Goal: Ask a question: Seek information or help from site administrators or community

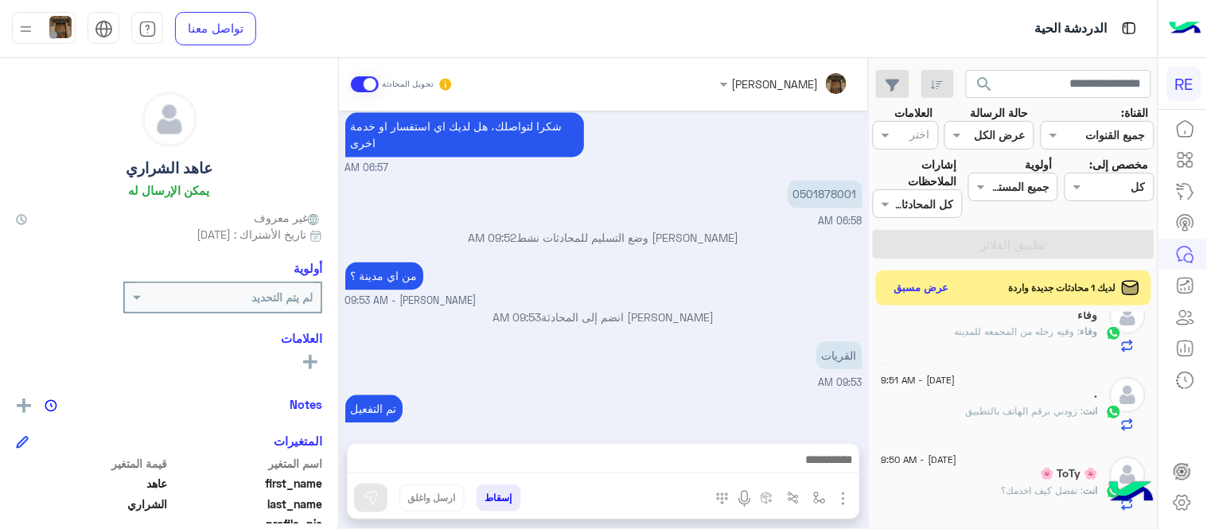
scroll to position [416, 0]
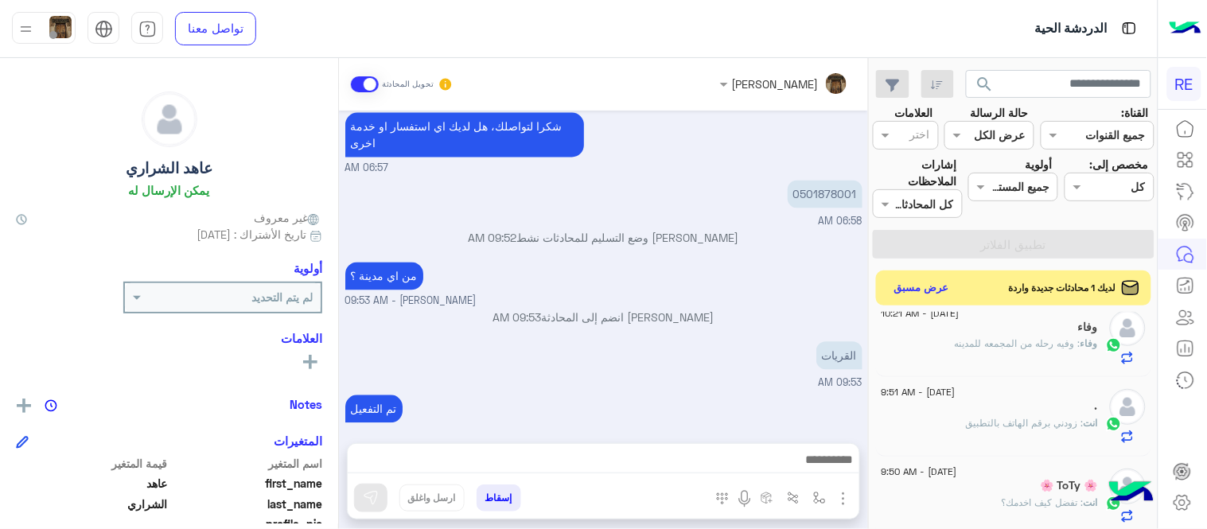
click at [959, 347] on span ": وفيه رحله من المجمعه للمدينه" at bounding box center [1017, 343] width 126 height 12
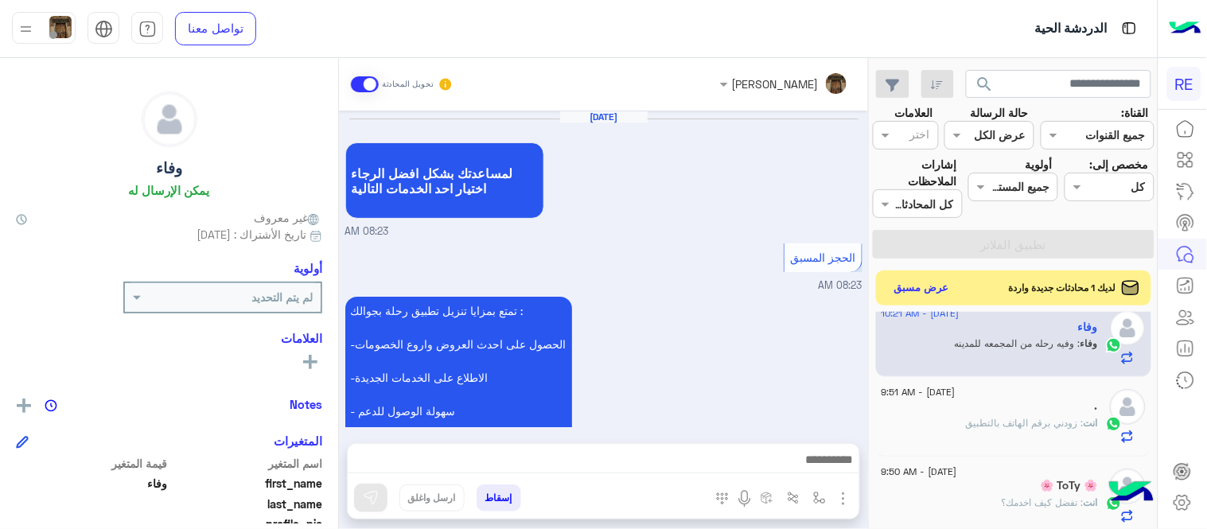
scroll to position [717, 0]
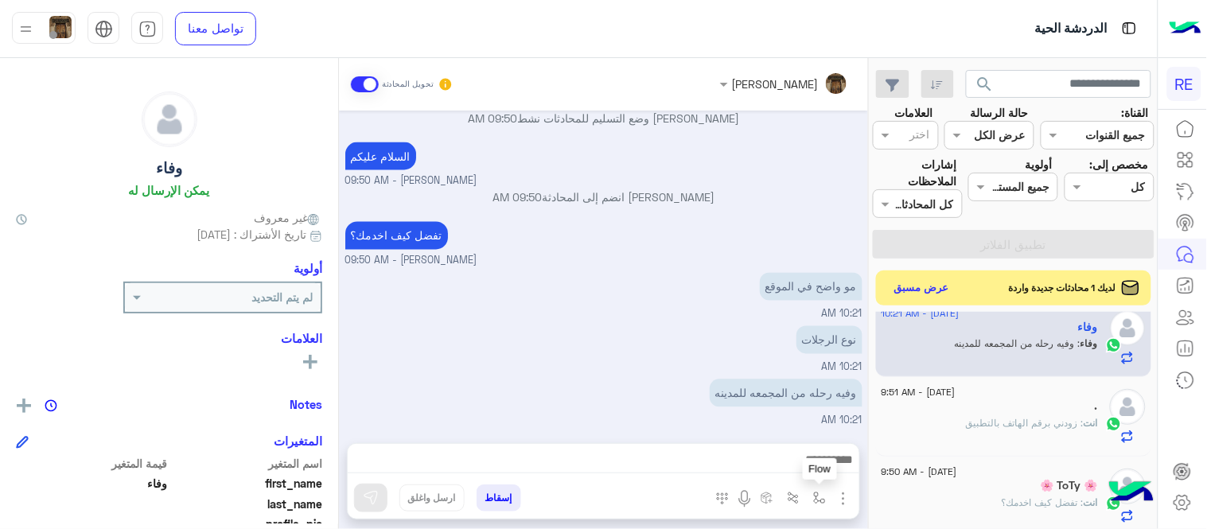
click at [819, 496] on img "button" at bounding box center [819, 498] width 13 height 13
click at [624, 446] on div at bounding box center [603, 464] width 511 height 40
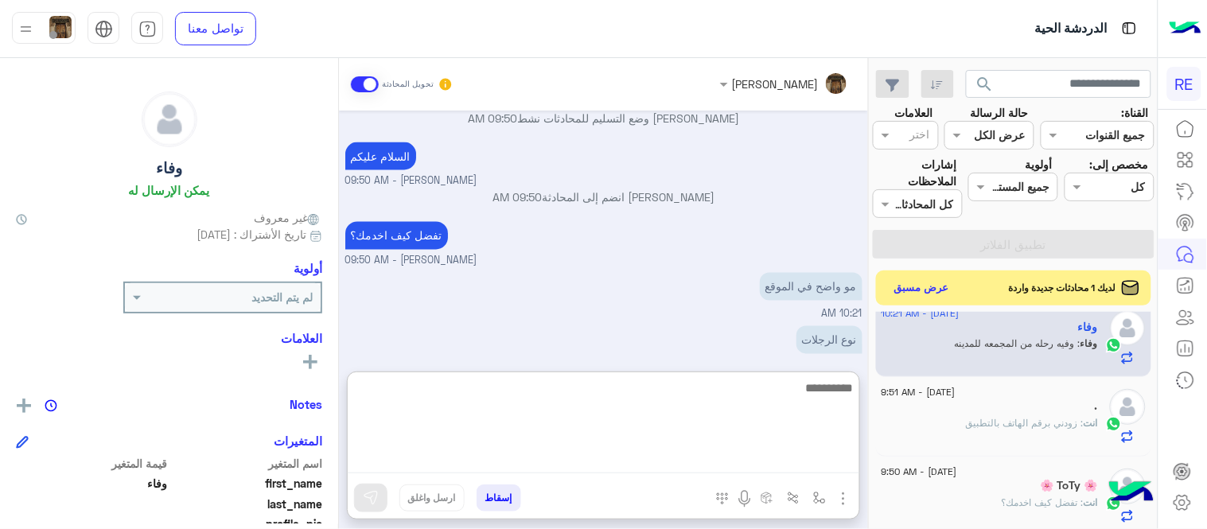
click at [642, 464] on textarea at bounding box center [603, 425] width 511 height 95
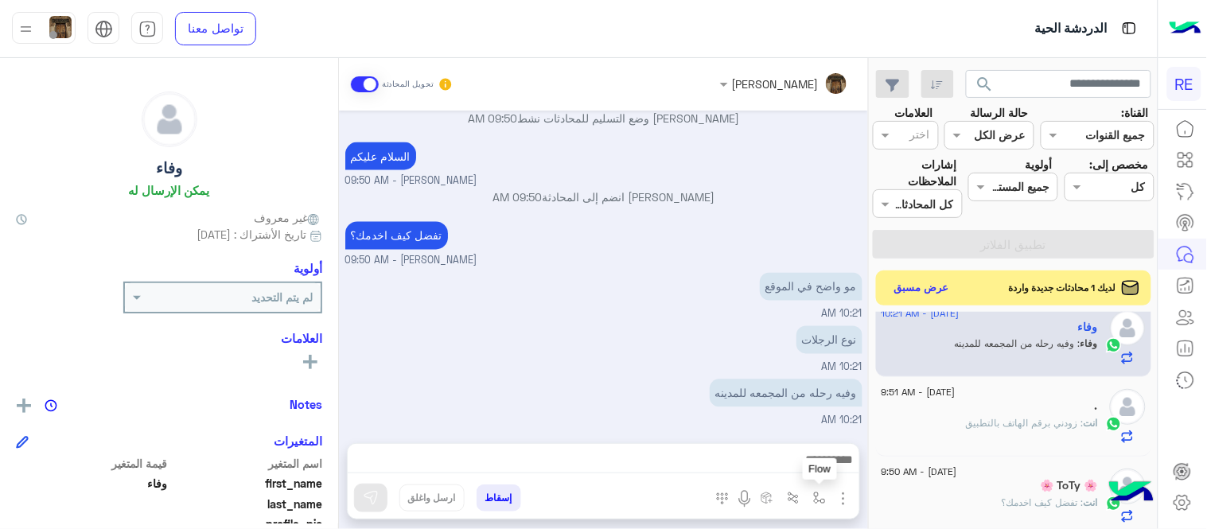
click at [811, 496] on button "button" at bounding box center [819, 497] width 26 height 26
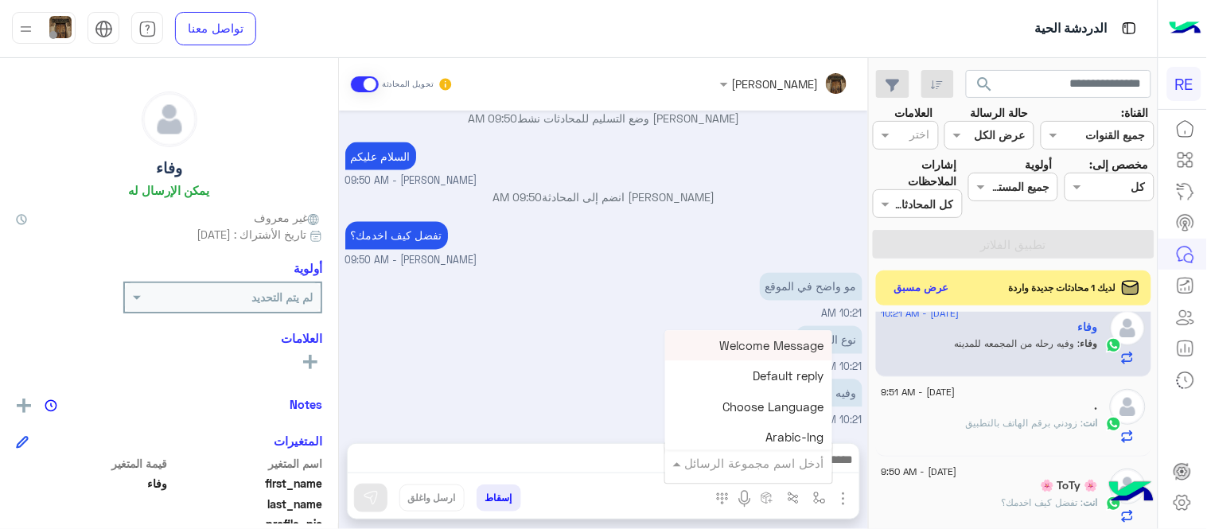
click at [775, 471] on div "أدخل اسم مجموعة الرسائل" at bounding box center [754, 463] width 139 height 18
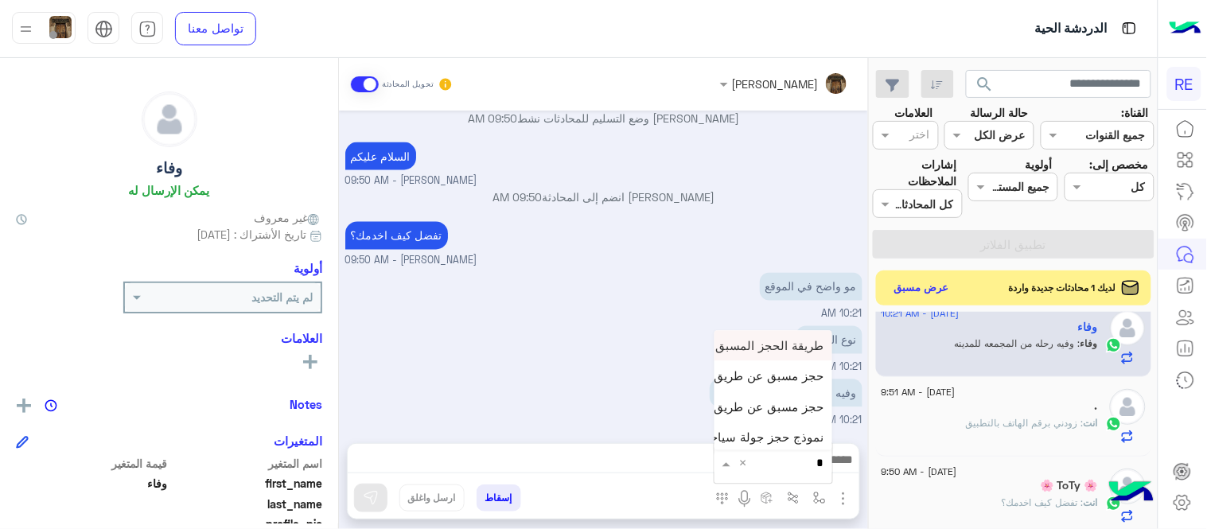
type input "**"
click at [748, 414] on div "حجز مسبق عن طريق التطبيق" at bounding box center [773, 406] width 118 height 30
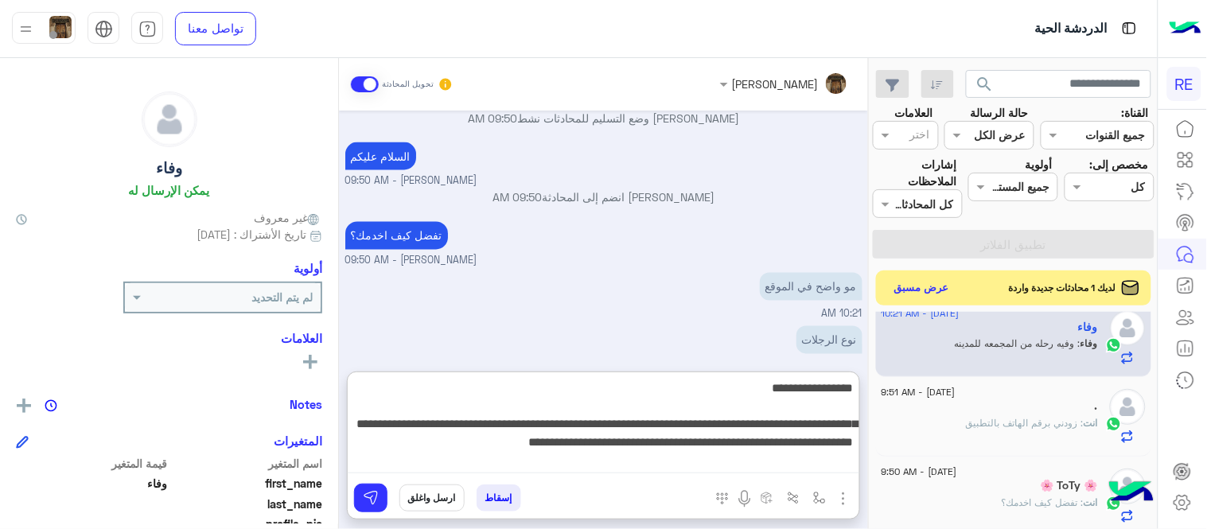
click at [682, 453] on textarea "**********" at bounding box center [603, 425] width 511 height 95
click at [783, 408] on textarea "**********" at bounding box center [603, 425] width 511 height 95
drag, startPoint x: 783, startPoint y: 408, endPoint x: 857, endPoint y: 386, distance: 78.0
click at [857, 386] on textarea "**********" at bounding box center [603, 425] width 511 height 95
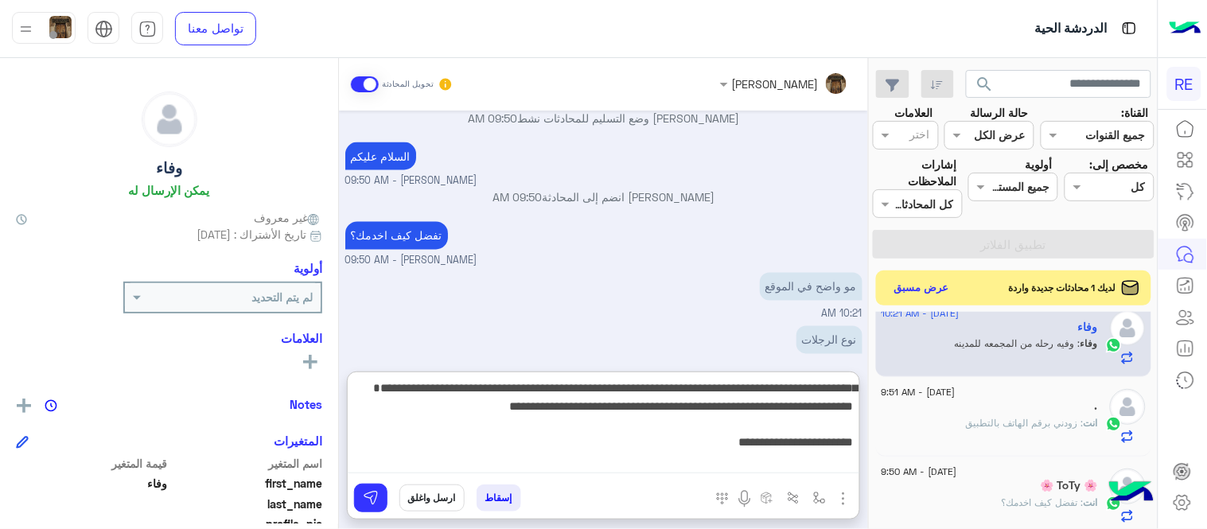
drag, startPoint x: 593, startPoint y: 426, endPoint x: 847, endPoint y: 396, distance: 256.3
click at [847, 396] on textarea "**********" at bounding box center [603, 425] width 511 height 95
click at [851, 392] on textarea "**********" at bounding box center [603, 425] width 511 height 95
type textarea "**********"
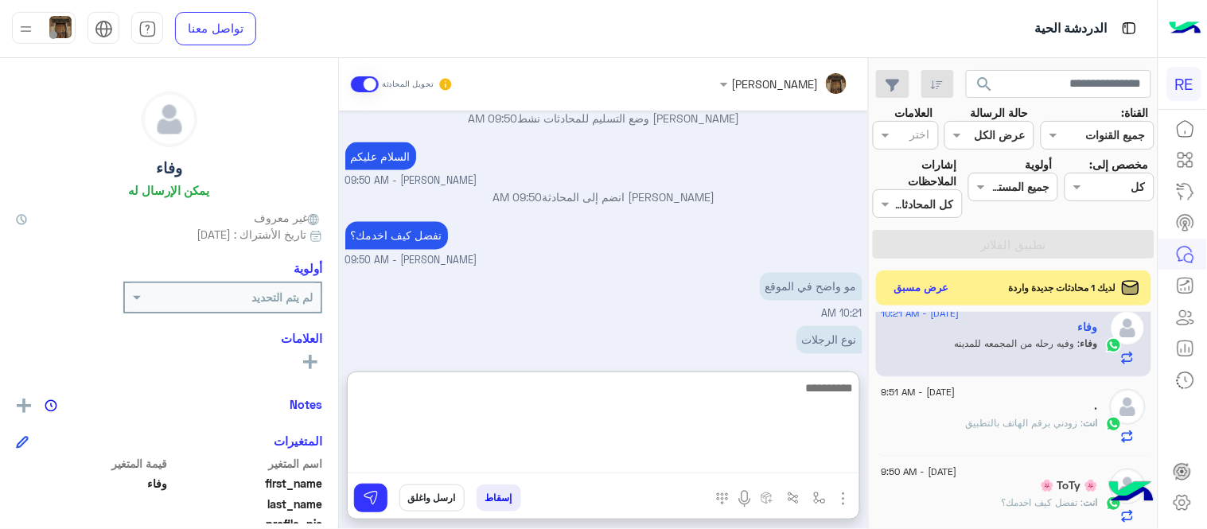
scroll to position [905, 0]
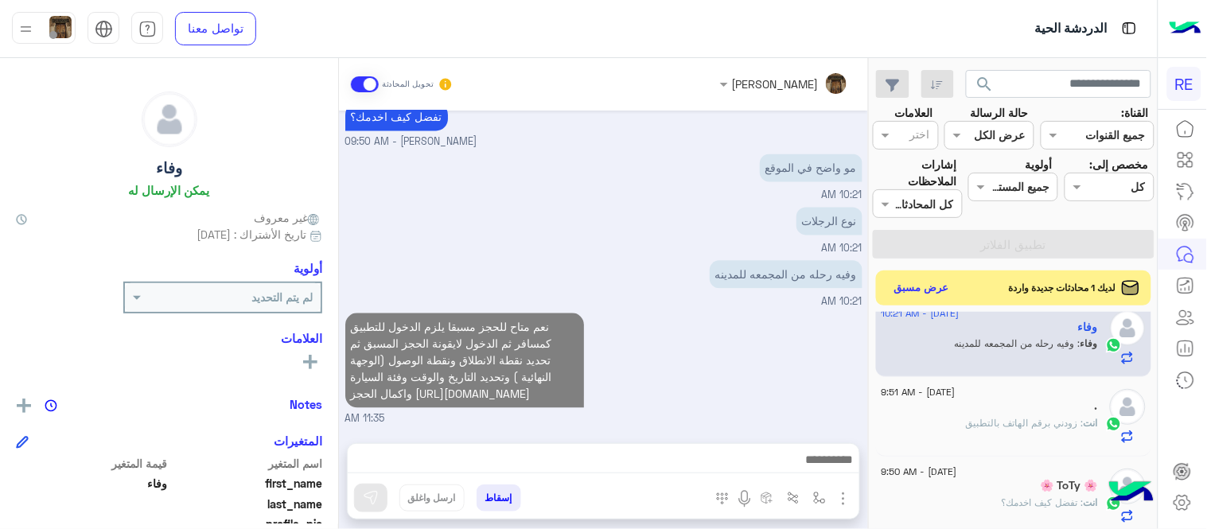
click at [786, 295] on div "Sep 11, 2025 لمساعدتك بشكل افضل الرجاء اختيار احد الخدمات التالية 08:23 AM الحج…" at bounding box center [603, 269] width 529 height 317
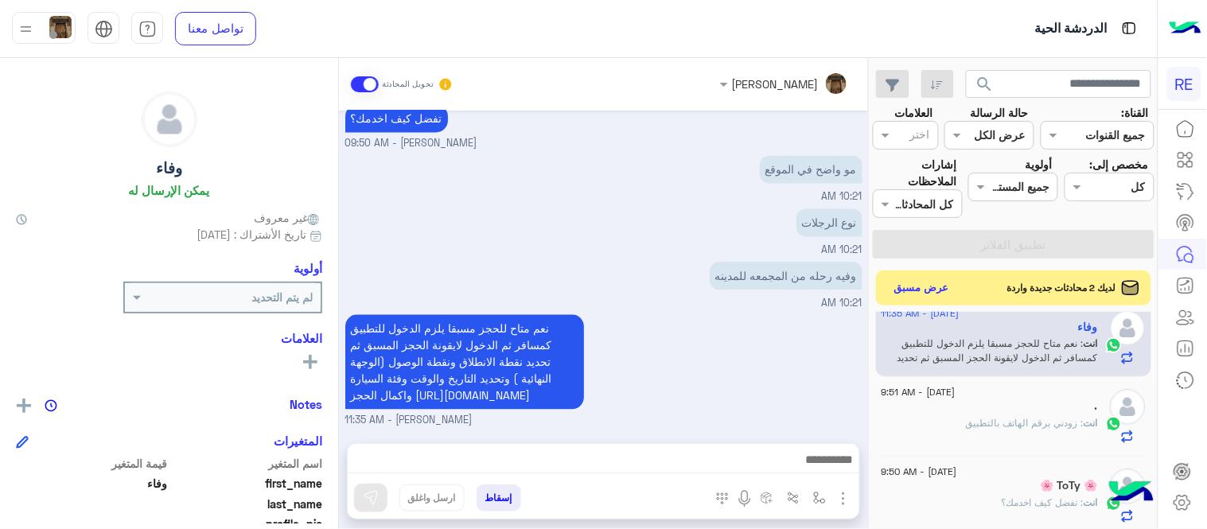
click at [845, 342] on div "نعم متاح للحجز مسبقا يلزم الدخول للتطبيق كمسافر ثم الدخول لايقونة الحجز المسبق …" at bounding box center [603, 370] width 517 height 118
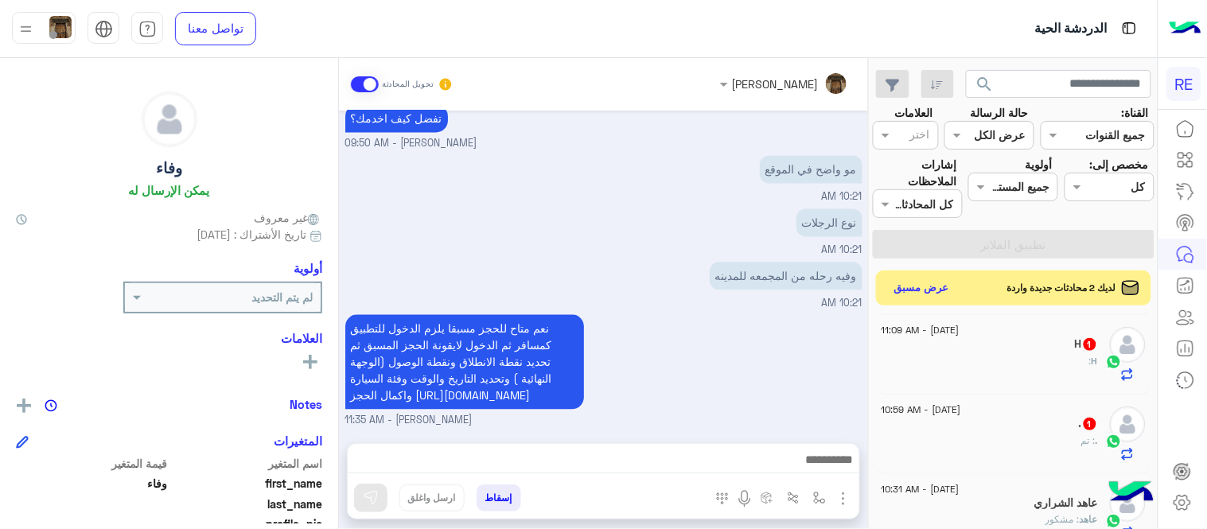
scroll to position [0, 0]
click at [1043, 374] on div "ْ : ونزلت التطبيق ع طول وشفت" at bounding box center [989, 370] width 216 height 28
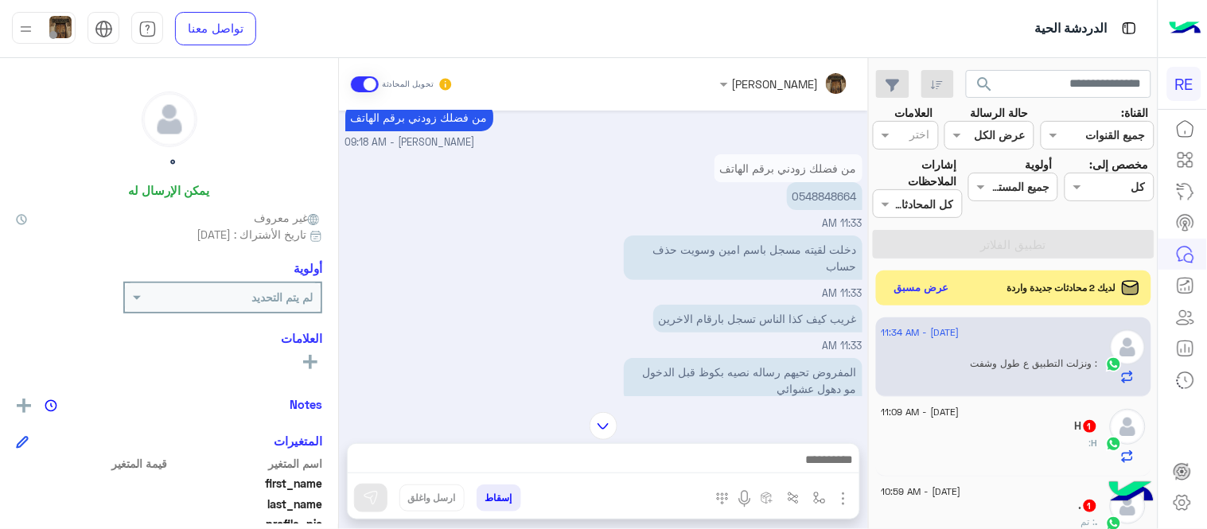
scroll to position [60, 0]
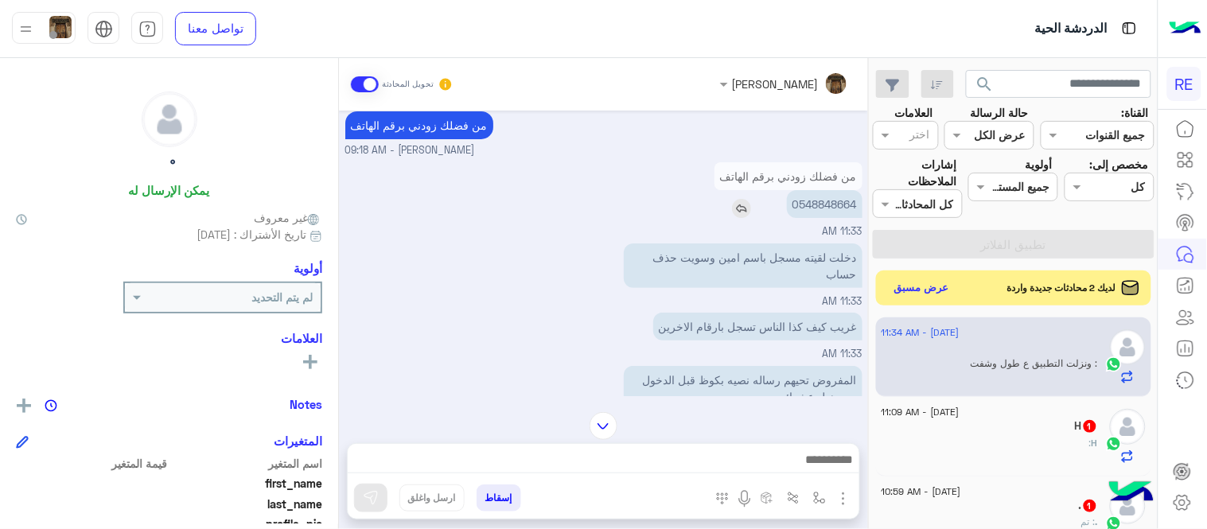
click at [809, 202] on p "0548848664" at bounding box center [825, 204] width 76 height 28
drag, startPoint x: 809, startPoint y: 202, endPoint x: 538, endPoint y: 232, distance: 272.1
click at [538, 232] on div "من فضلك زودني برقم الهاتف 0548848664 11:33 AM" at bounding box center [603, 198] width 517 height 81
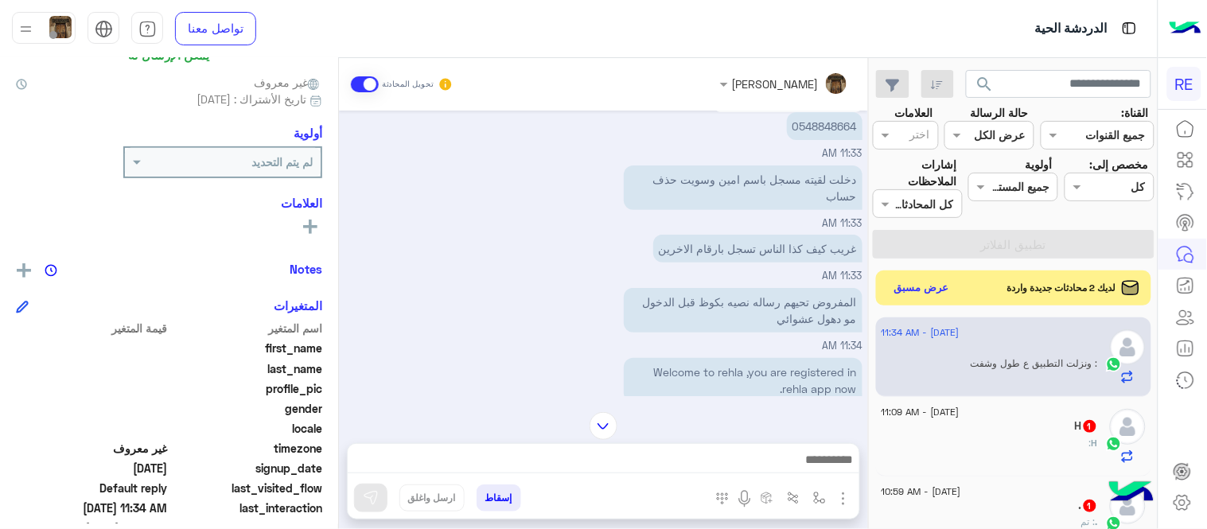
scroll to position [326, 0]
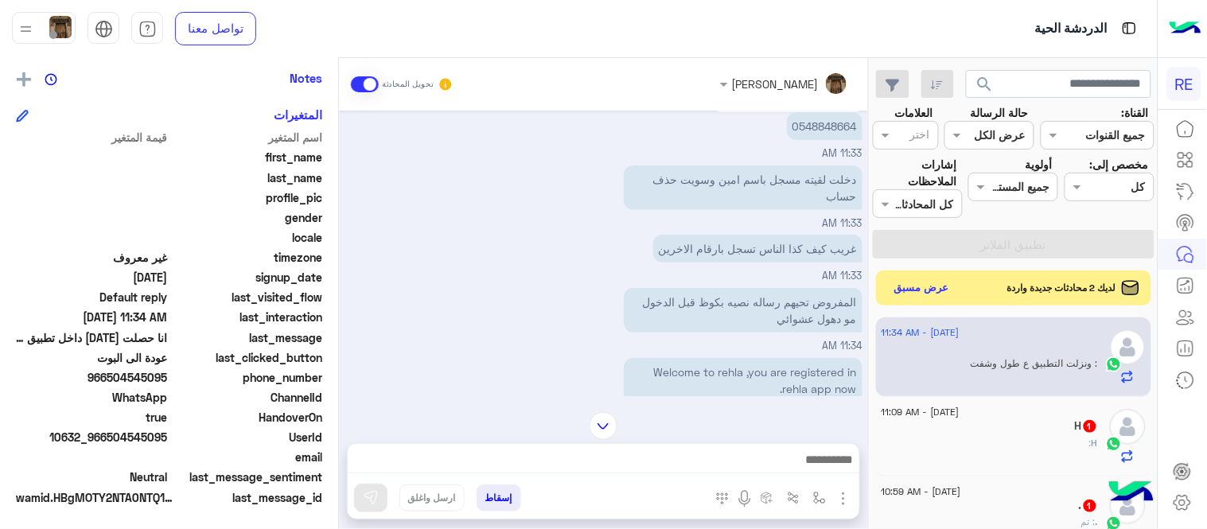
click at [113, 379] on span "966504545095" at bounding box center [92, 377] width 152 height 17
click at [837, 122] on p "0548848664" at bounding box center [825, 126] width 76 height 28
copy p "0548848664"
click at [124, 375] on span "966504545095" at bounding box center [92, 377] width 152 height 17
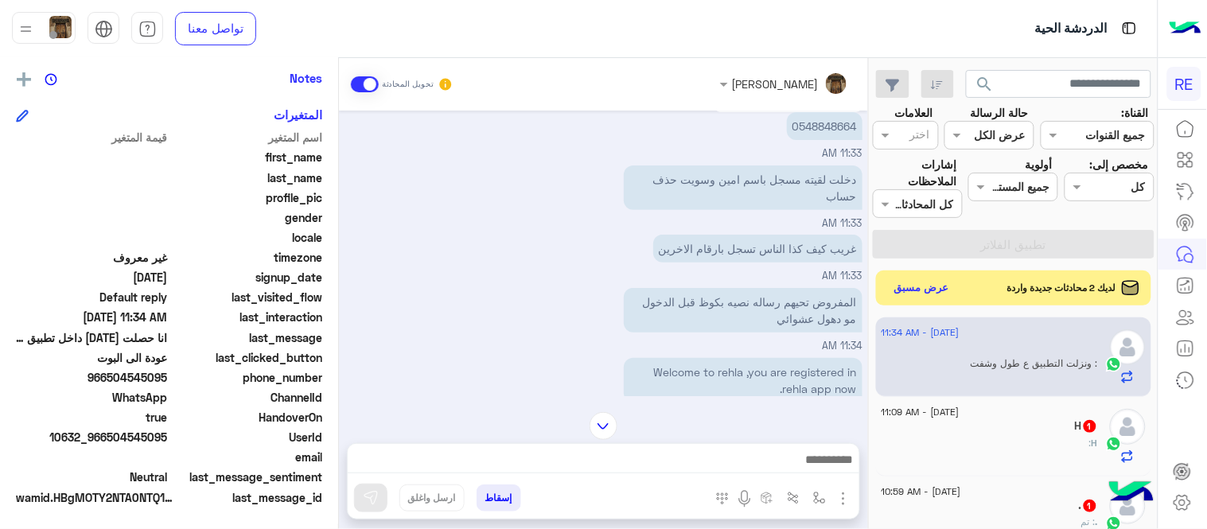
click at [124, 375] on span "966504545095" at bounding box center [92, 377] width 152 height 17
copy span "966504545095"
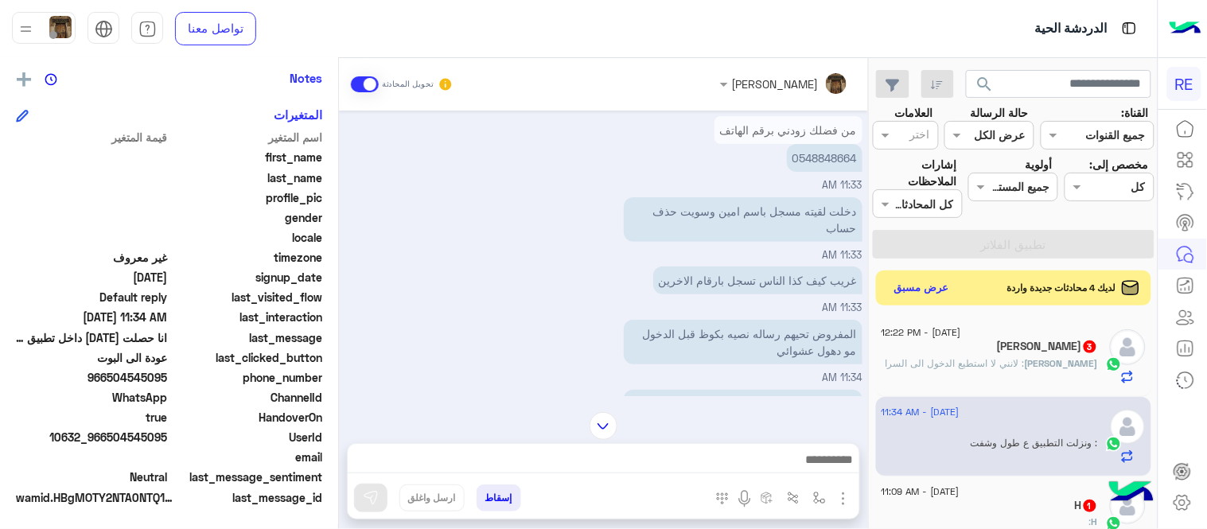
scroll to position [91, 0]
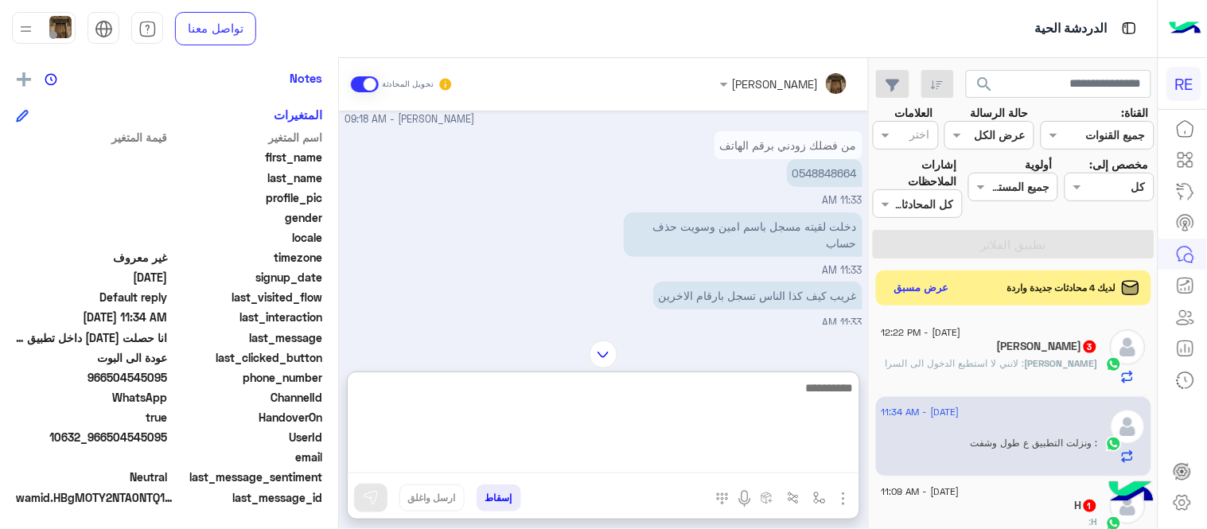
click at [522, 456] on textarea at bounding box center [603, 425] width 511 height 95
click at [819, 383] on textarea "**********" at bounding box center [603, 425] width 511 height 95
click at [577, 382] on textarea "**********" at bounding box center [603, 425] width 511 height 95
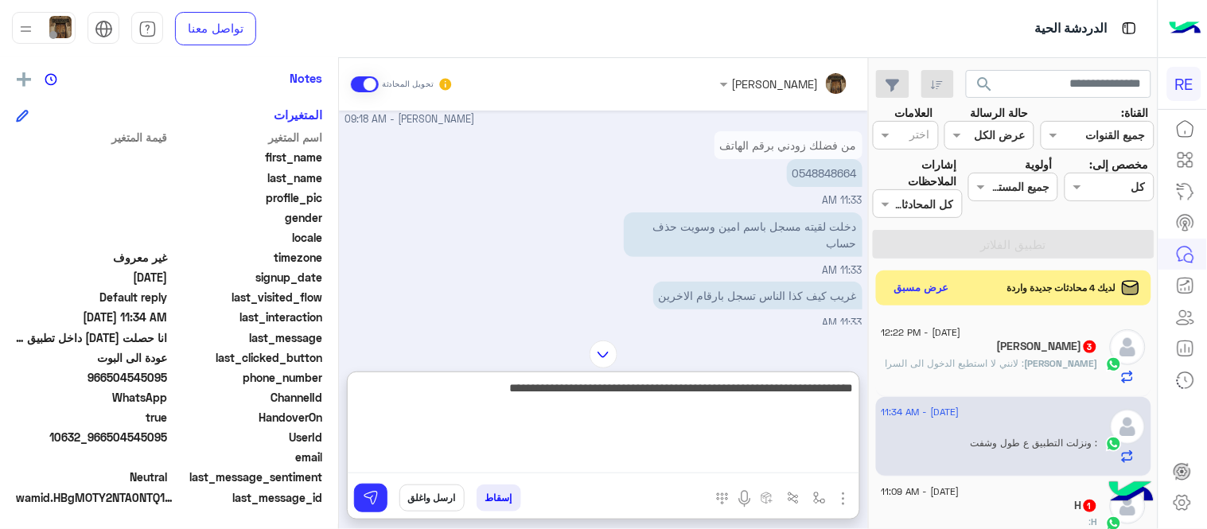
click at [854, 379] on textarea "**********" at bounding box center [603, 425] width 511 height 95
click at [376, 392] on textarea "**********" at bounding box center [603, 425] width 511 height 95
type textarea "**********"
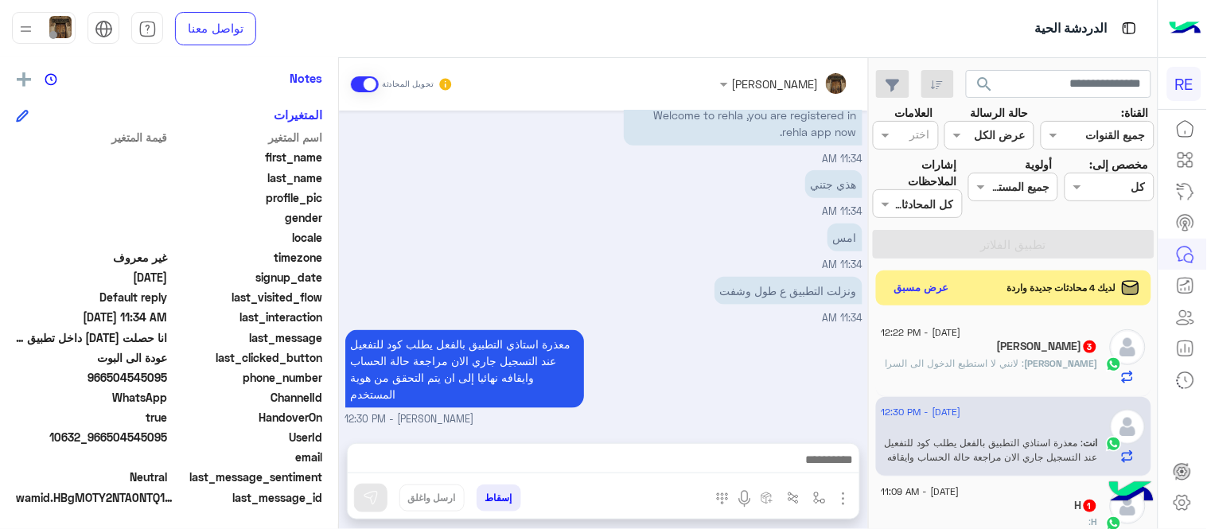
scroll to position [392, 0]
click at [701, 308] on div "Sep 11, 2025 عبير زكريا انضم إلى المحادثة 09:18 AM من فضلك زودني برقم الهاتف عب…" at bounding box center [603, 269] width 529 height 317
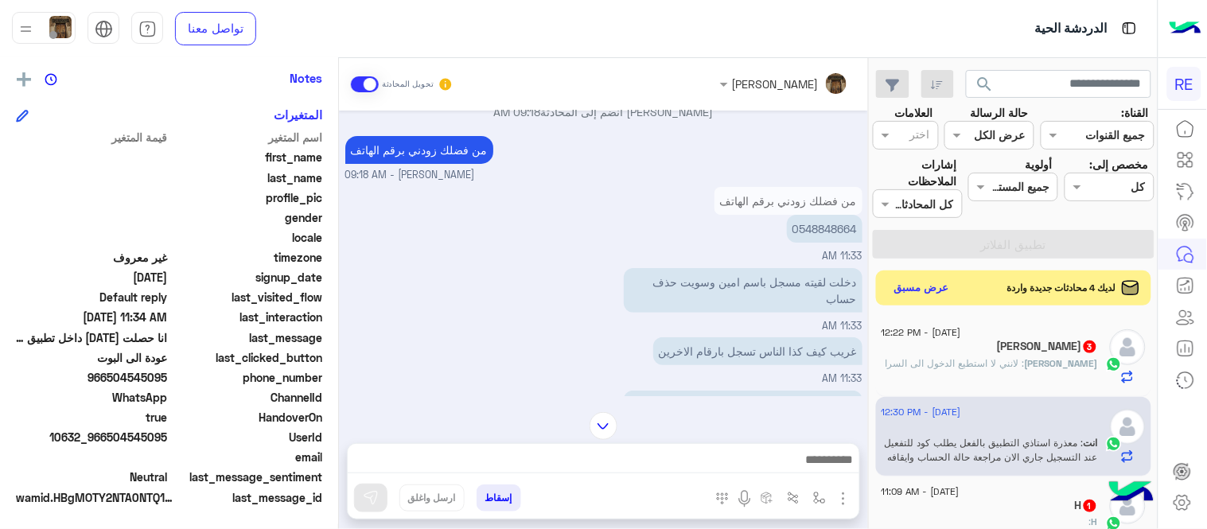
scroll to position [19, 0]
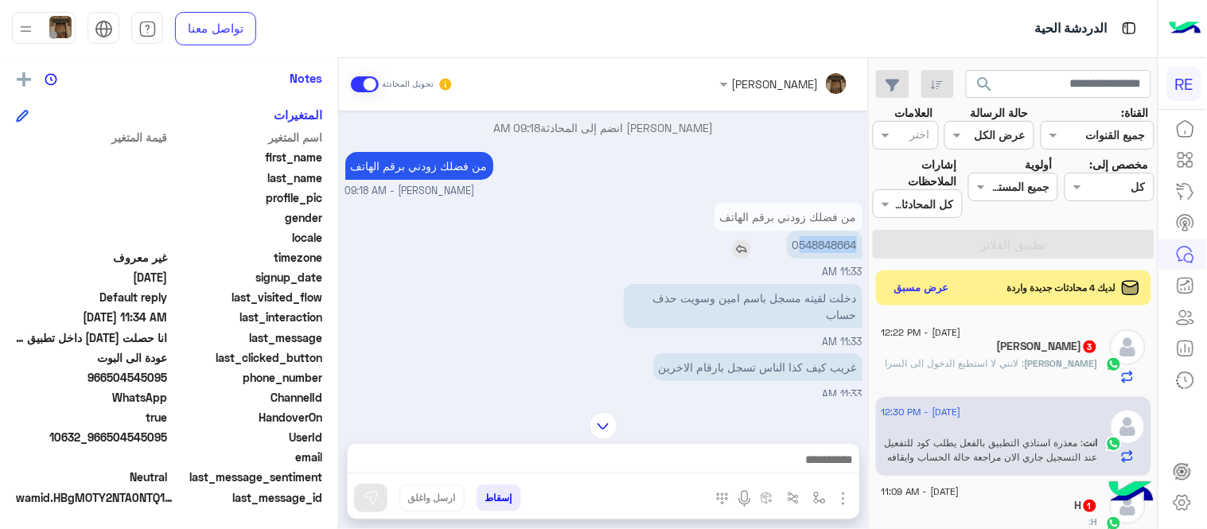
drag, startPoint x: 796, startPoint y: 241, endPoint x: 860, endPoint y: 251, distance: 64.5
click at [860, 251] on p "0548848664" at bounding box center [825, 245] width 76 height 28
copy p "548848664"
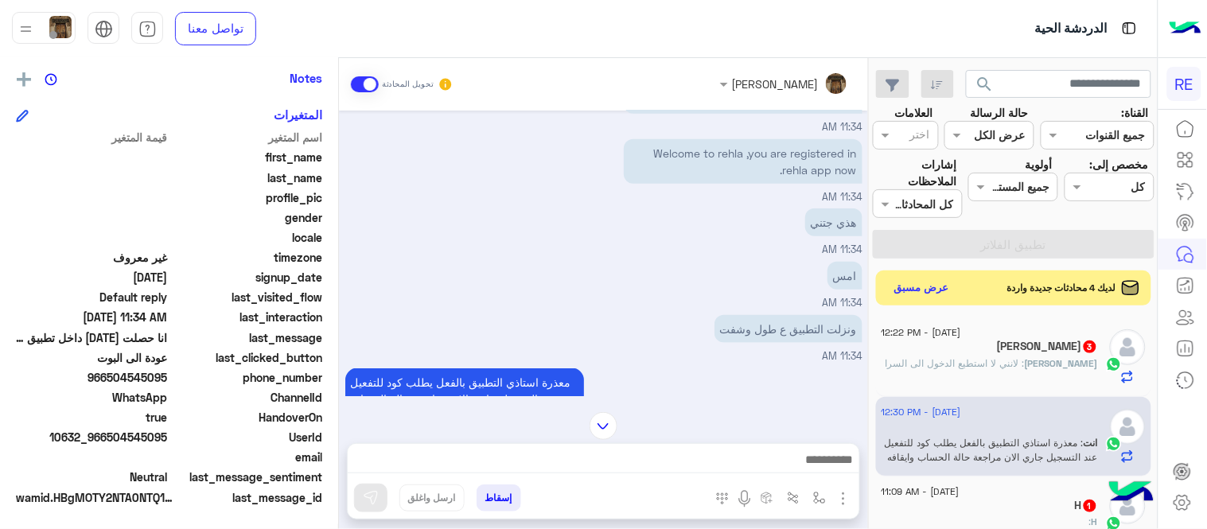
scroll to position [392, 0]
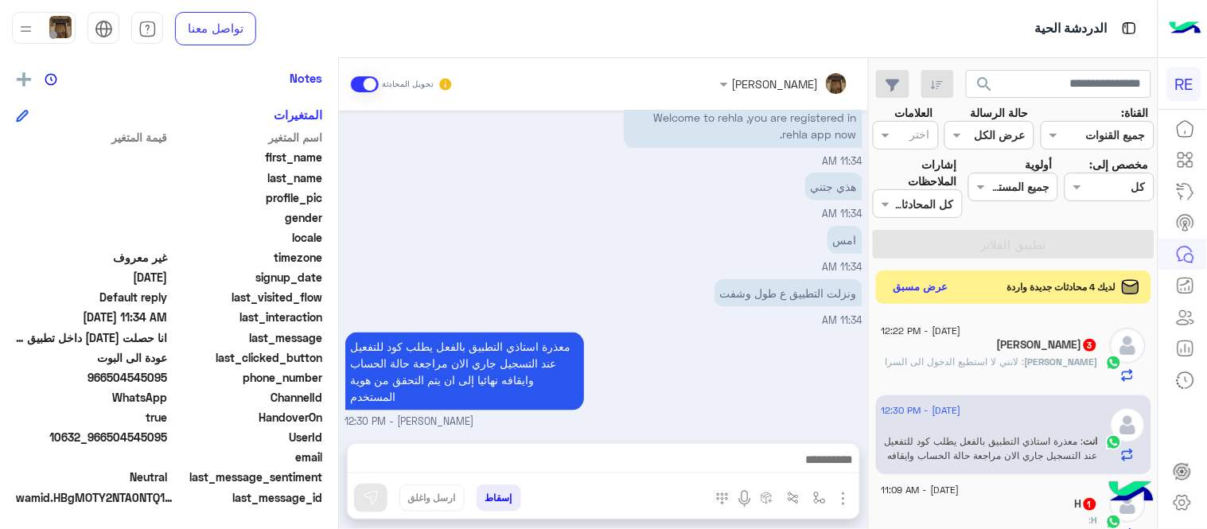
click at [895, 289] on button "عرض مسبق" at bounding box center [921, 287] width 67 height 21
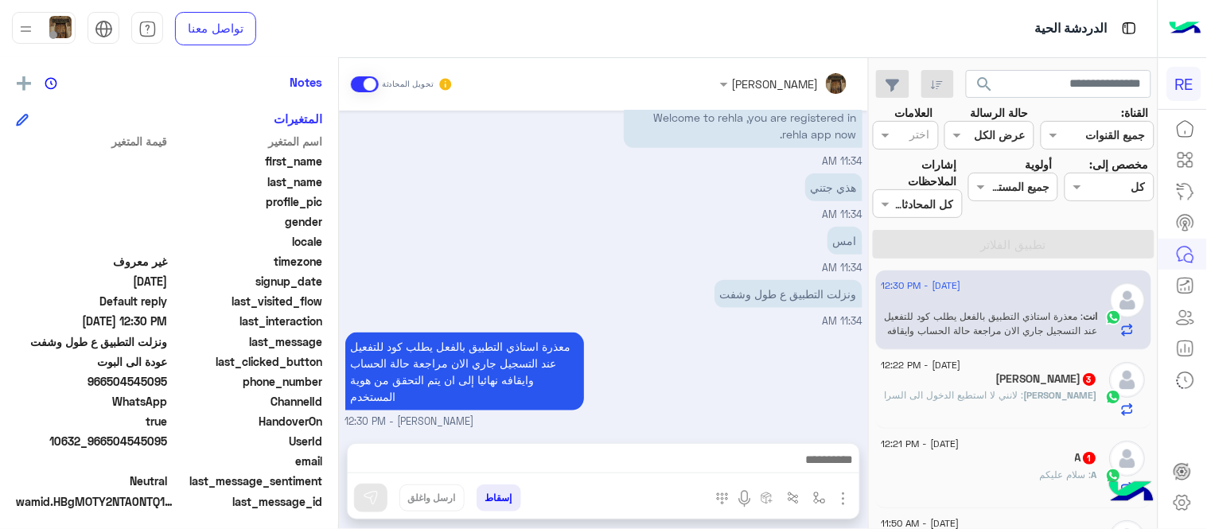
scroll to position [326, 0]
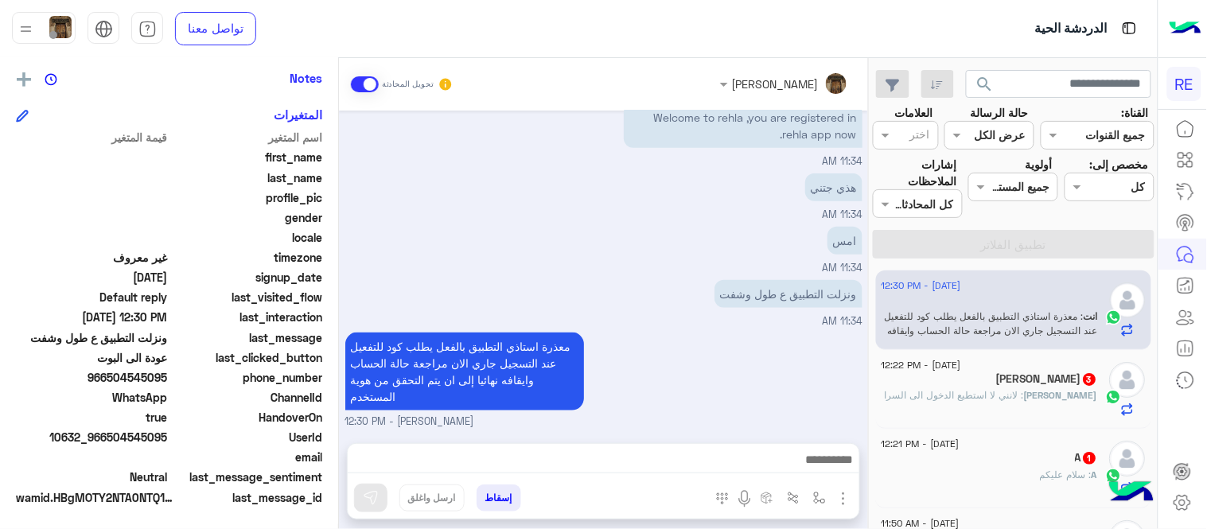
click at [989, 399] on span ": لانني لا استطيع الدخول الى السرا" at bounding box center [954, 395] width 139 height 12
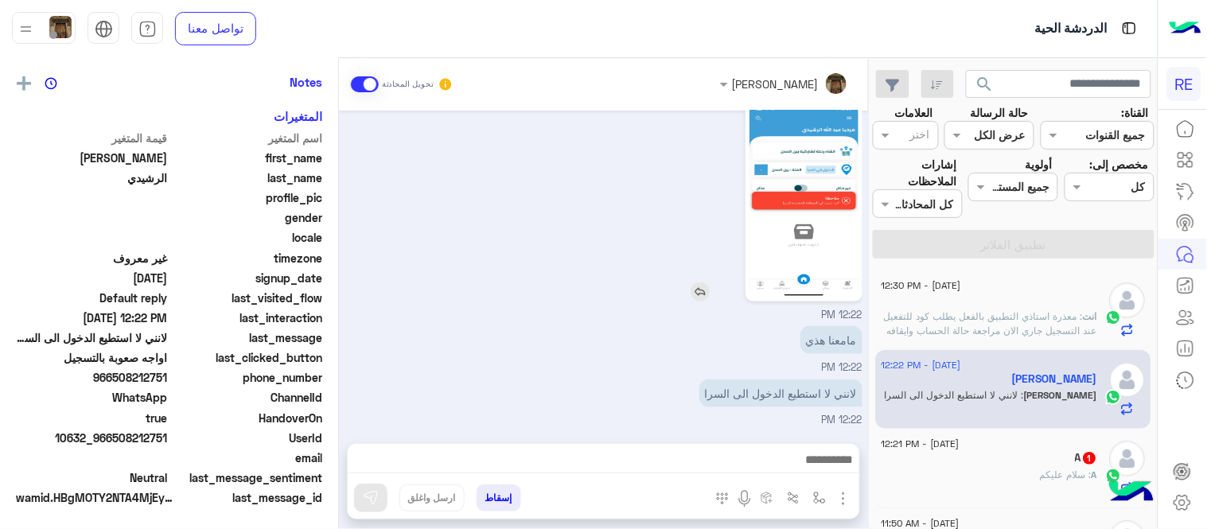
scroll to position [326, 0]
click at [808, 192] on img at bounding box center [803, 200] width 109 height 193
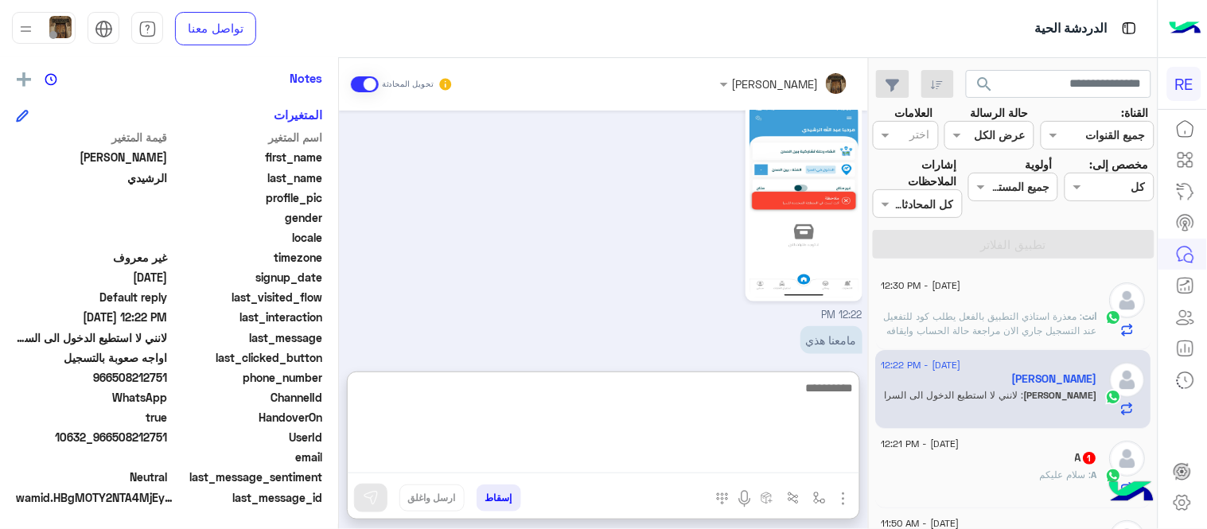
click at [653, 464] on textarea at bounding box center [603, 425] width 511 height 95
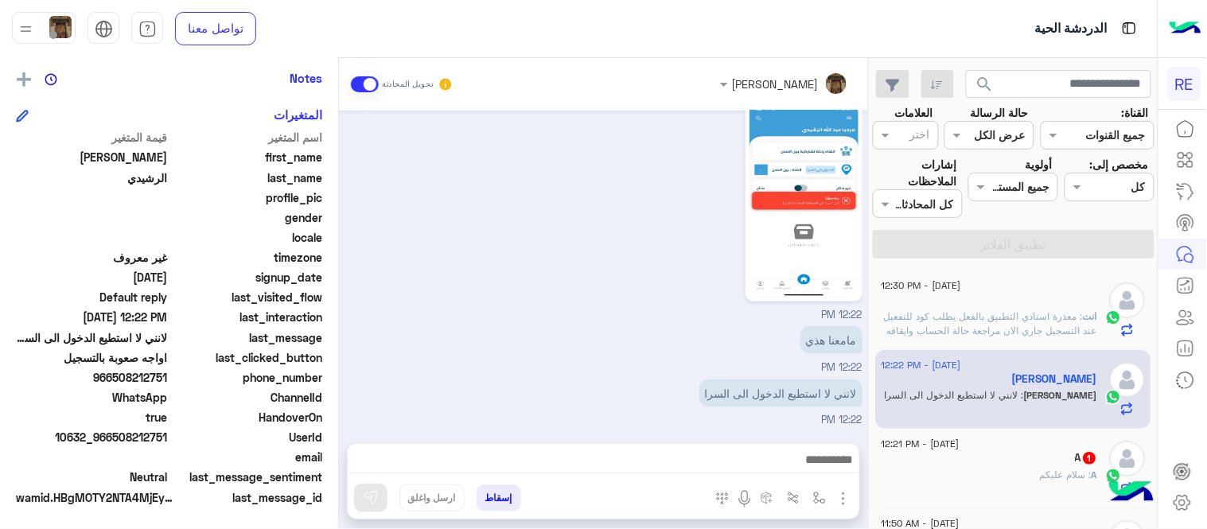
click at [510, 265] on div "12:22 PM" at bounding box center [603, 209] width 517 height 227
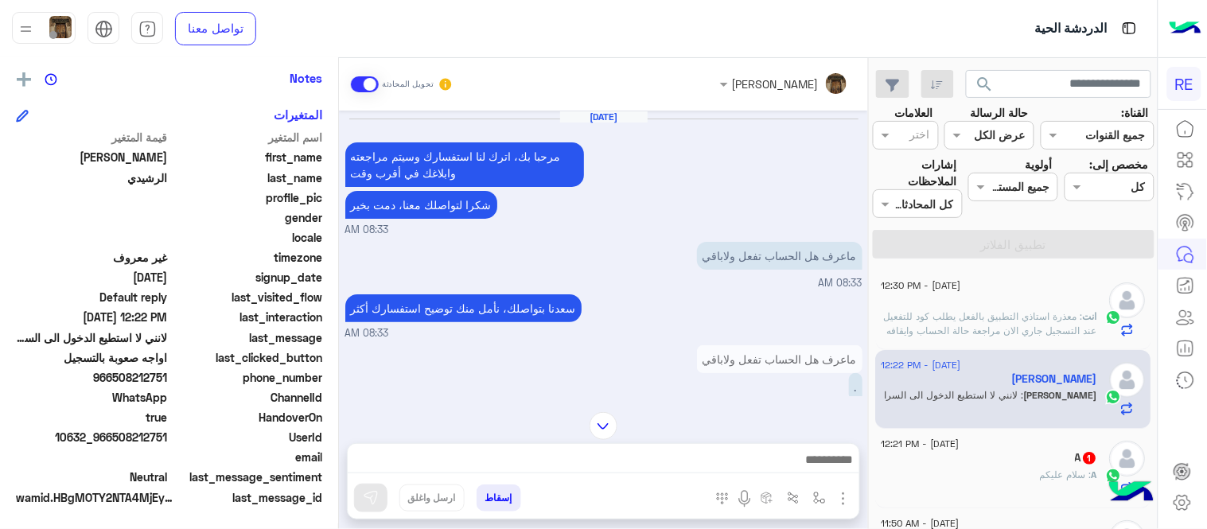
scroll to position [1, 0]
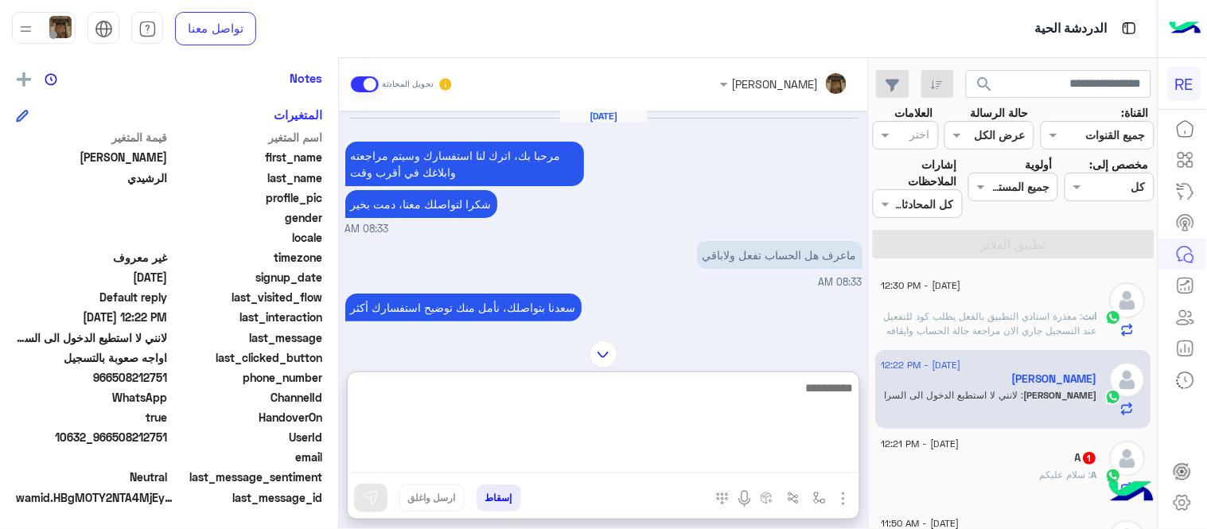
click at [509, 449] on textarea at bounding box center [603, 425] width 511 height 95
type textarea "**********"
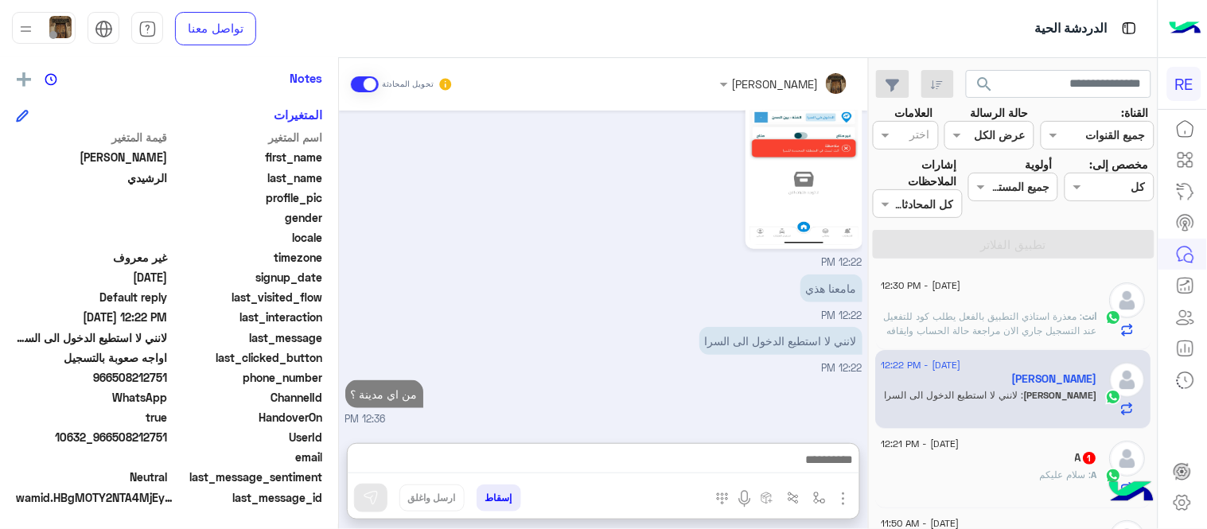
scroll to position [1904, 0]
click at [1011, 480] on div "A : سلام عليكم" at bounding box center [989, 482] width 216 height 28
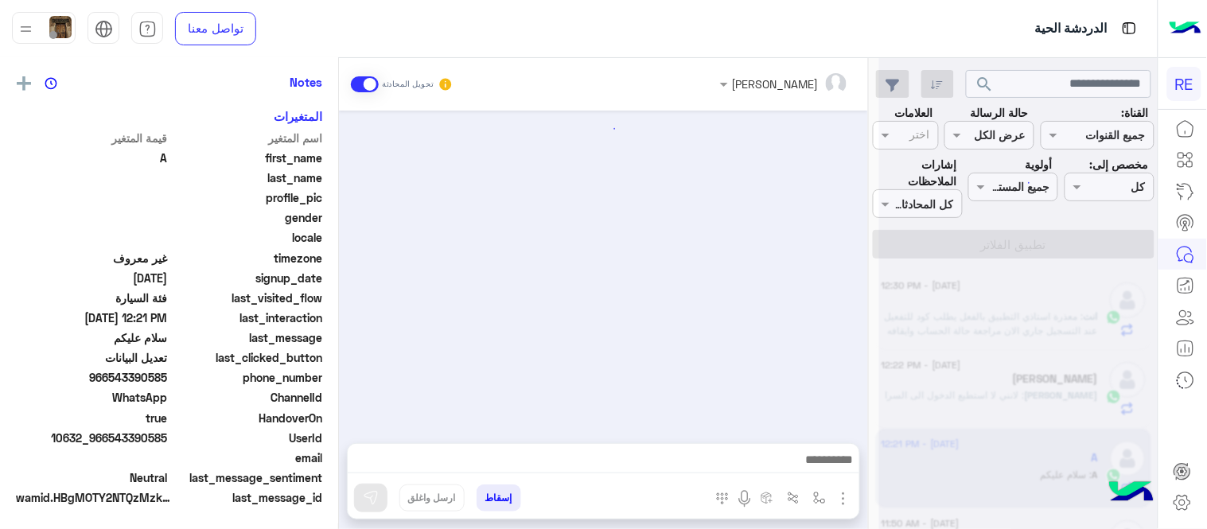
scroll to position [313, 0]
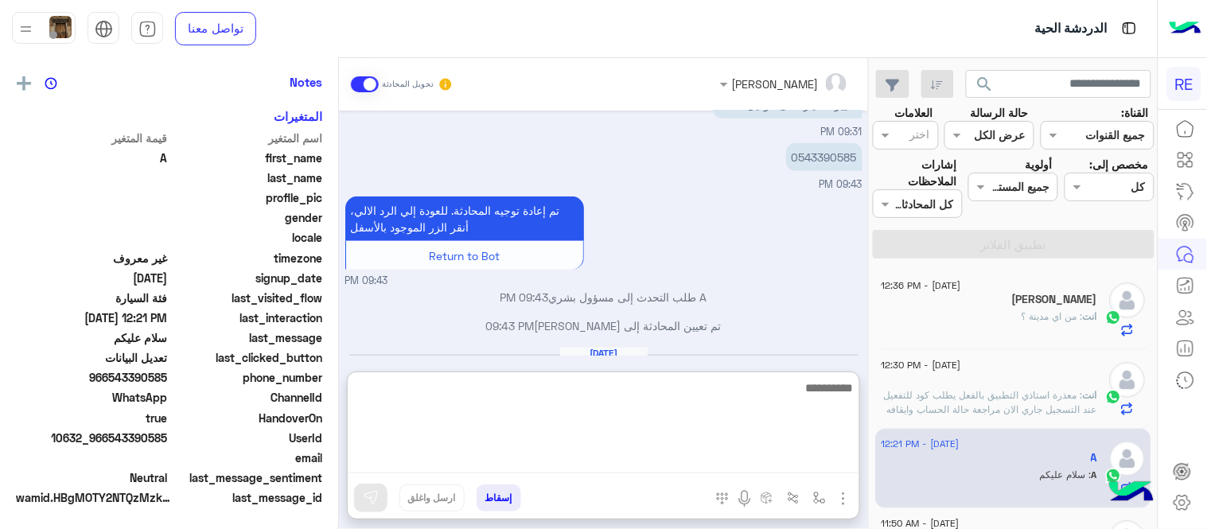
click at [709, 449] on textarea at bounding box center [603, 425] width 511 height 95
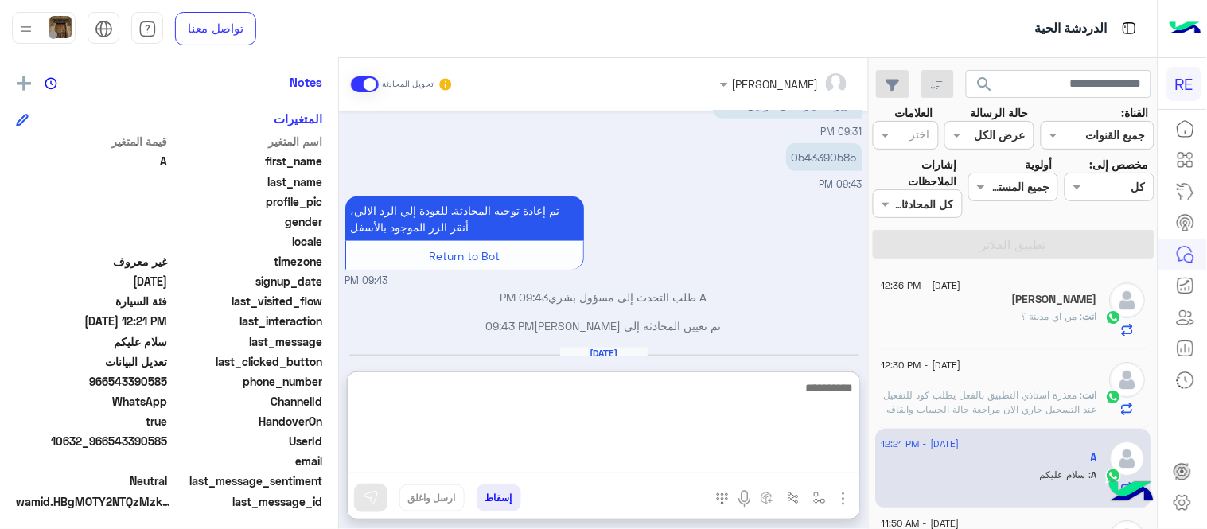
scroll to position [326, 0]
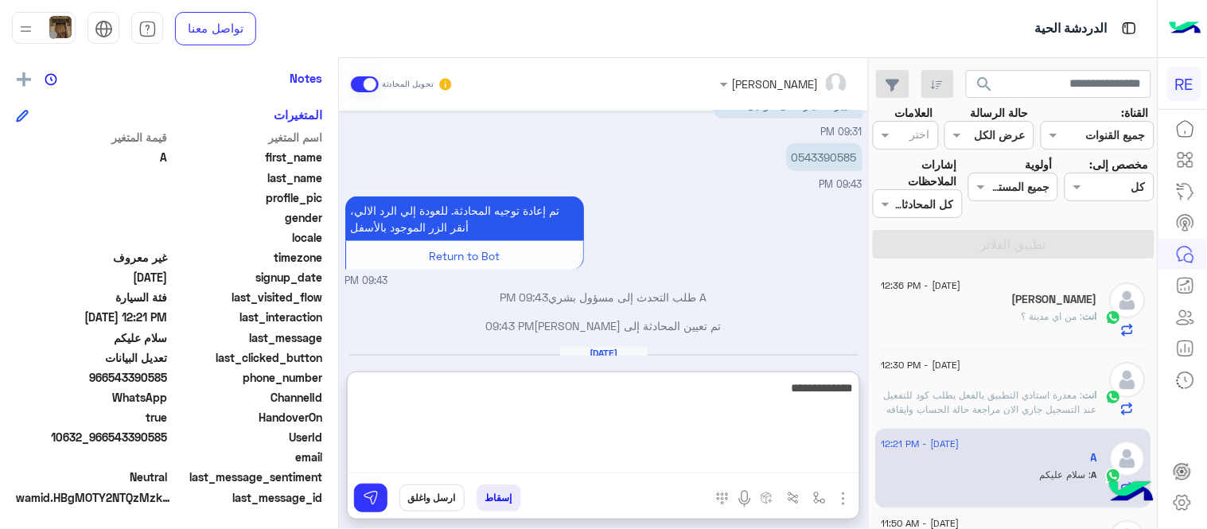
type textarea "**********"
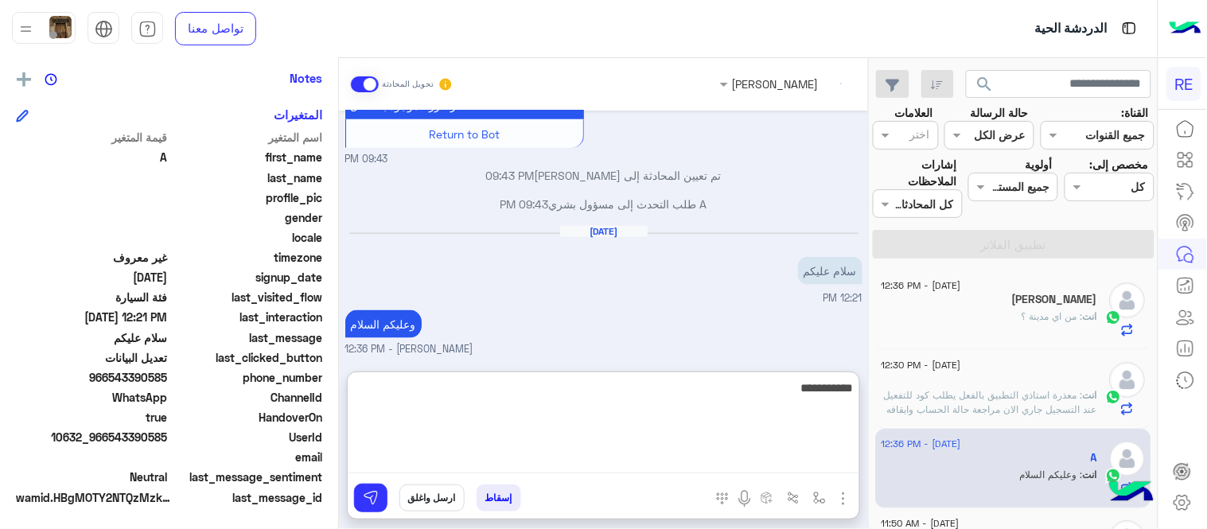
scroll to position [464, 0]
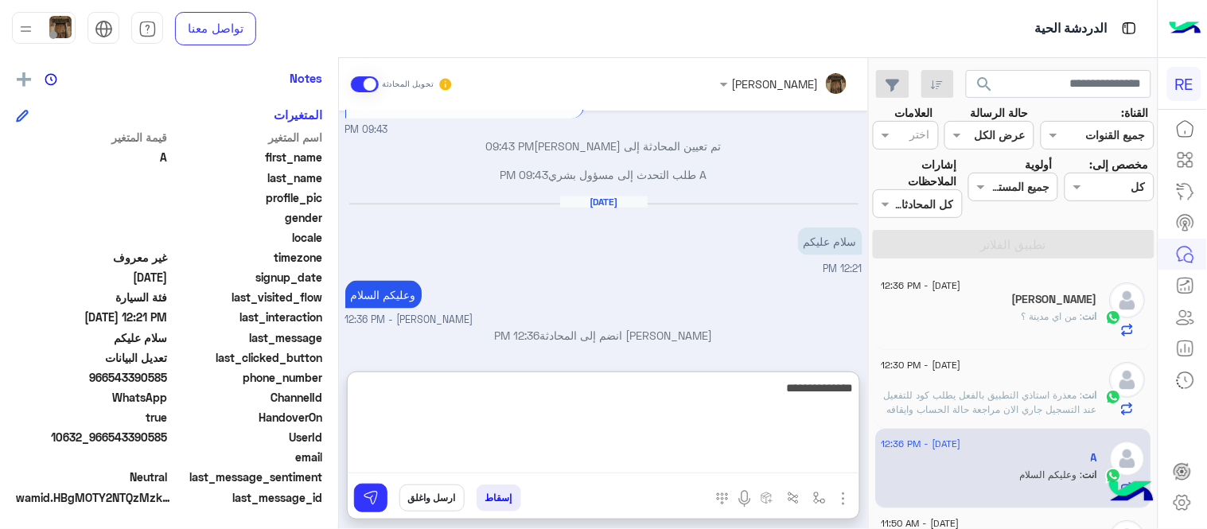
type textarea "**********"
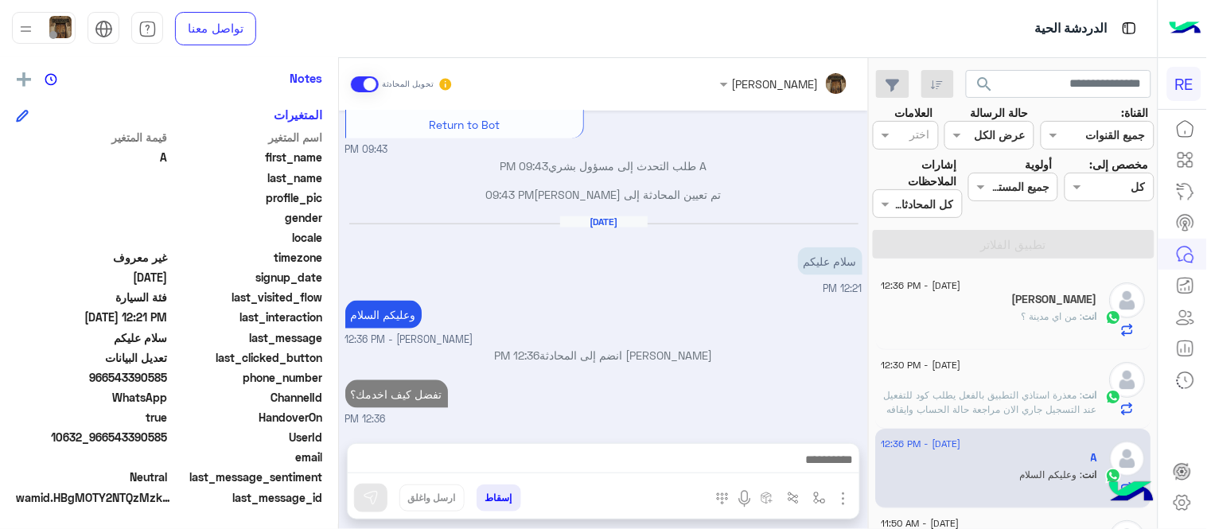
click at [779, 250] on div "Sep 10, 2025 كابتن � 09:31 PM اختر احد الخدمات التالية: 09:31 PM تعديل البيانات…" at bounding box center [603, 269] width 529 height 317
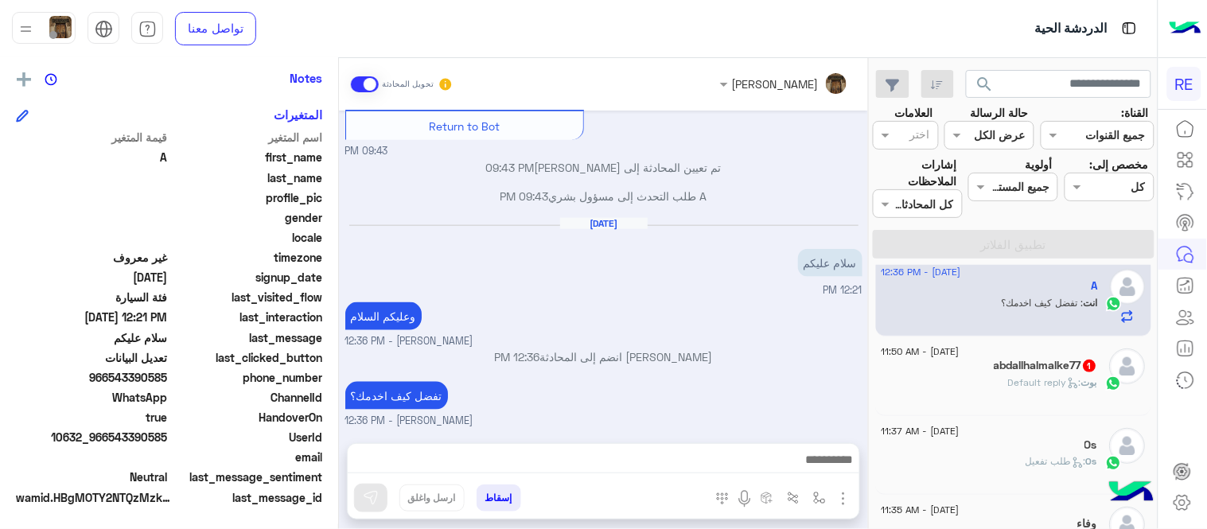
scroll to position [219, 0]
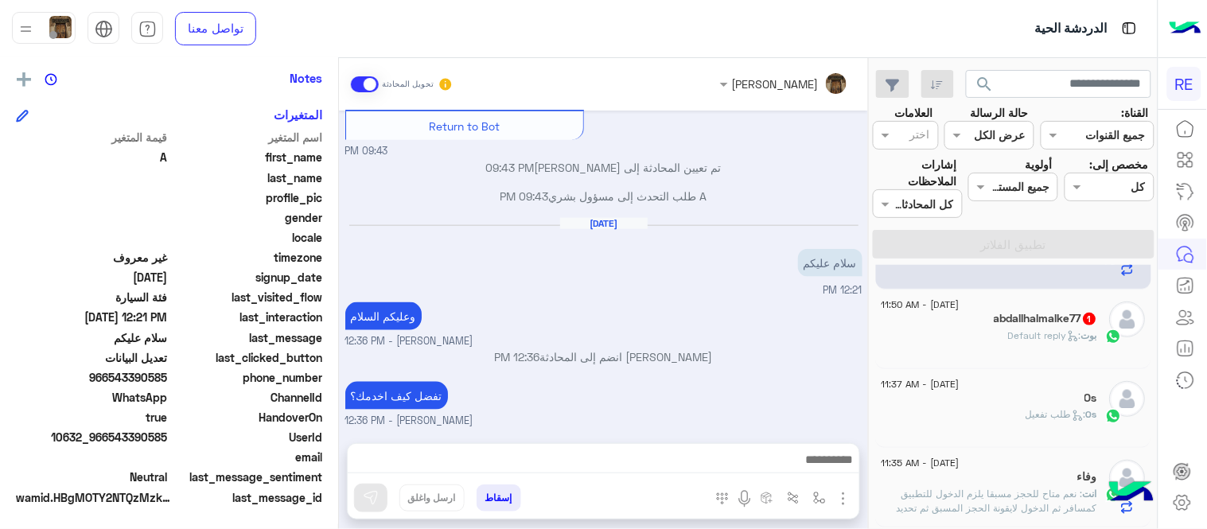
click at [957, 342] on div "[PERSON_NAME] : Default reply" at bounding box center [989, 342] width 216 height 28
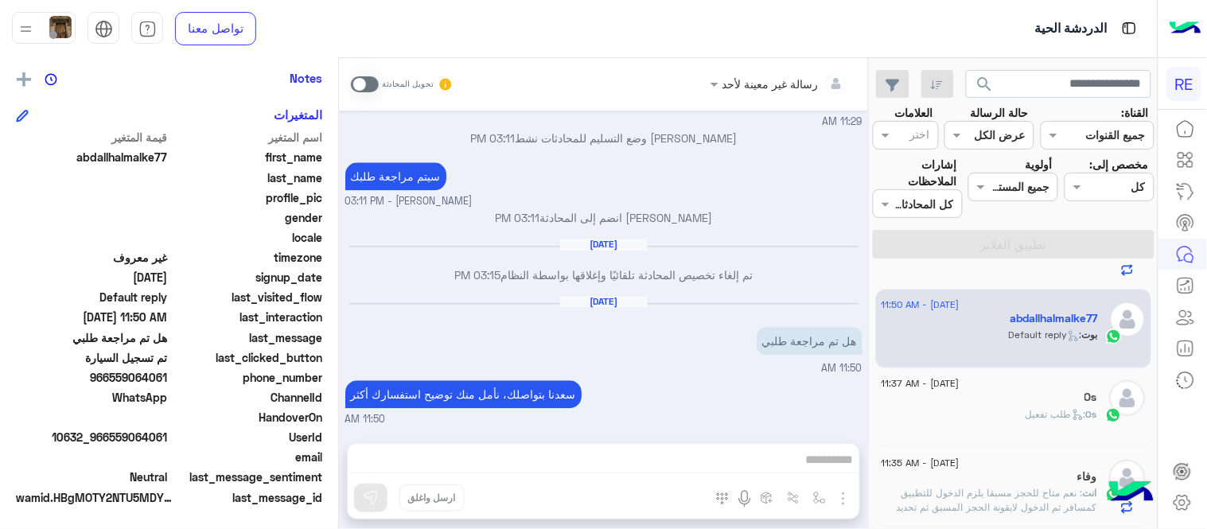
click at [359, 78] on span at bounding box center [365, 84] width 28 height 16
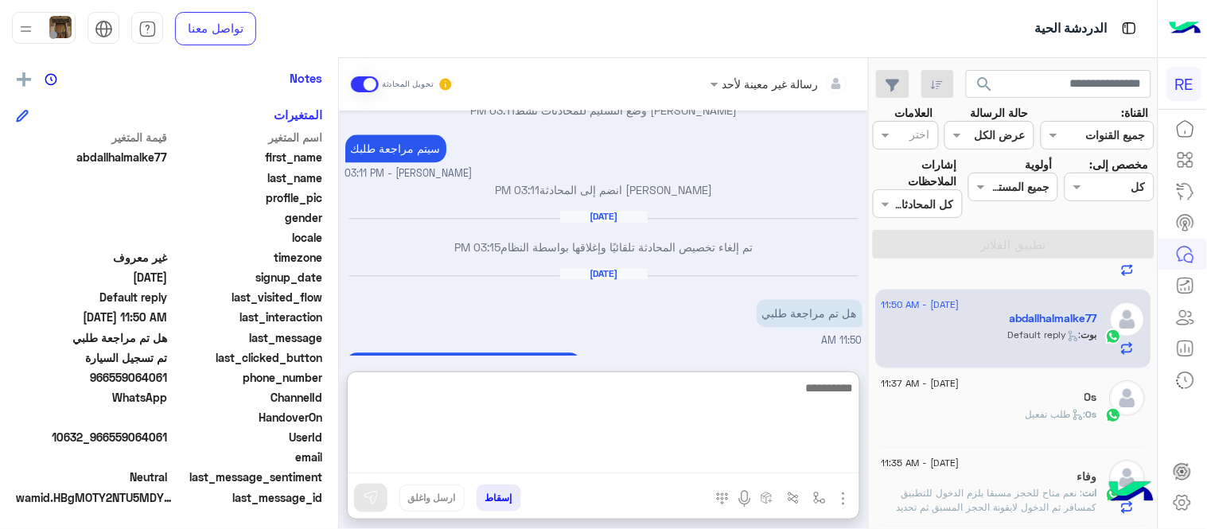
click at [623, 458] on textarea at bounding box center [603, 425] width 511 height 95
type textarea "**********"
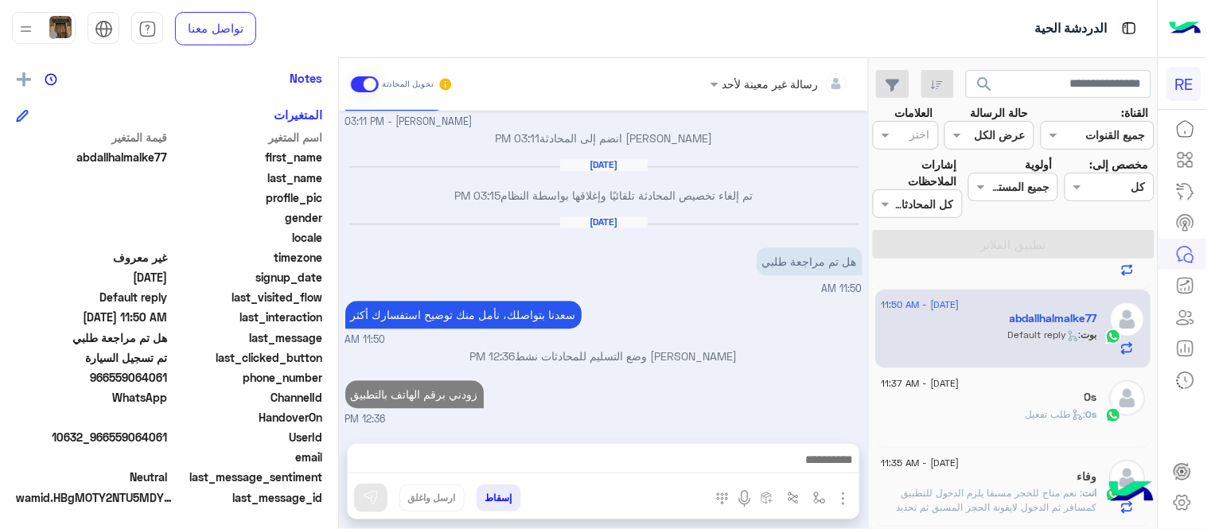
click at [674, 342] on div "Sep 9, 2025 يمكنك الاطلاع على شروط الانضمام لرحلة ك (كابتن ) الموجودة بالصورة أ…" at bounding box center [603, 269] width 529 height 317
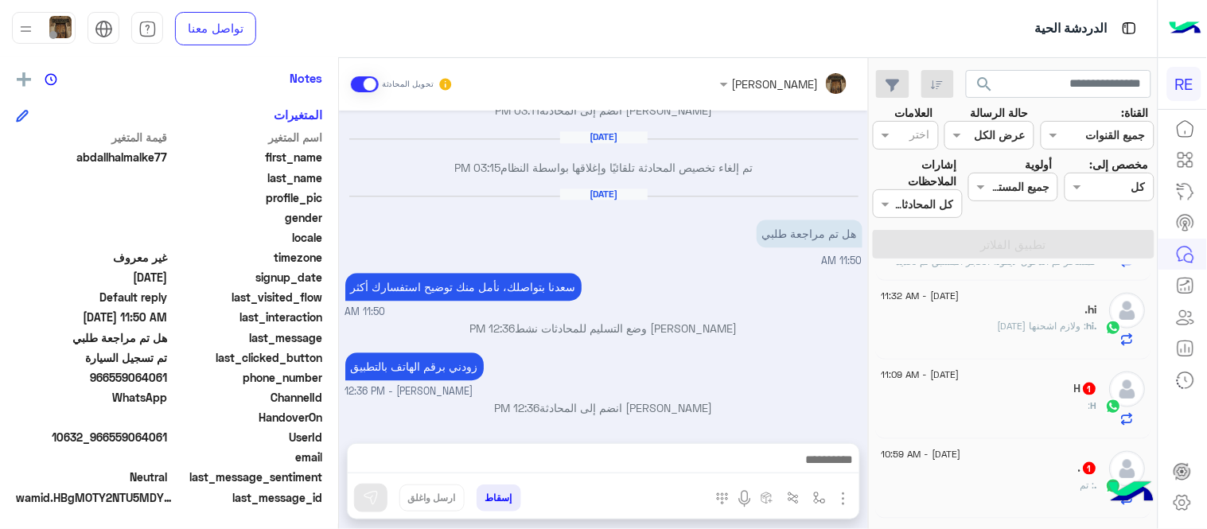
scroll to position [470, 0]
click at [980, 322] on div ".hi : ولازم اشحنها اليوم" at bounding box center [989, 328] width 216 height 28
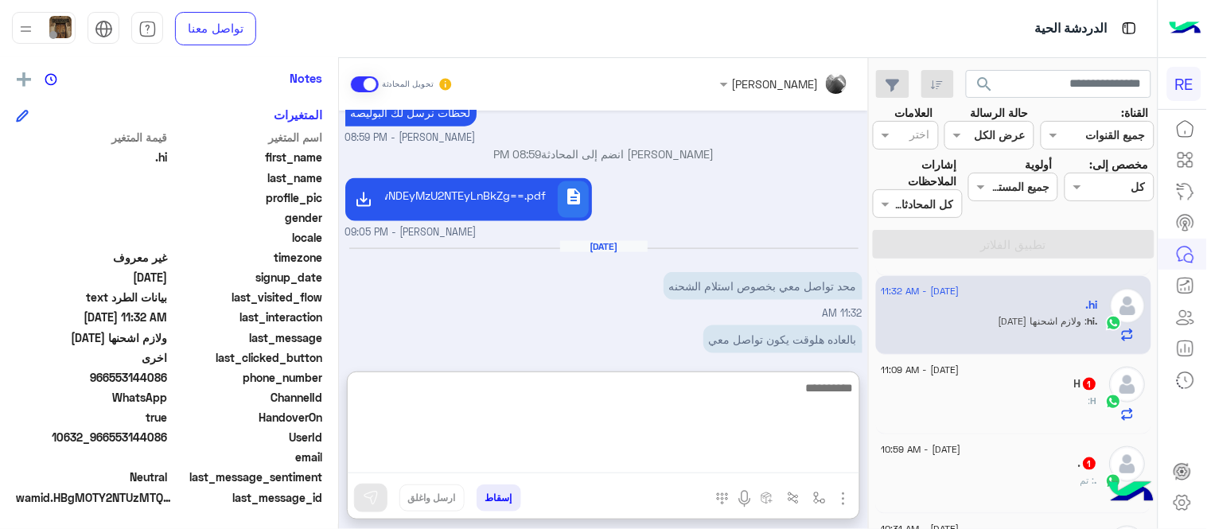
click at [662, 464] on textarea at bounding box center [603, 425] width 511 height 95
type textarea "**********"
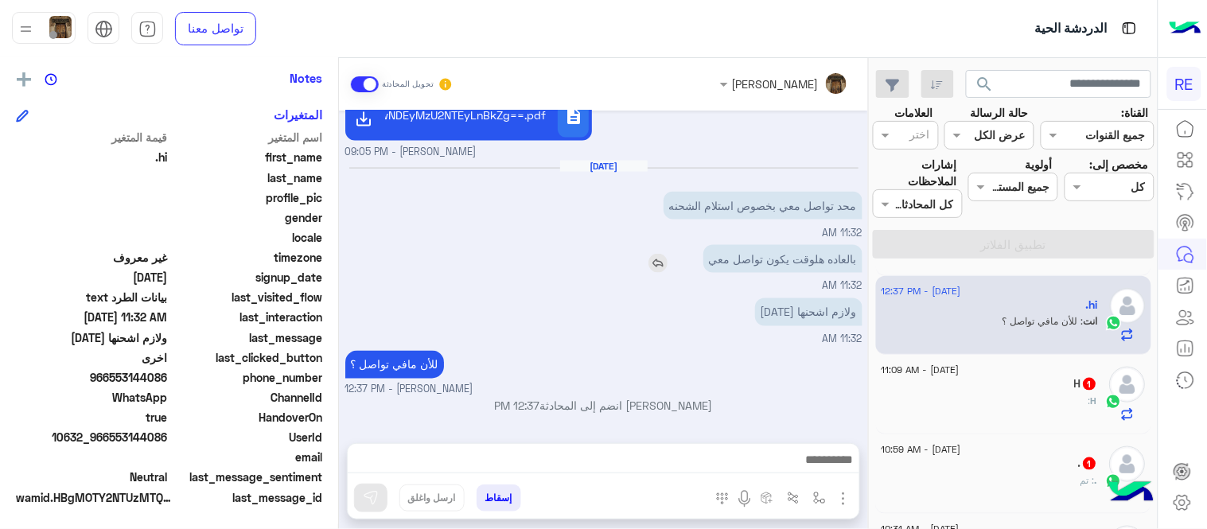
click at [670, 212] on div "Sep 10, 2025 أنت الآن في وضع التسليم ، انقر فوق الزر أدناه للعودة إلى برنامج ال…" at bounding box center [603, 269] width 529 height 317
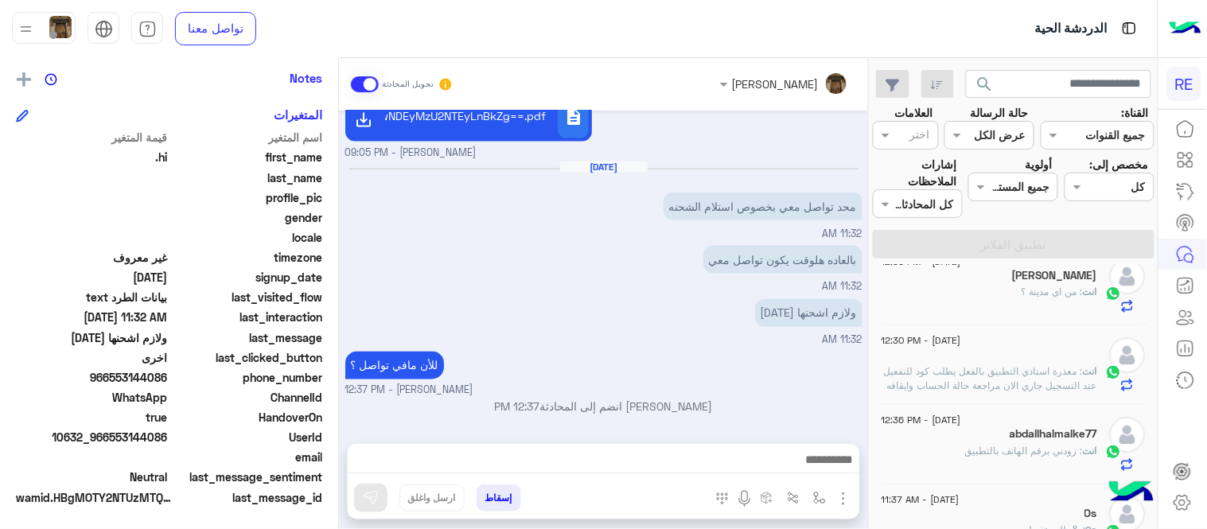
scroll to position [0, 0]
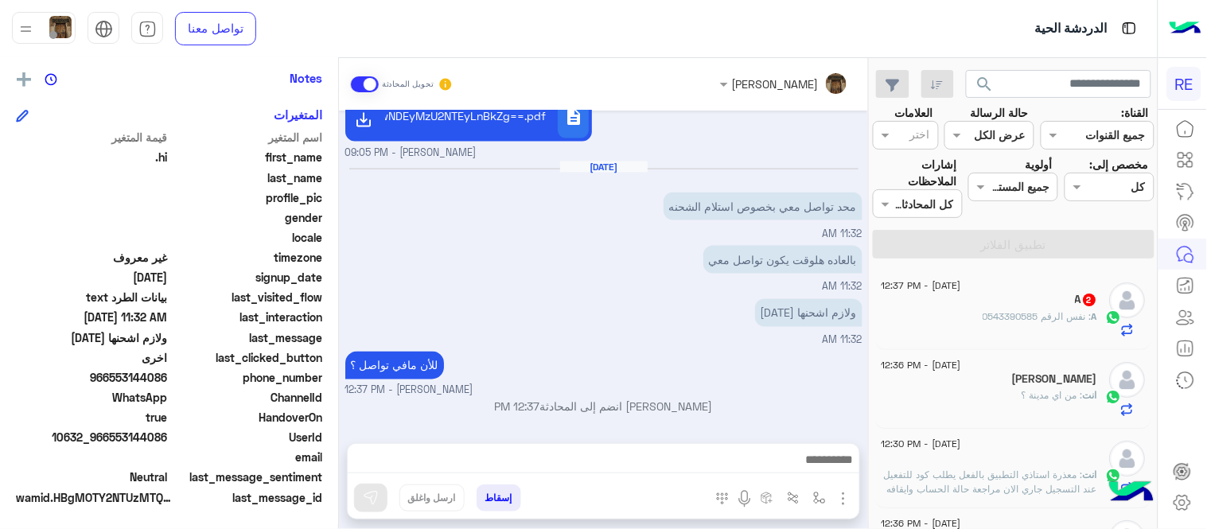
click at [877, 241] on div "search القناة: القناه جميع القنوات حالة الرسالة القناه عرض الكل العلامات اختر م…" at bounding box center [1013, 296] width 288 height 477
click at [749, 448] on div at bounding box center [603, 464] width 511 height 40
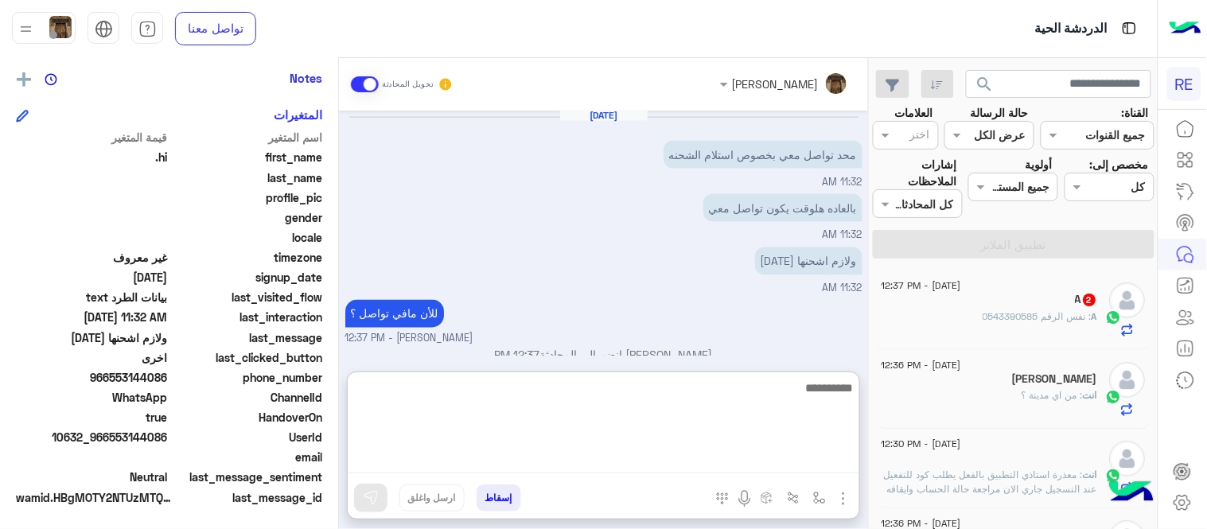
click at [752, 460] on textarea at bounding box center [603, 425] width 511 height 95
type textarea "****"
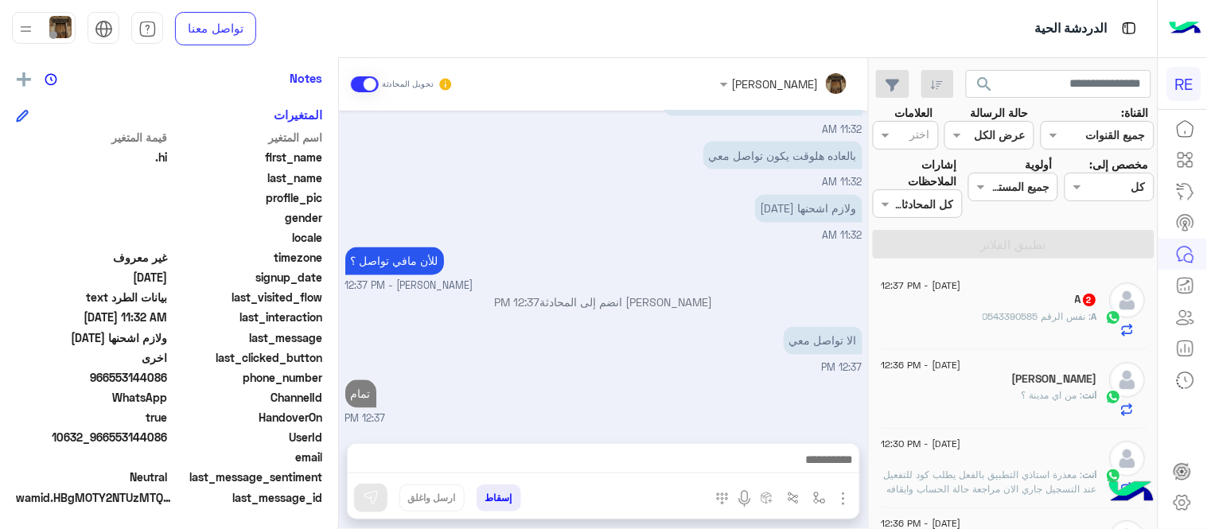
scroll to position [701, 0]
click at [652, 305] on div "Sep 10, 2025 أنت الآن في وضع التسليم ، انقر فوق الزر أدناه للعودة إلى برنامج ال…" at bounding box center [603, 269] width 529 height 317
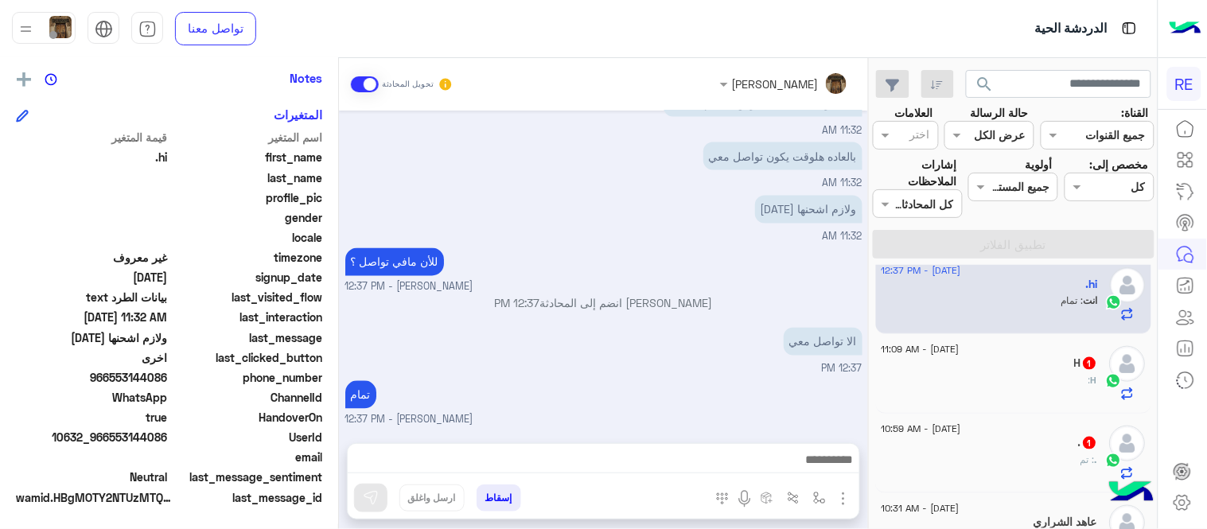
scroll to position [538, 0]
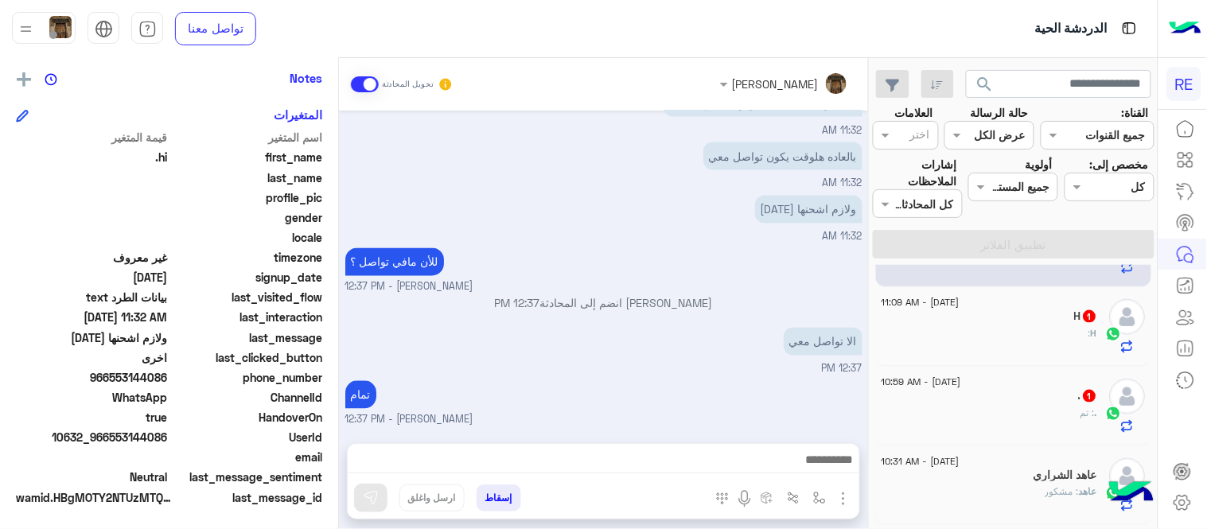
click at [947, 299] on span "[DATE] - 11:09 AM" at bounding box center [920, 302] width 78 height 14
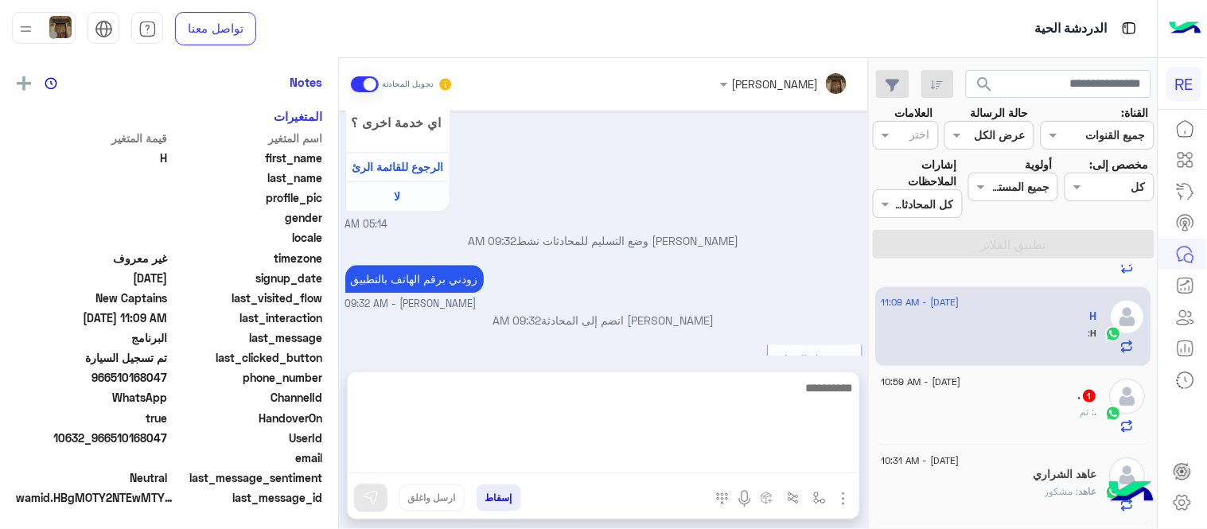
scroll to position [326, 0]
click at [646, 452] on textarea at bounding box center [603, 425] width 511 height 95
type textarea "**********"
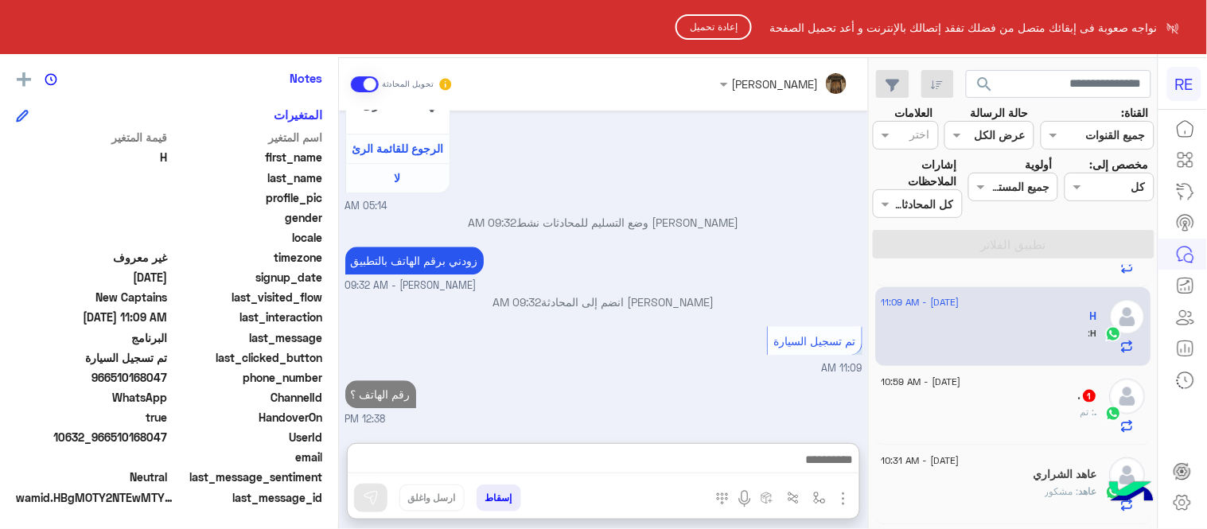
click at [710, 268] on html "RE نواجه صعوبة فى إبقائك متصل من فضلك تفقد إتصالك بالإنترنت و أعد تحميل الصفحة …" at bounding box center [603, 264] width 1207 height 529
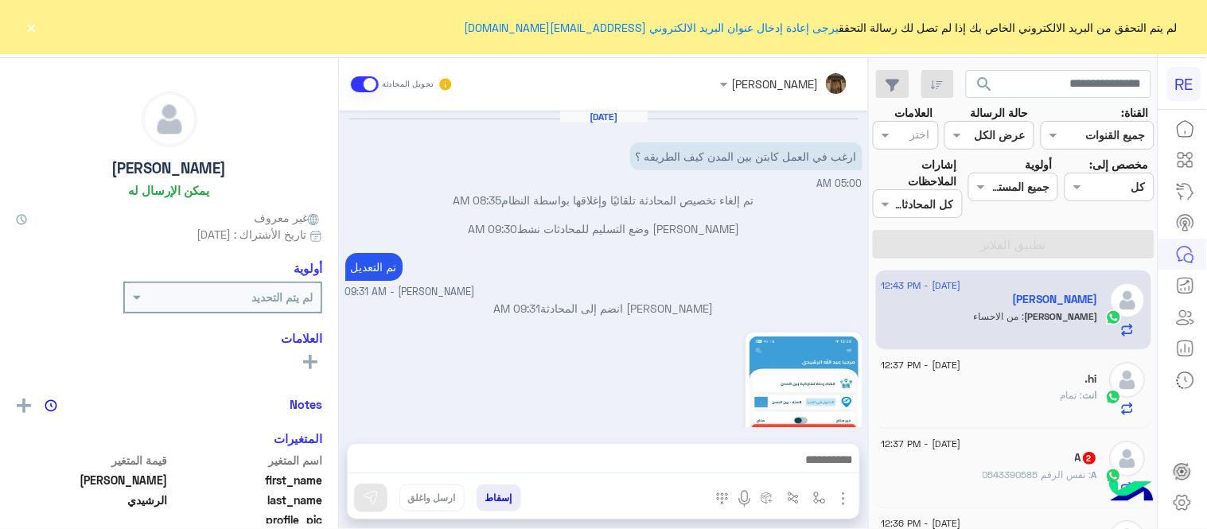
scroll to position [337, 0]
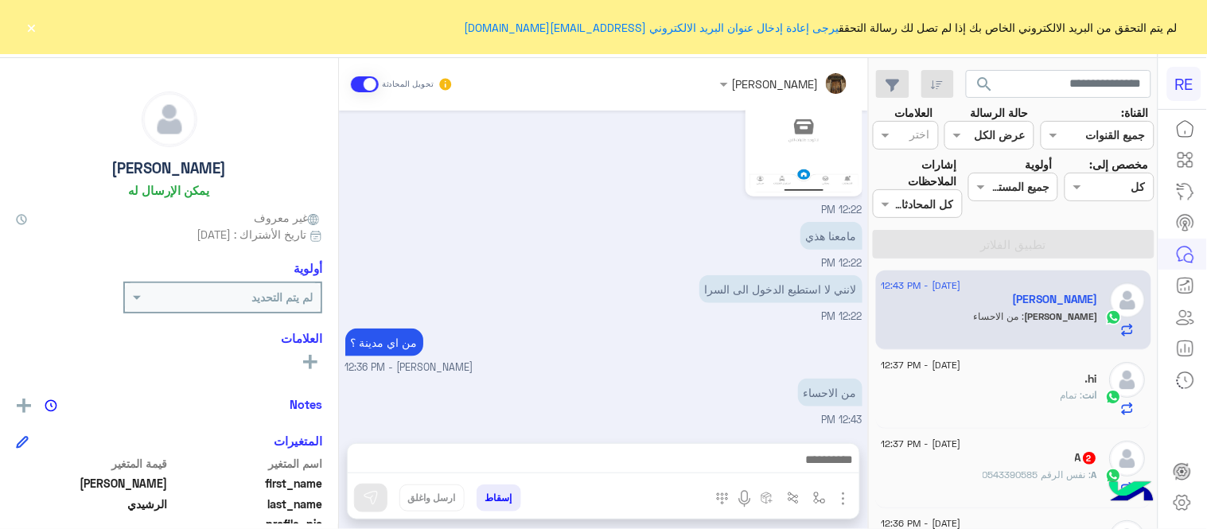
click at [38, 37] on div "لم يتم التحقق من البريد الالكتروني الخاص بك إذا لم تصل لك رسالة التحقق يرجى إعا…" at bounding box center [603, 27] width 1207 height 54
click at [33, 32] on button "×" at bounding box center [32, 27] width 16 height 16
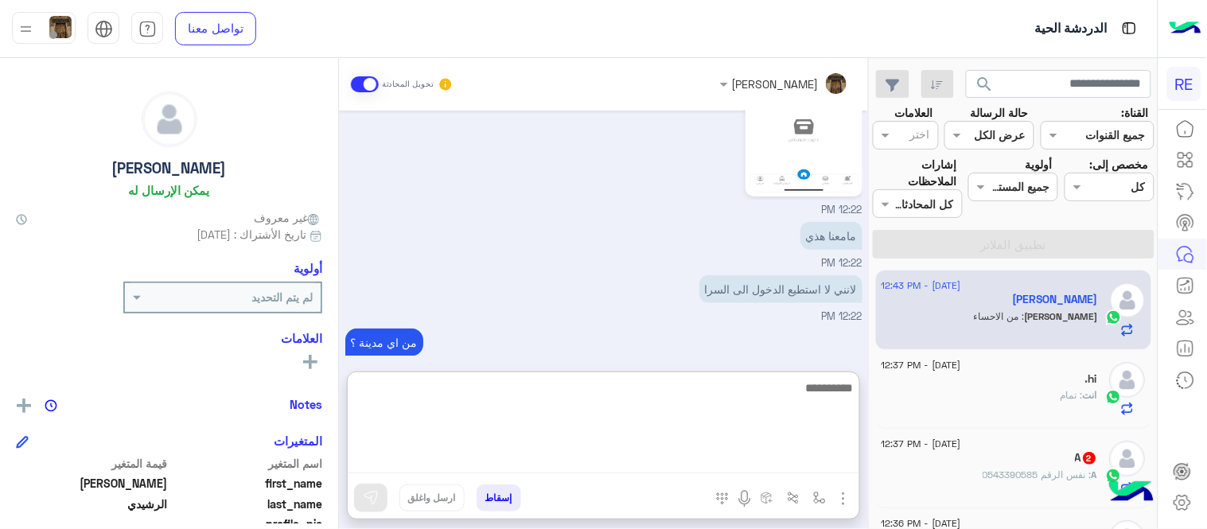
click at [698, 462] on textarea at bounding box center [603, 425] width 511 height 95
type textarea "*"
type textarea "**********"
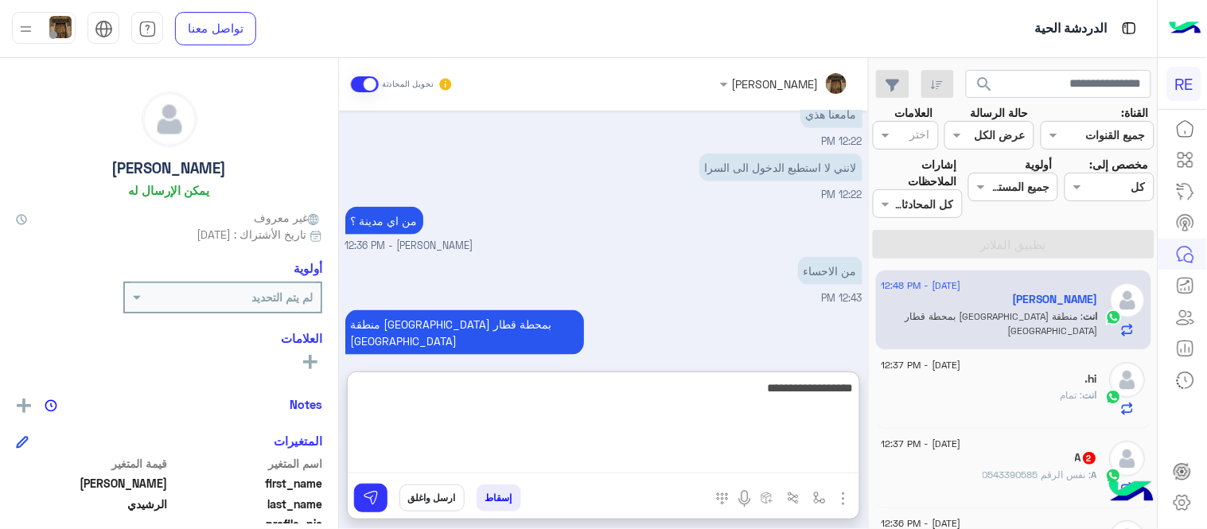
type textarea "**********"
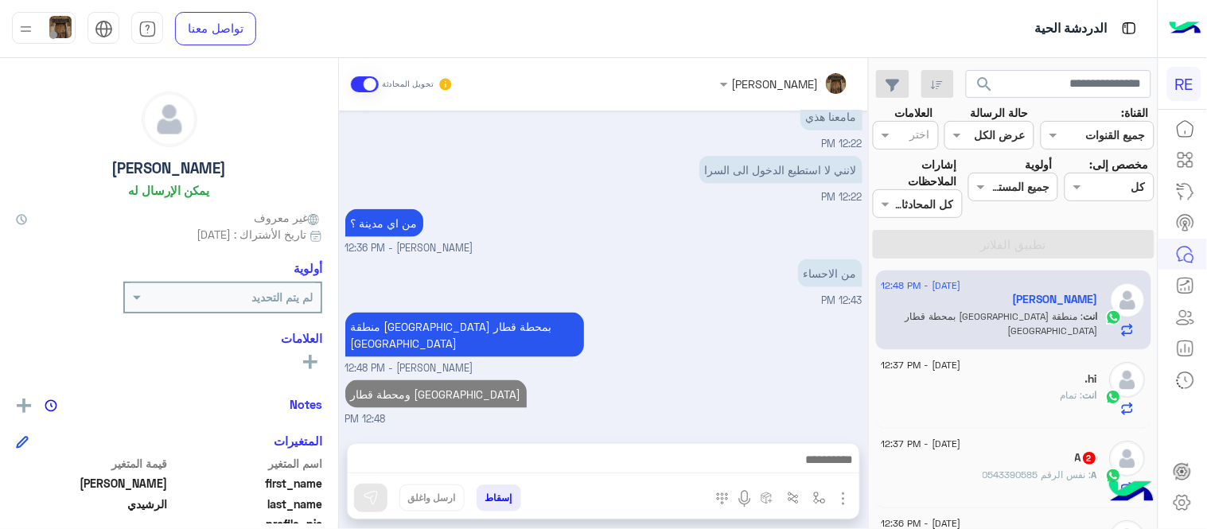
click at [574, 318] on div "[DATE] ارغب في العمل كابتن بين المدن كيف الطريقه ؟ 05:00 AM تم إلغاء تخصيص المح…" at bounding box center [603, 269] width 529 height 317
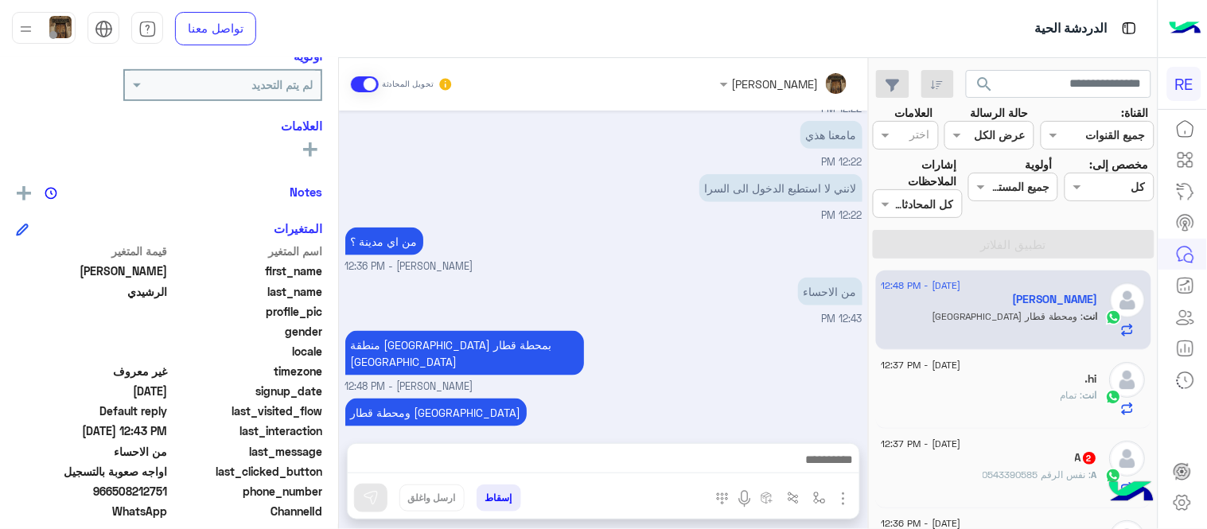
scroll to position [223, 0]
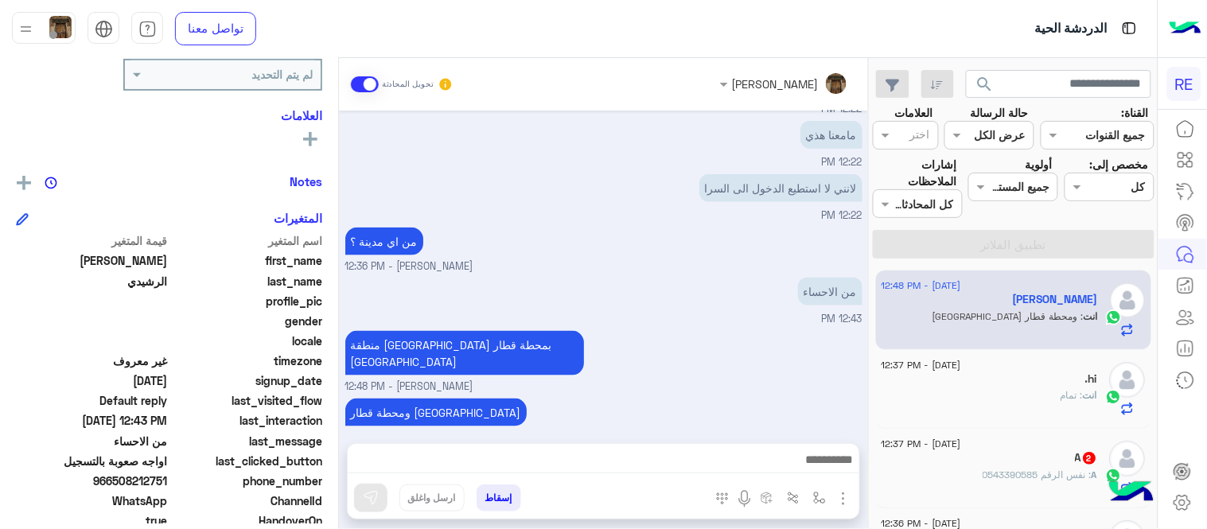
drag, startPoint x: 116, startPoint y: 480, endPoint x: 168, endPoint y: 485, distance: 51.9
click at [168, 485] on span "966508212751" at bounding box center [92, 480] width 152 height 17
copy span "508212751"
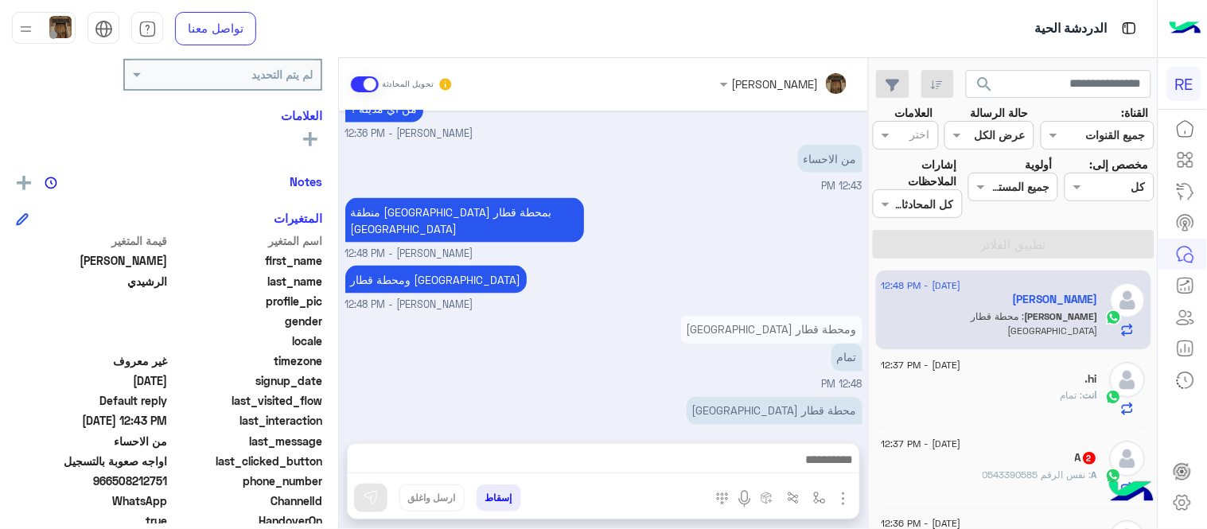
click at [720, 247] on small "[PERSON_NAME] - 12:48 PM" at bounding box center [603, 254] width 517 height 15
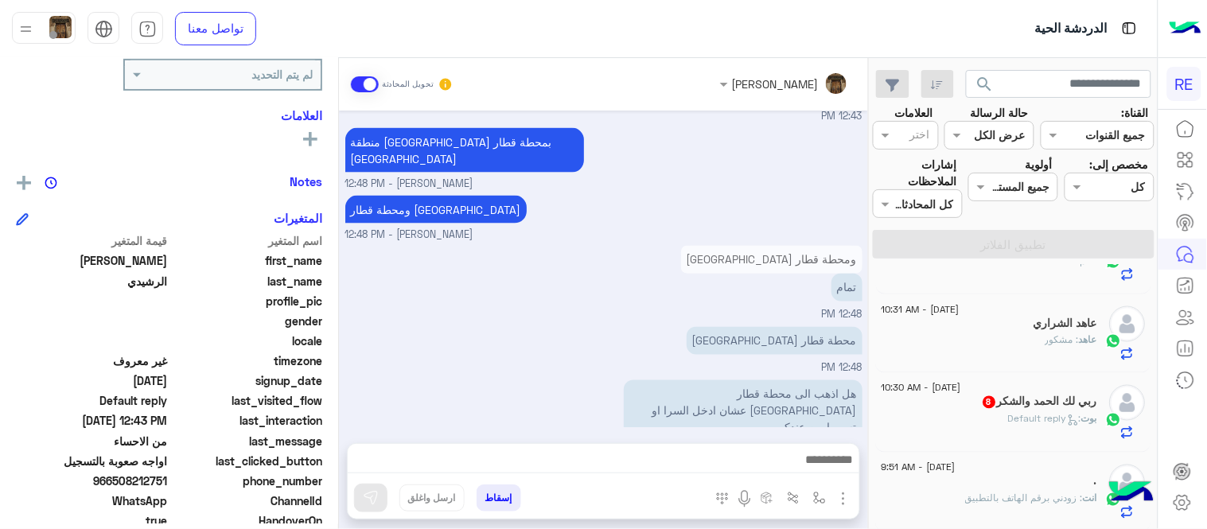
scroll to position [737, 0]
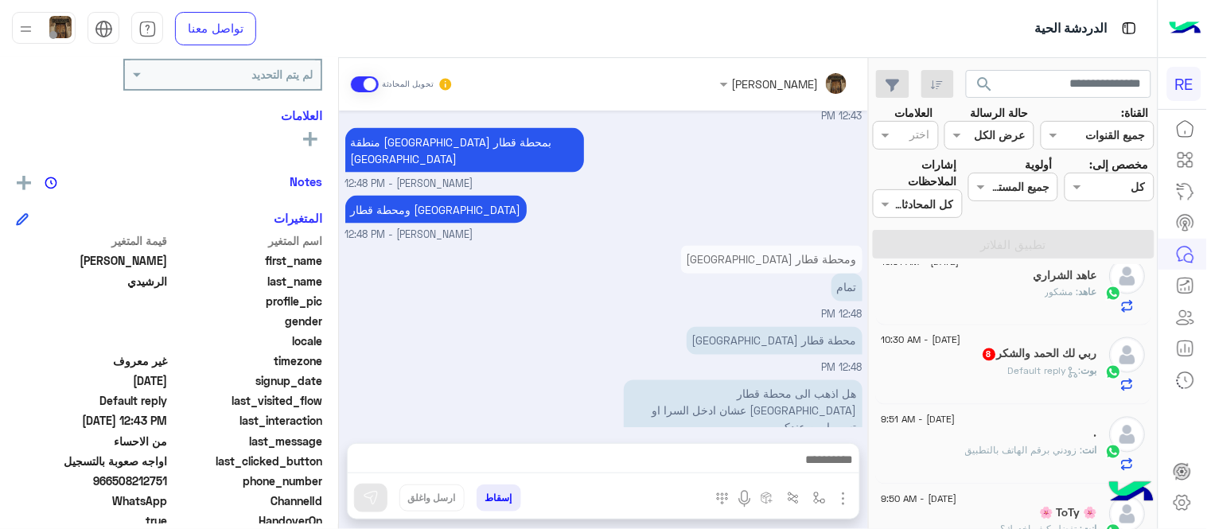
click at [881, 425] on div "[DATE] - 9:51 AM . انت : زودني برقم الهاتف بالتطبيق" at bounding box center [1014, 445] width 276 height 80
click at [969, 371] on div "[PERSON_NAME] : Default reply" at bounding box center [989, 378] width 216 height 28
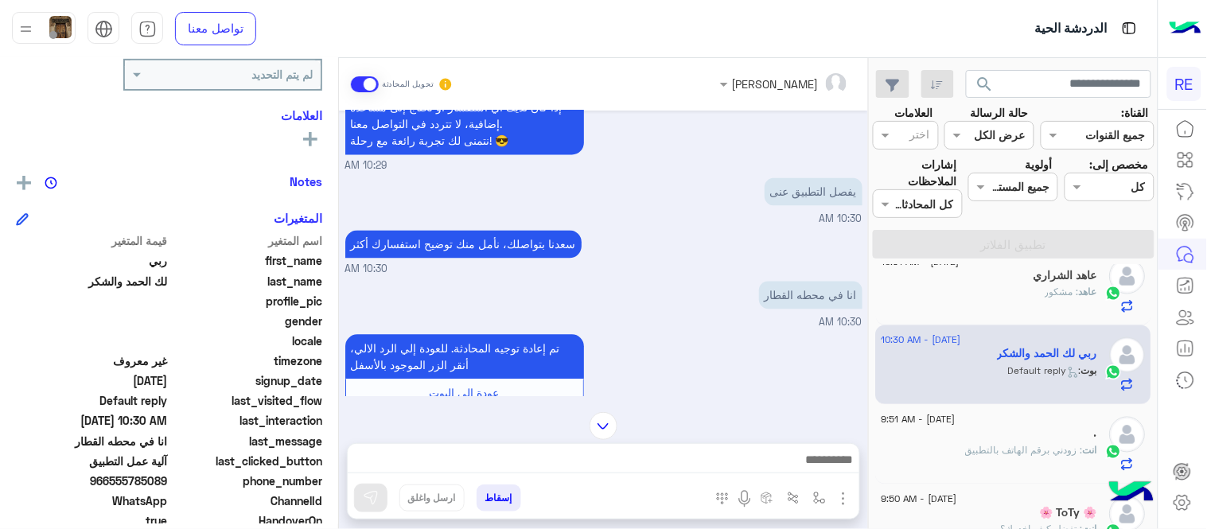
scroll to position [900, 0]
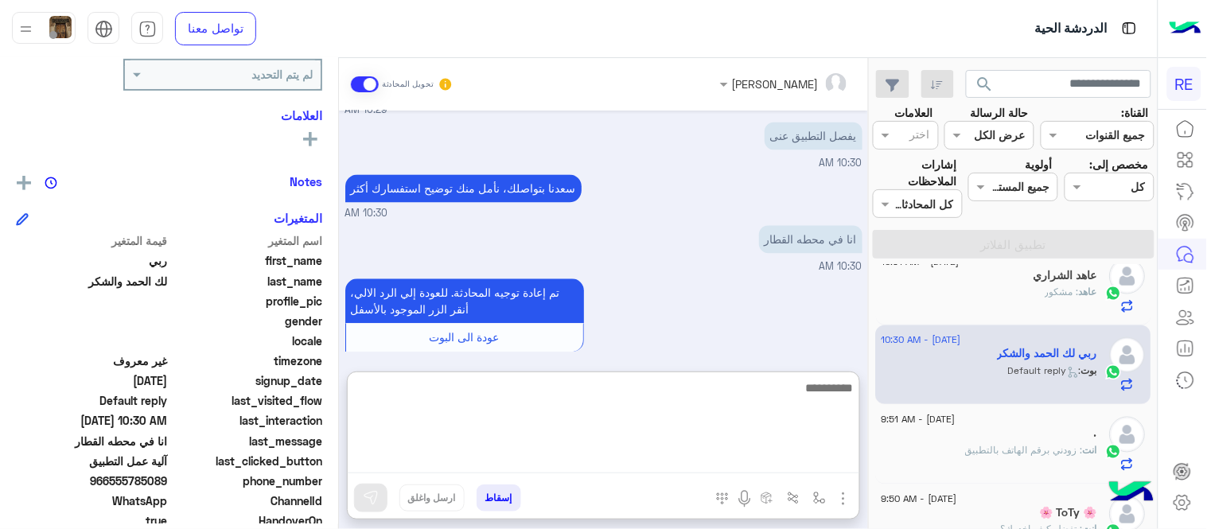
click at [577, 462] on textarea at bounding box center [603, 425] width 511 height 95
type textarea "**********"
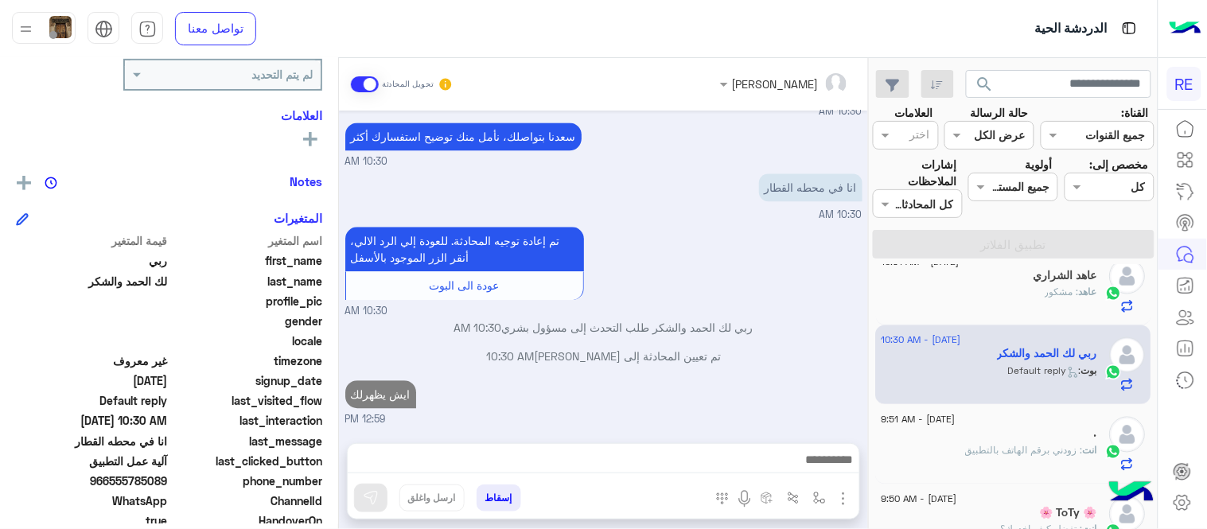
scroll to position [950, 0]
click at [802, 308] on div "[DATE] كابتن � 10:29 AM اختر [DATE] الخدمات التالية: 10:29 AM آلية عمل التطبيق …" at bounding box center [603, 269] width 529 height 317
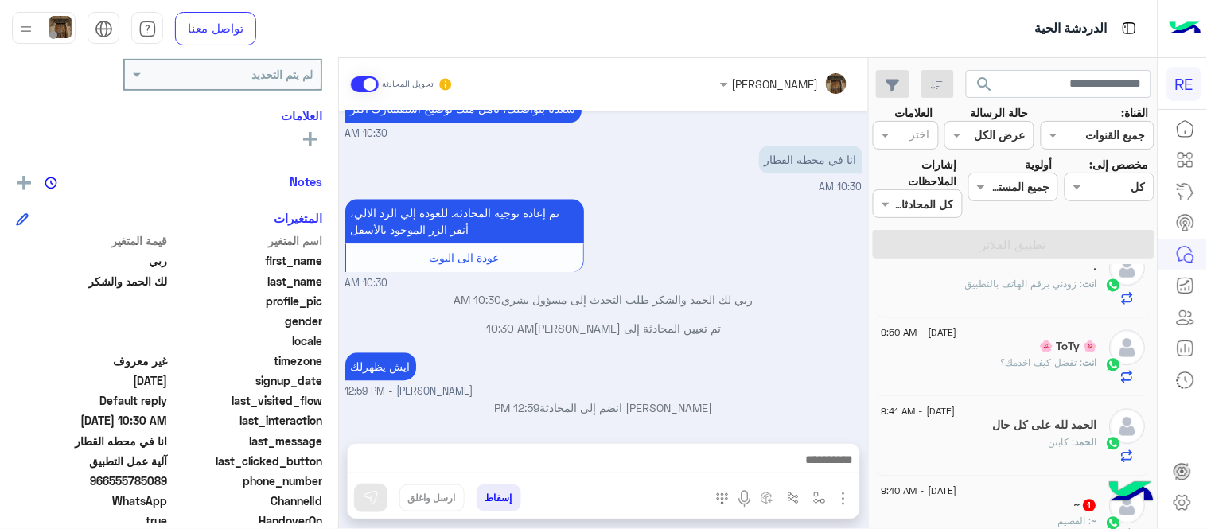
scroll to position [915, 0]
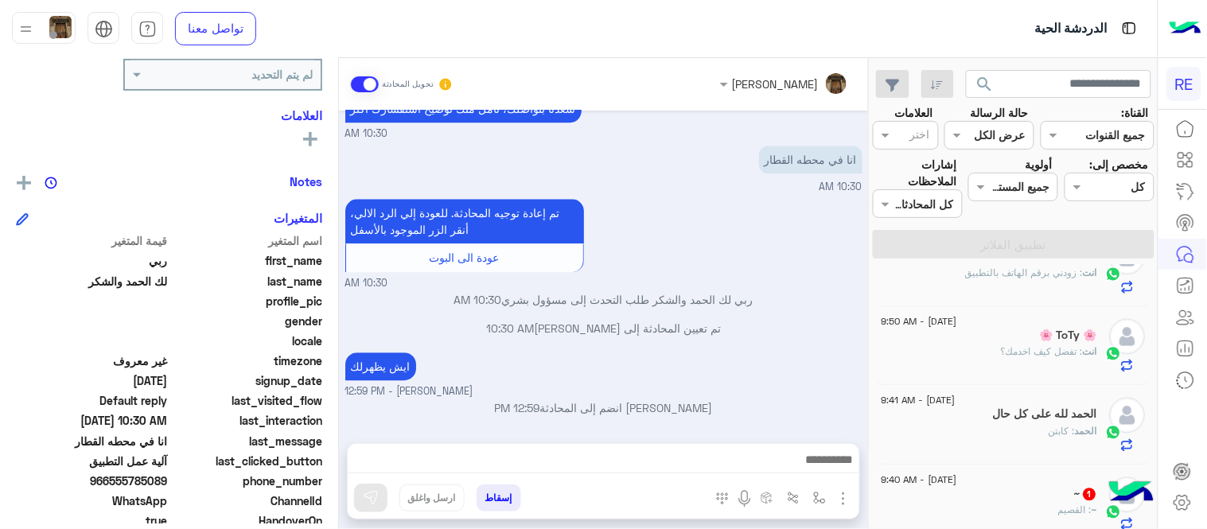
click at [935, 473] on div "[DATE] - 9:40 AM ~ 1 ~ : القصيم" at bounding box center [1014, 505] width 276 height 80
click at [911, 499] on div "~ 1" at bounding box center [989, 496] width 216 height 17
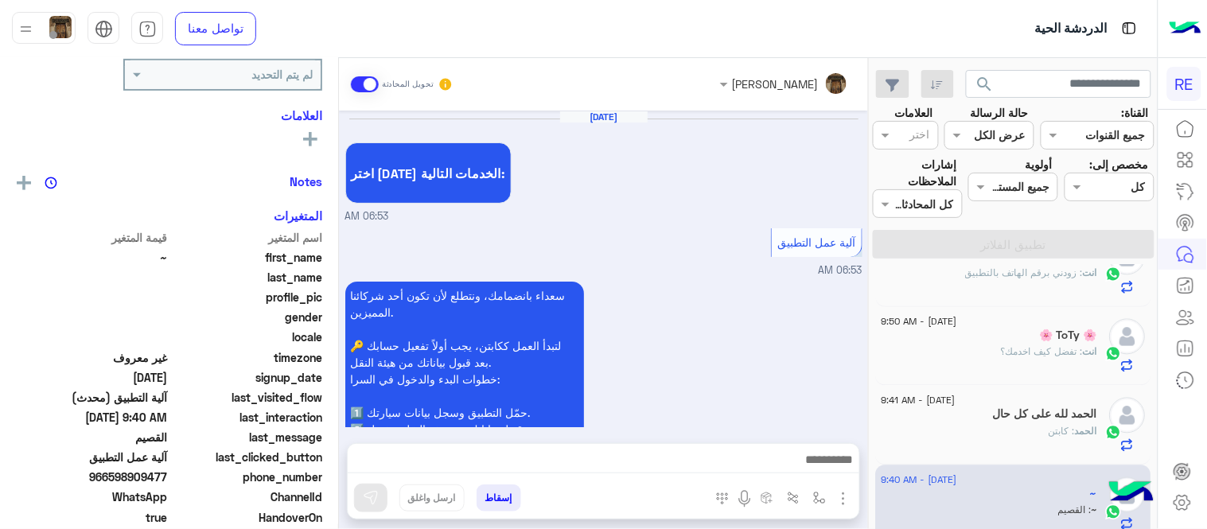
scroll to position [853, 0]
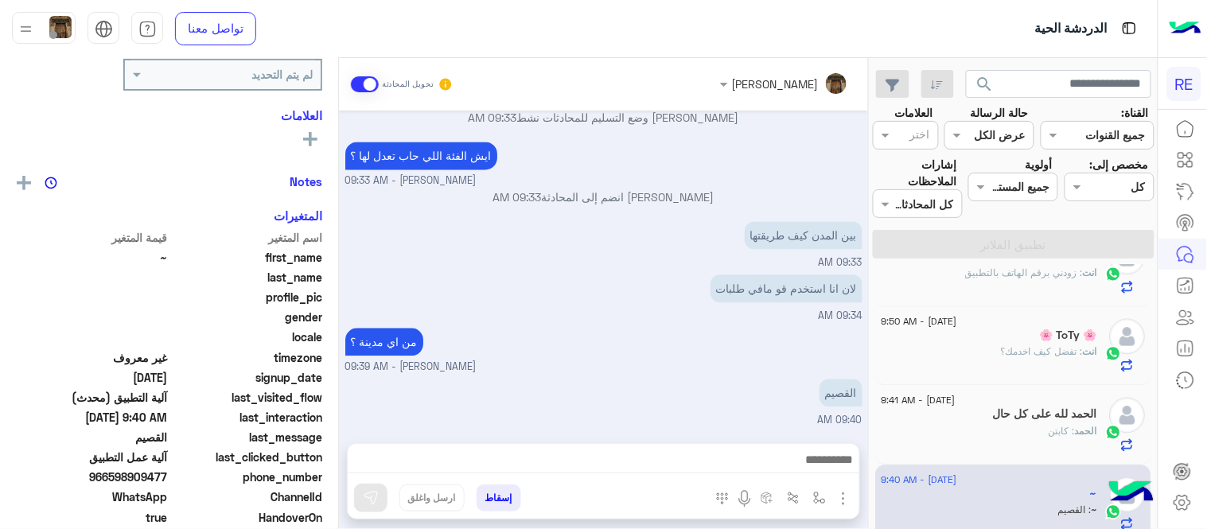
click at [720, 443] on div "إسقاط ارسل واغلق" at bounding box center [603, 481] width 513 height 76
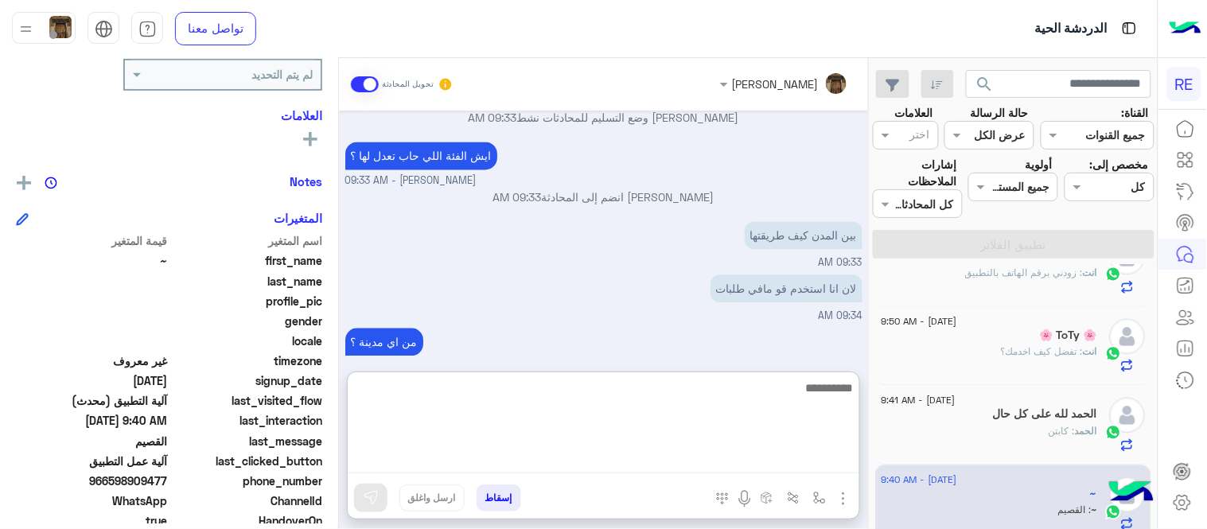
click at [722, 455] on textarea at bounding box center [603, 425] width 511 height 95
type textarea "**********"
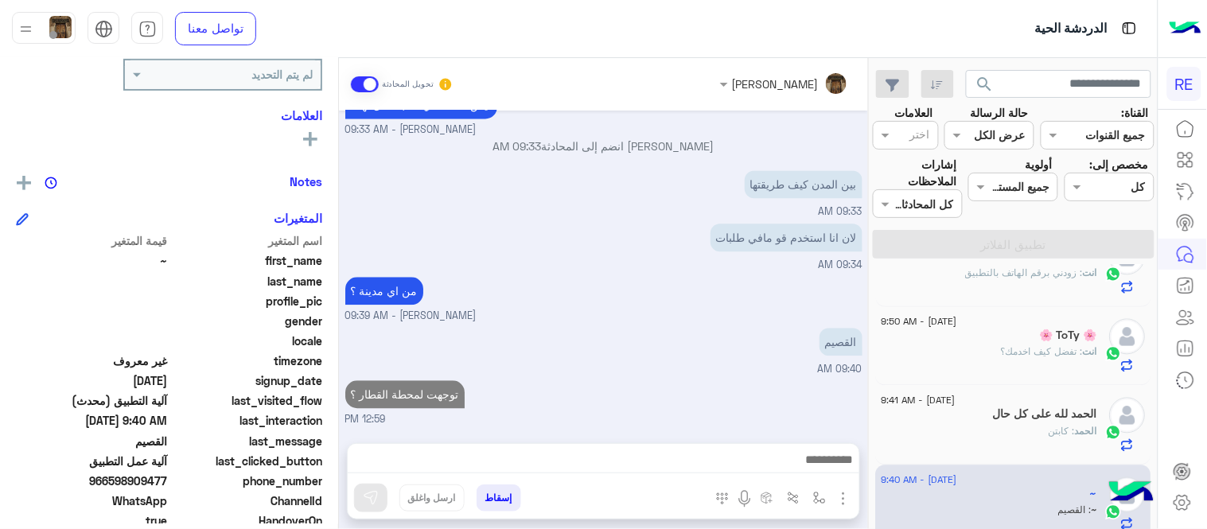
click at [700, 257] on div "[DATE] اختر [DATE] الخدمات التالية: 06:53 AM آلية عمل التطبيق 06:53 AM سعداء با…" at bounding box center [603, 269] width 529 height 317
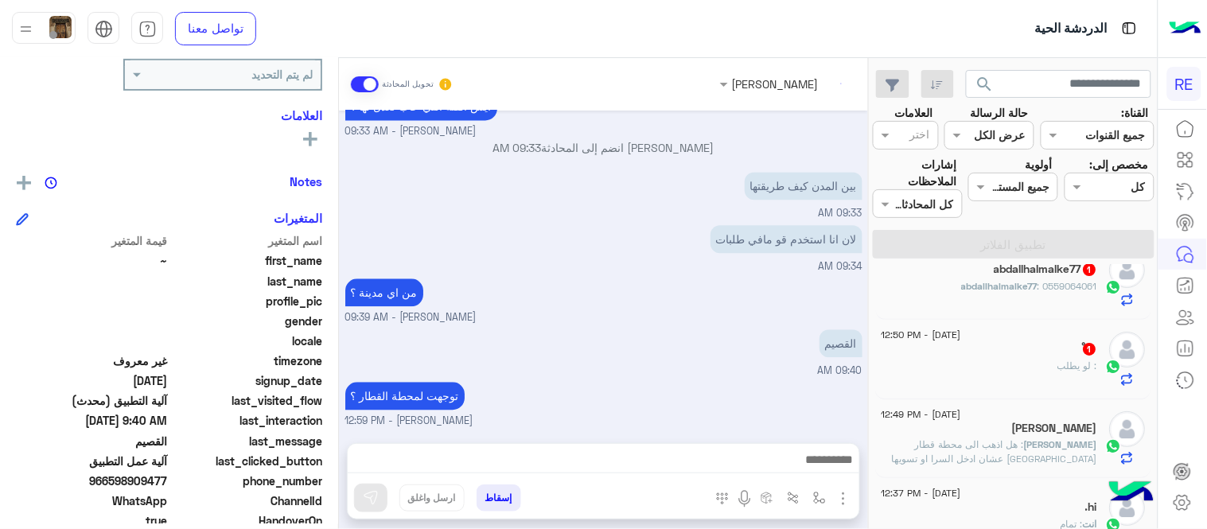
scroll to position [0, 0]
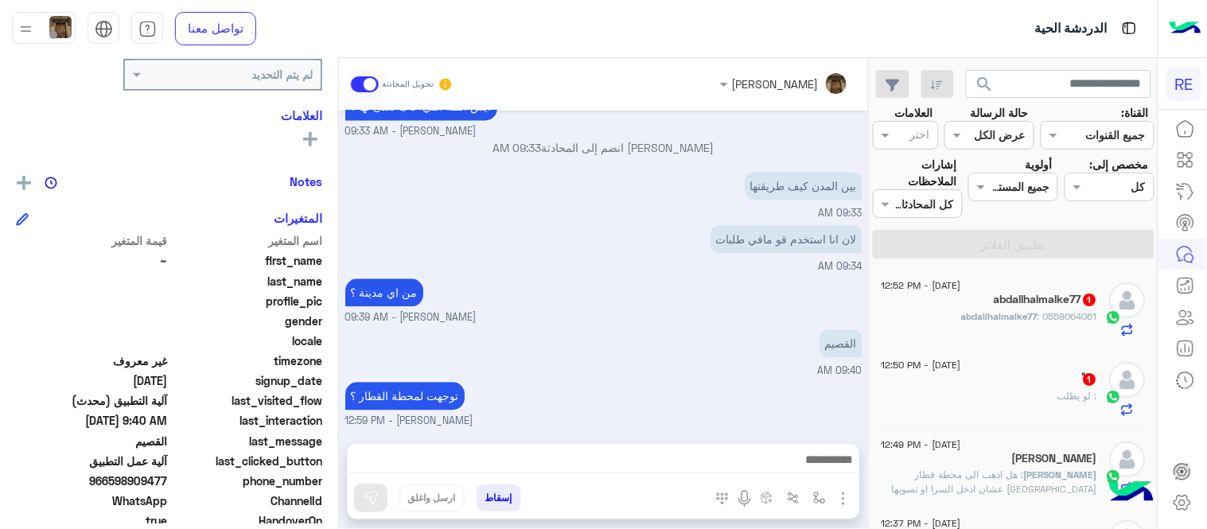
click at [950, 485] on p "[PERSON_NAME] : هل اذهب الى محطة قطار [GEOGRAPHIC_DATA] عشان ادخل السرا او تسوي…" at bounding box center [989, 489] width 216 height 43
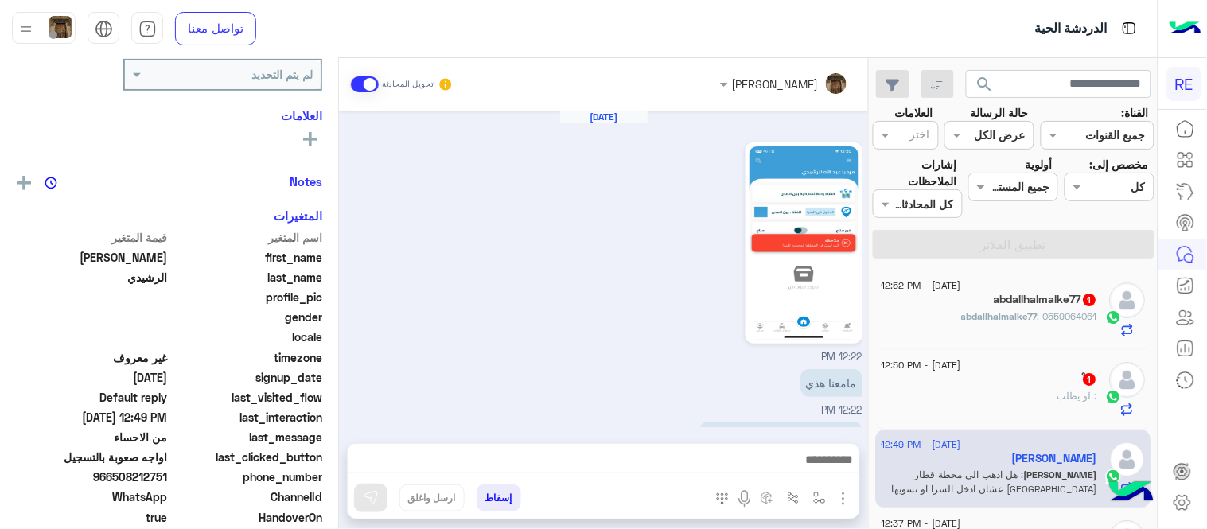
scroll to position [451, 0]
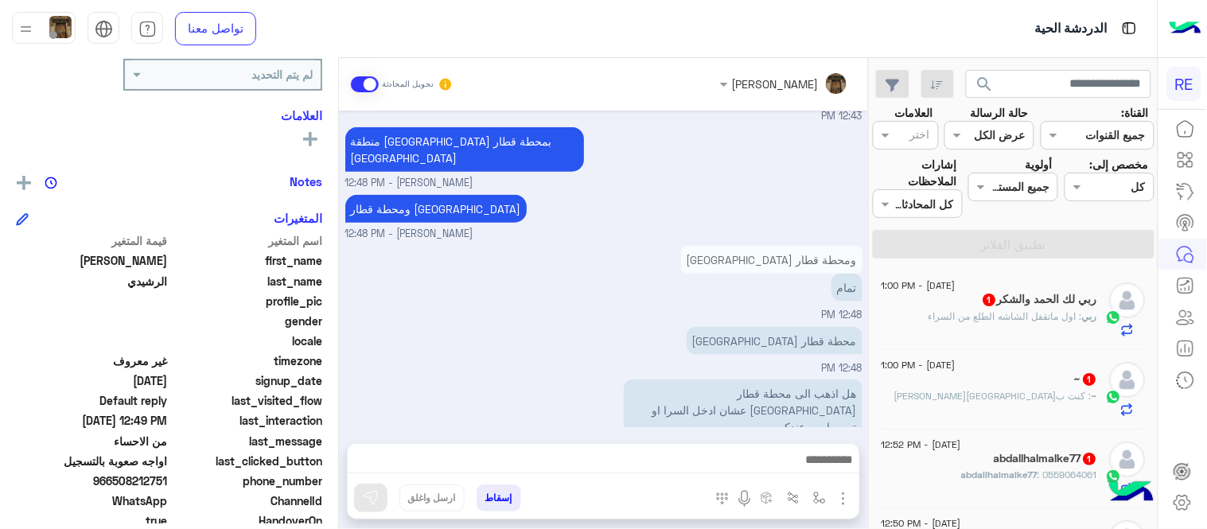
click at [703, 242] on div "ومحطة قطار [GEOGRAPHIC_DATA] تمام 12:48 PM" at bounding box center [603, 282] width 517 height 81
click at [1055, 313] on span ": اول ماتقفل الشاشه الطلع من السراء" at bounding box center [1005, 316] width 153 height 12
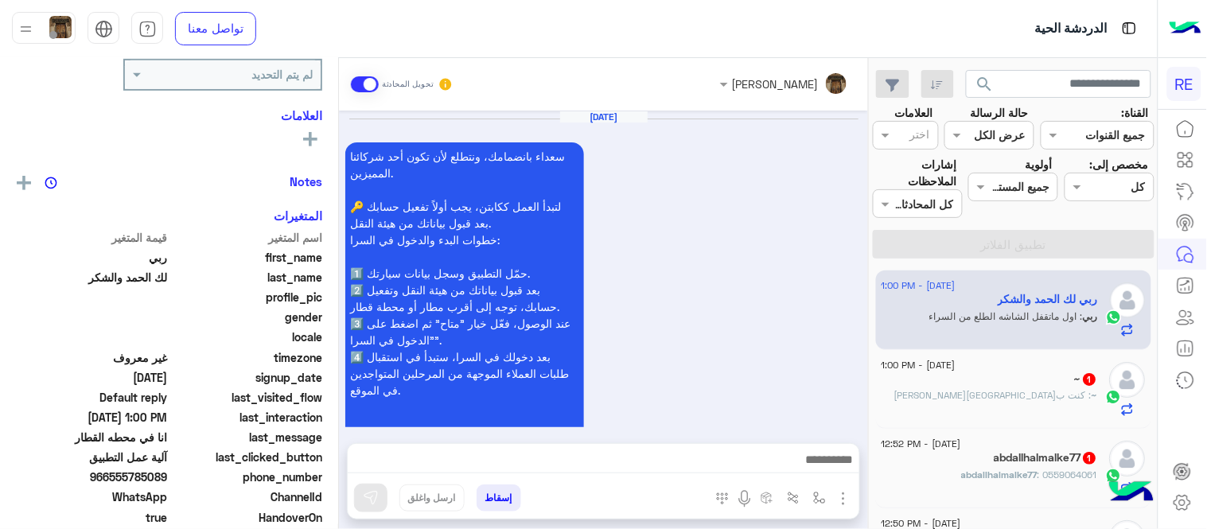
scroll to position [839, 0]
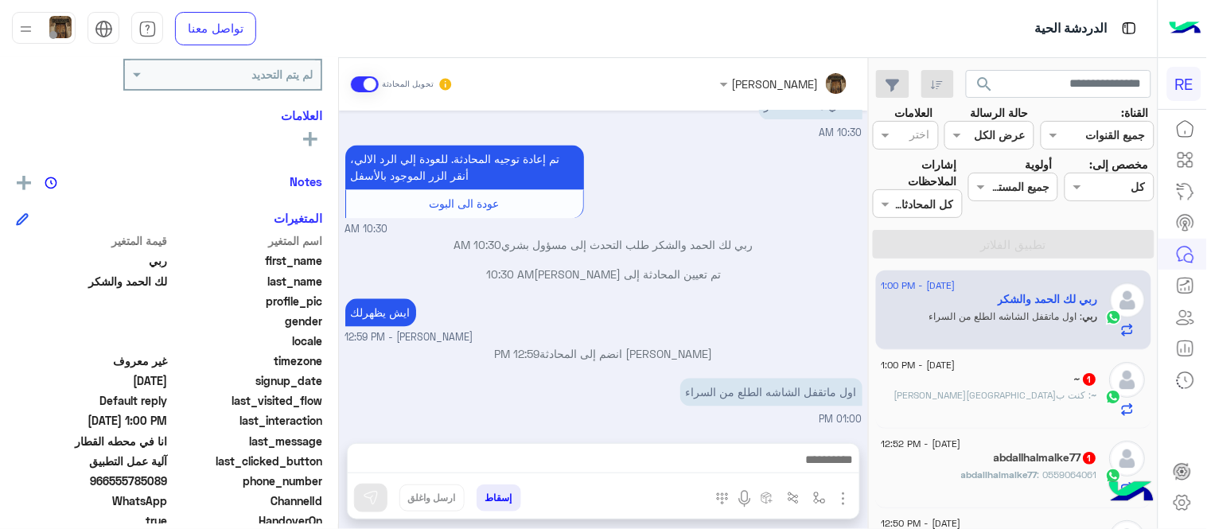
click at [848, 501] on img "button" at bounding box center [843, 498] width 19 height 19
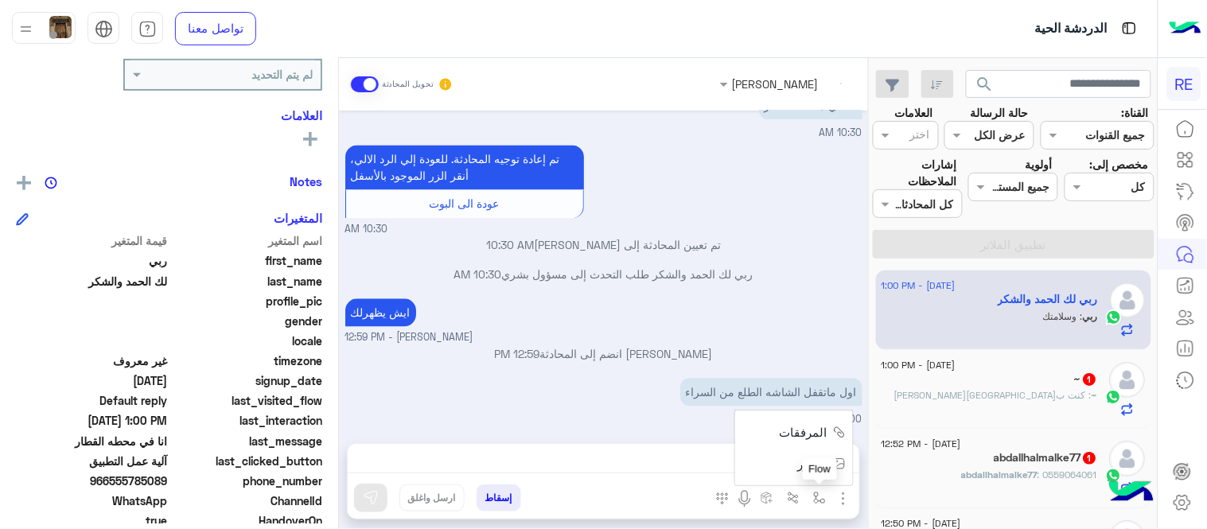
scroll to position [892, 0]
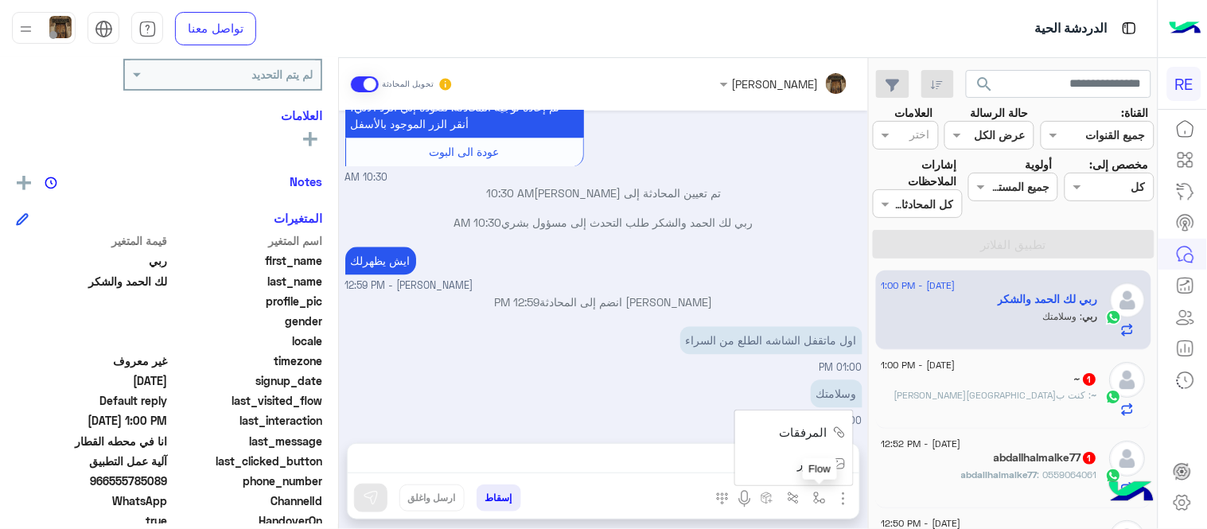
click at [807, 498] on button "button" at bounding box center [819, 497] width 26 height 26
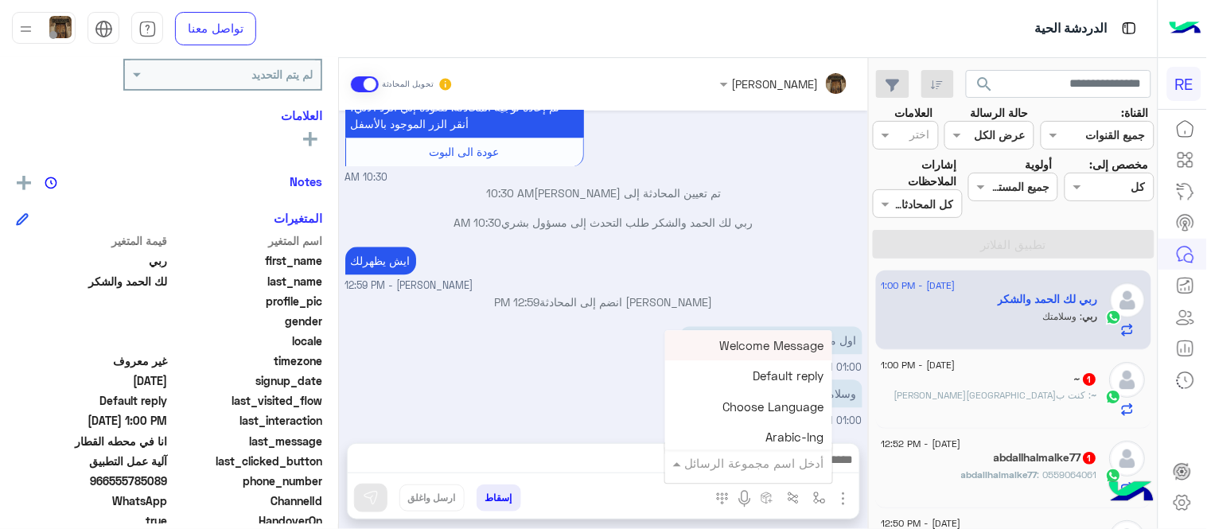
click at [764, 464] on input "text" at bounding box center [770, 463] width 107 height 18
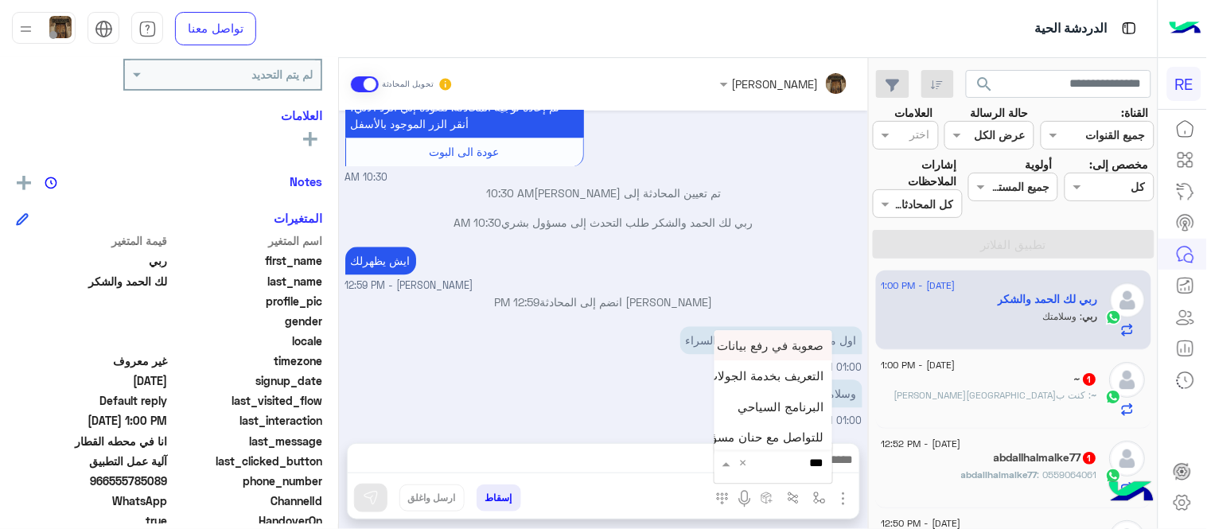
type input "****"
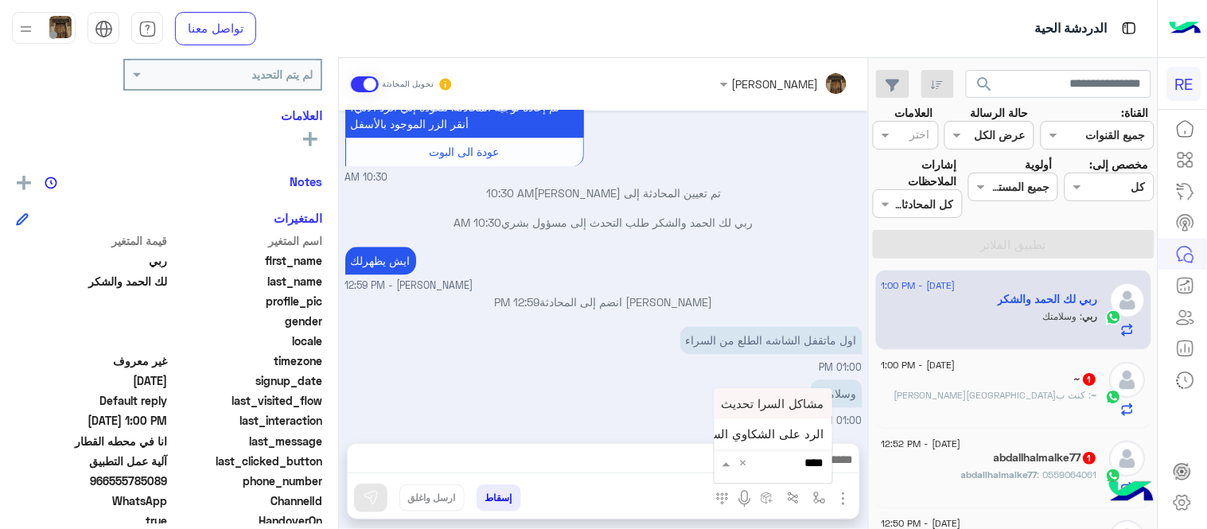
click at [760, 396] on span "مشاكل السرا تحديث" at bounding box center [772, 403] width 103 height 14
type textarea "**********"
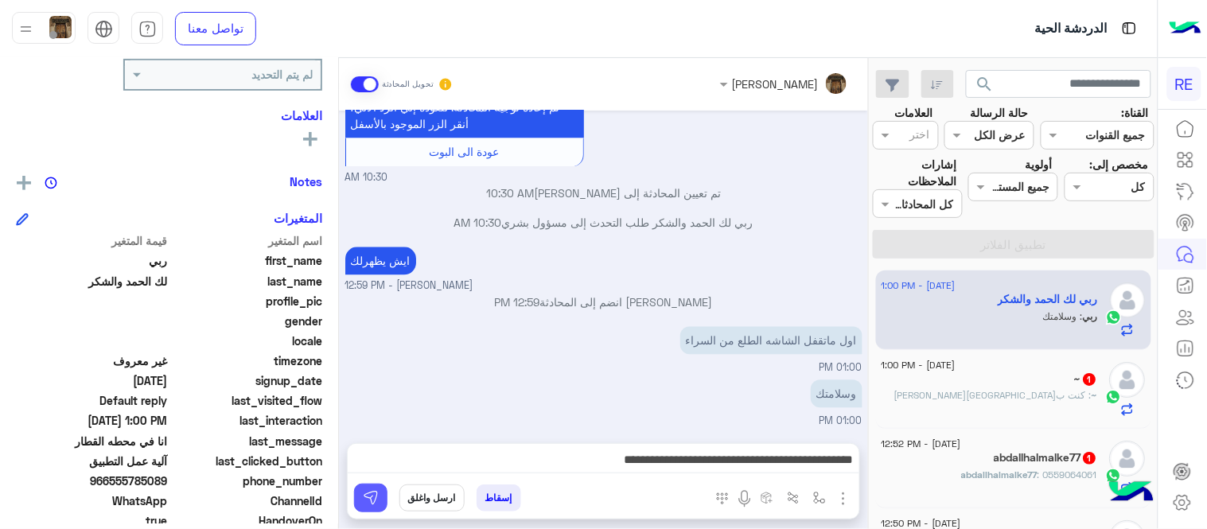
click at [369, 503] on img at bounding box center [371, 498] width 16 height 16
click at [1023, 416] on div "~ : كنت ب[GEOGRAPHIC_DATA][PERSON_NAME]" at bounding box center [989, 402] width 216 height 28
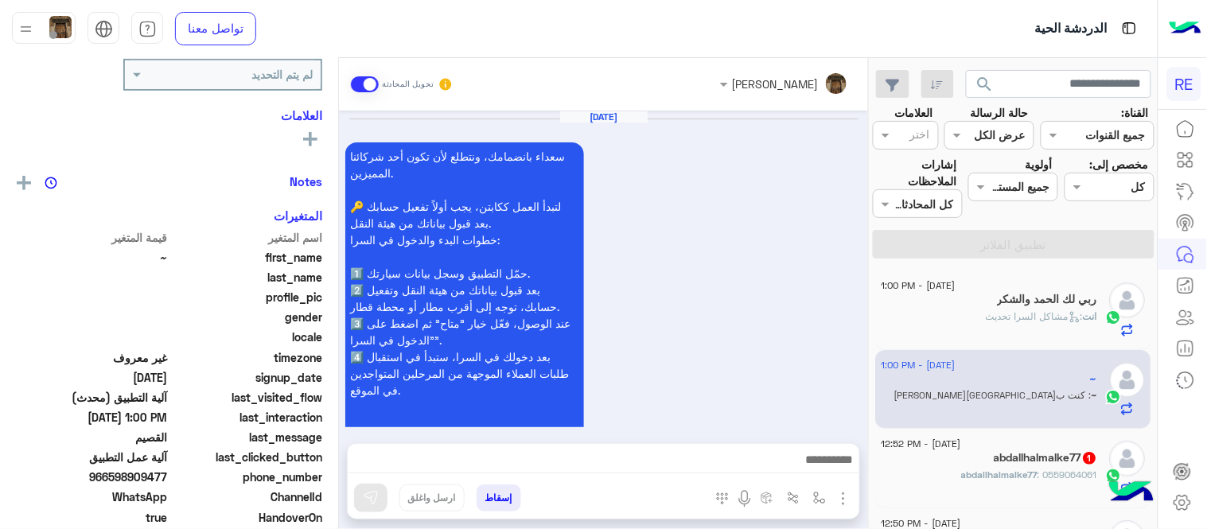
scroll to position [817, 0]
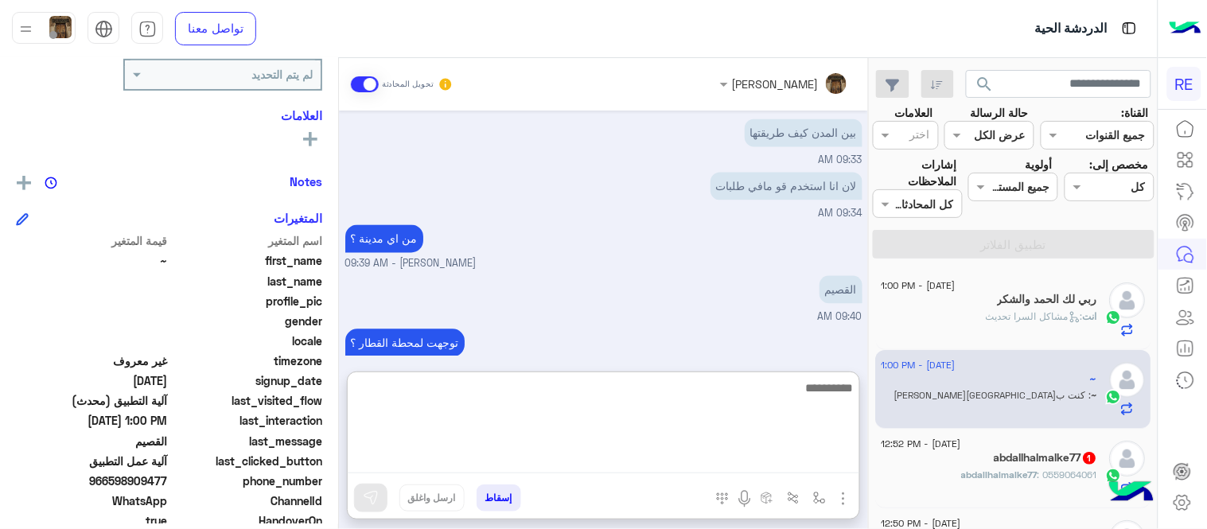
click at [523, 465] on textarea at bounding box center [603, 425] width 511 height 95
click at [638, 390] on textarea at bounding box center [603, 425] width 511 height 95
type textarea "**********"
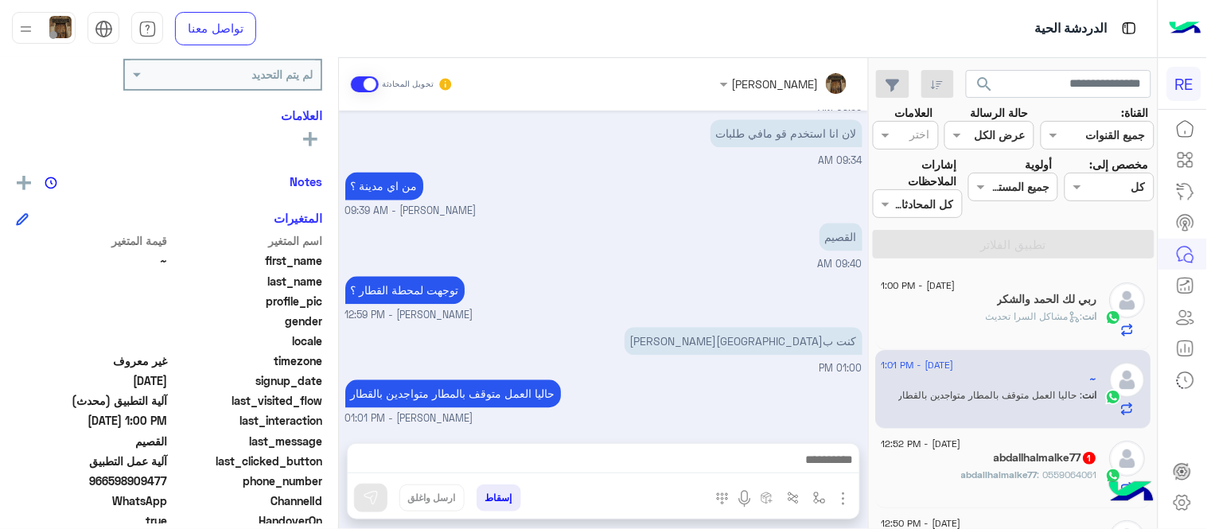
scroll to position [868, 0]
click at [639, 250] on div "[DATE] سعداء بانضمامك، ونتطلع لأن تكون [DATE] شركائنا المميزين. 🔑 لتبدأ العمل ك…" at bounding box center [603, 269] width 529 height 317
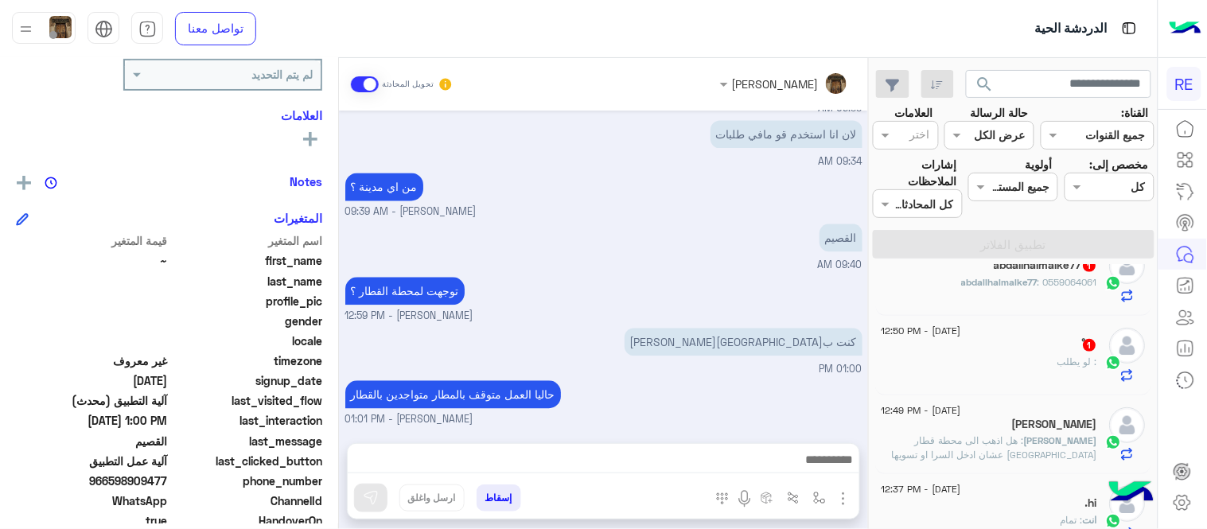
scroll to position [161, 0]
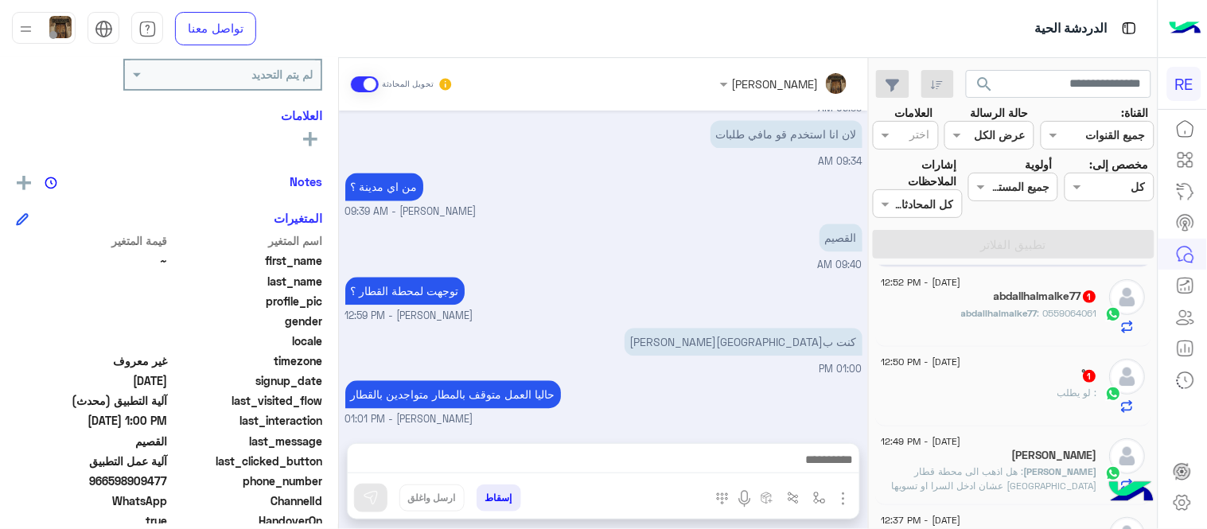
click at [996, 311] on span "abdallhalmalke77" at bounding box center [1000, 313] width 76 height 12
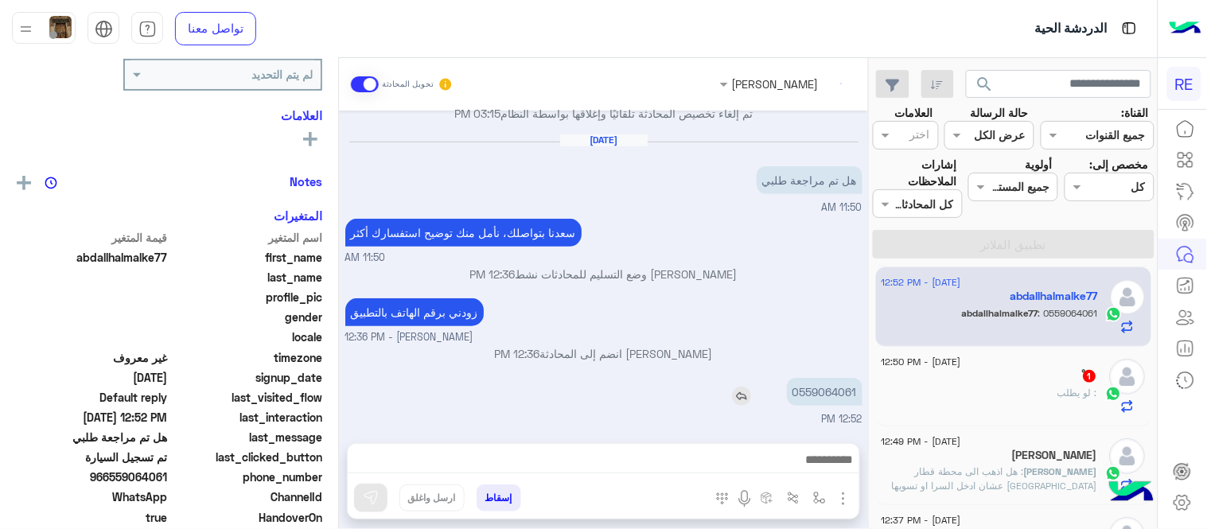
scroll to position [162, 0]
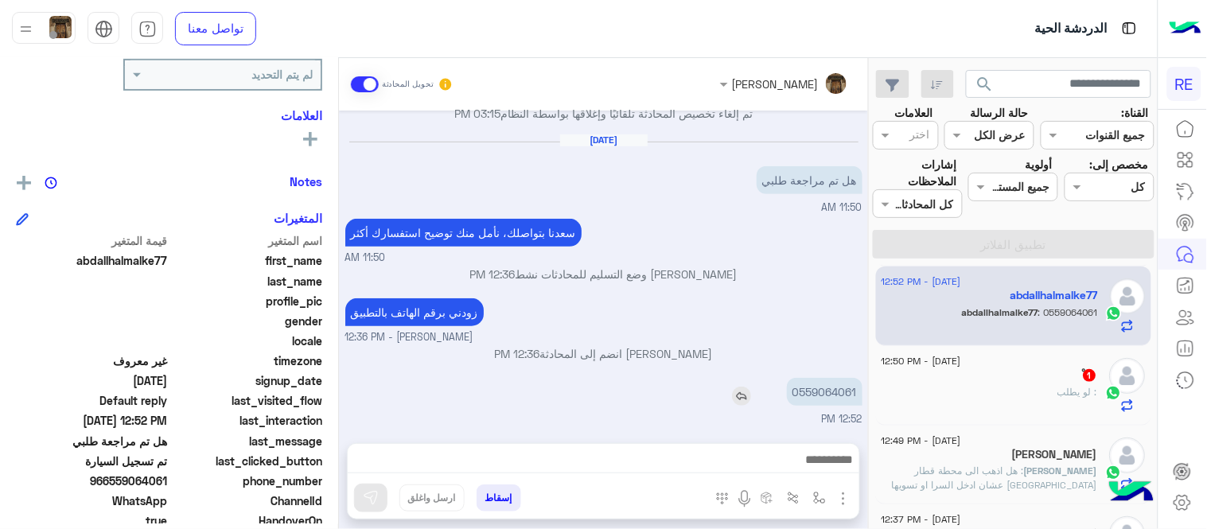
click at [818, 393] on p "0559064061" at bounding box center [825, 392] width 76 height 28
copy p "0559064061"
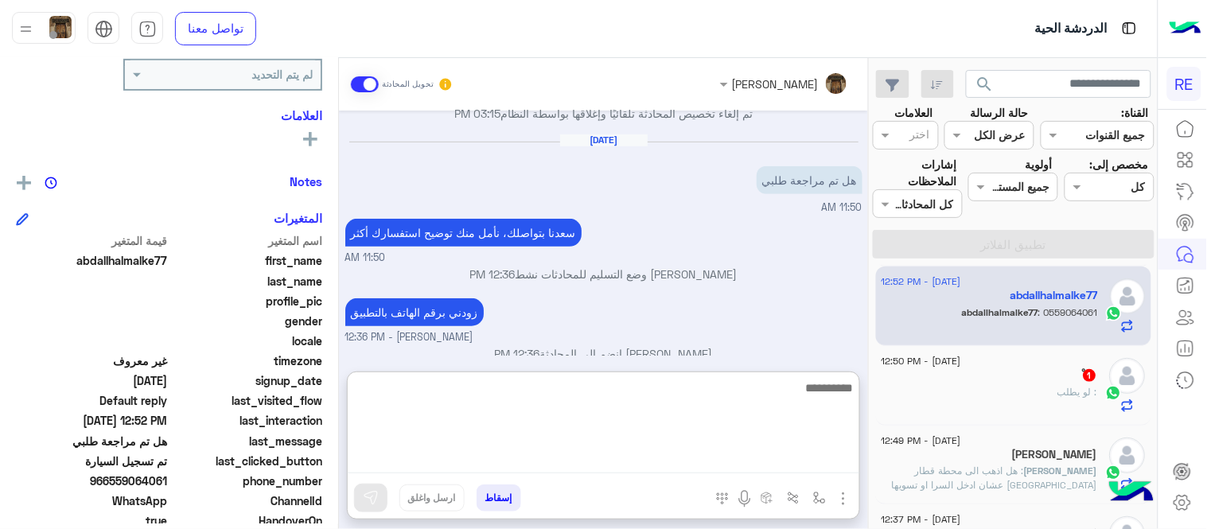
click at [709, 461] on textarea at bounding box center [603, 425] width 511 height 95
type textarea "**********"
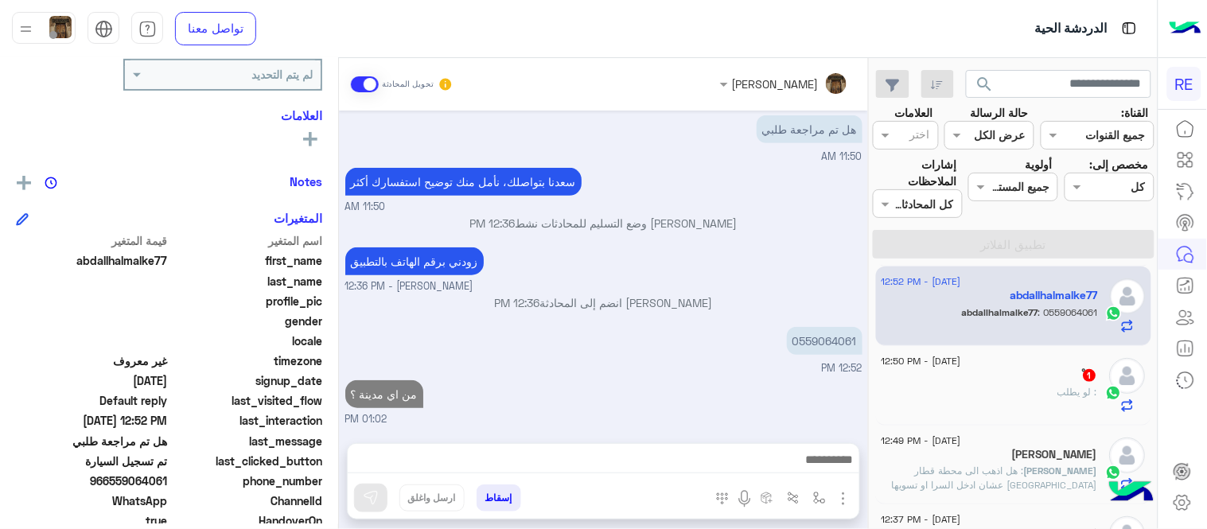
click at [717, 234] on div "[DATE] [PERSON_NAME] وضع التسليم للمحادثات نشط 03:11 PM سيتم مراجعة طلبك Terhal…" at bounding box center [603, 269] width 529 height 317
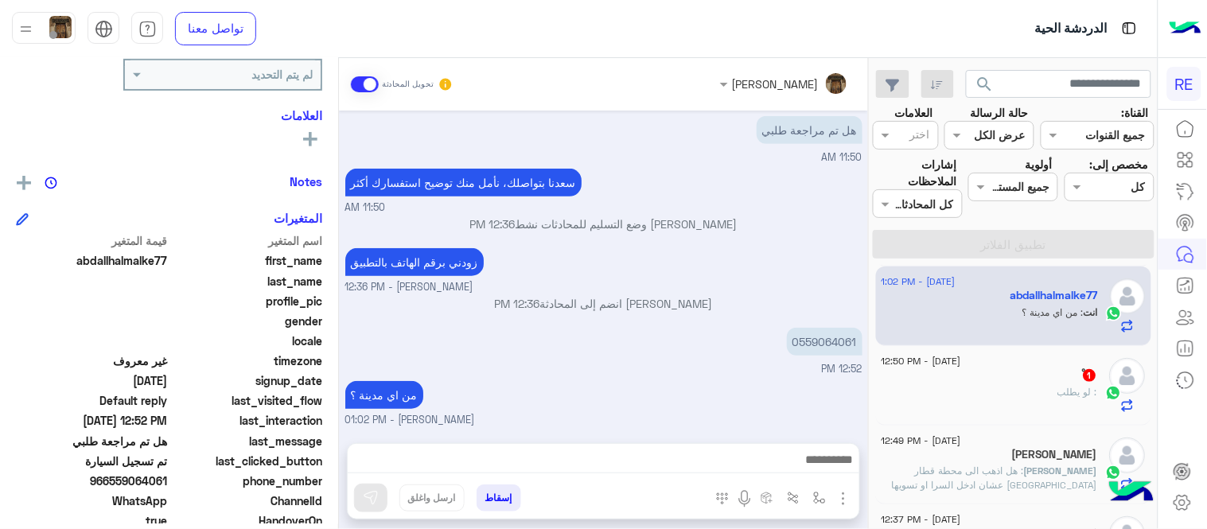
click at [931, 383] on div "ْ 1" at bounding box center [989, 376] width 216 height 17
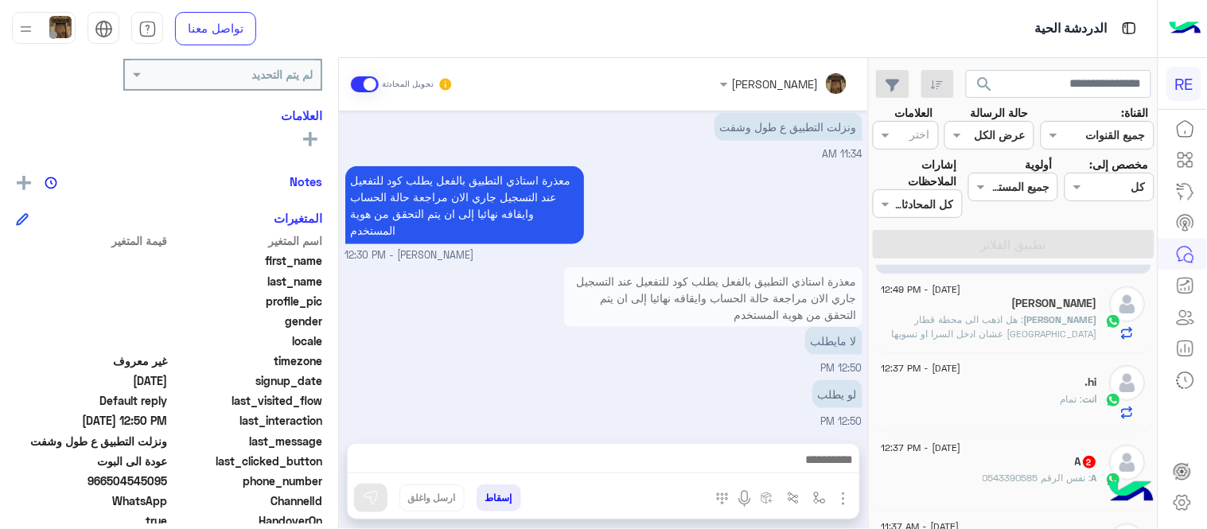
scroll to position [319, 0]
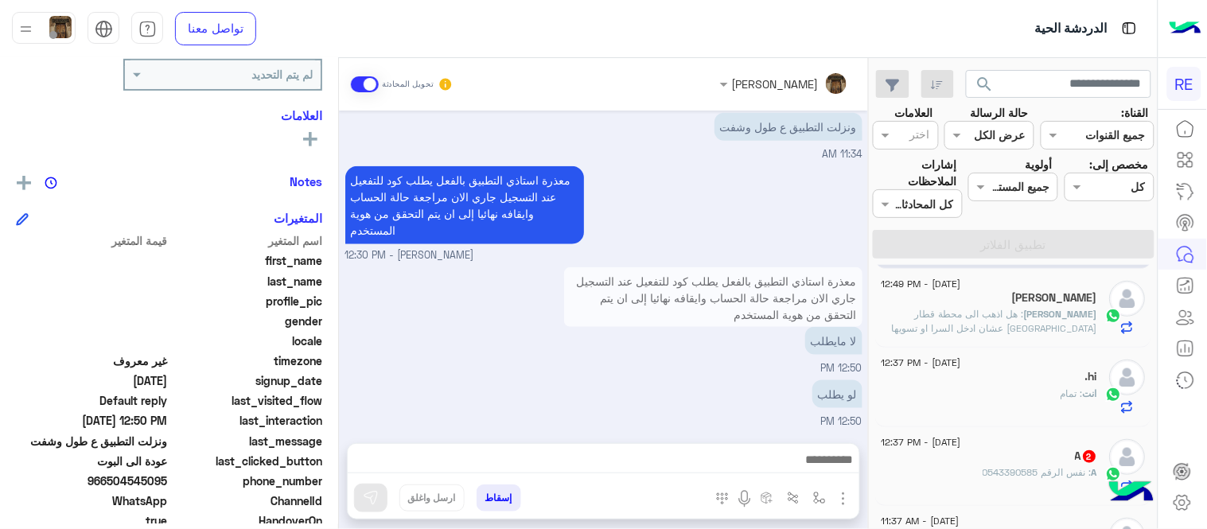
click at [983, 336] on div "[DATE] - 12:49 PM [PERSON_NAME] : هل اذهب الى محطة قطار ال[GEOGRAPHIC_DATA] عشا…" at bounding box center [1014, 309] width 276 height 80
click at [970, 336] on div "[DATE] - 12:49 PM [PERSON_NAME] : هل اذهب الى محطة قطار ال[GEOGRAPHIC_DATA] عشا…" at bounding box center [1014, 309] width 276 height 80
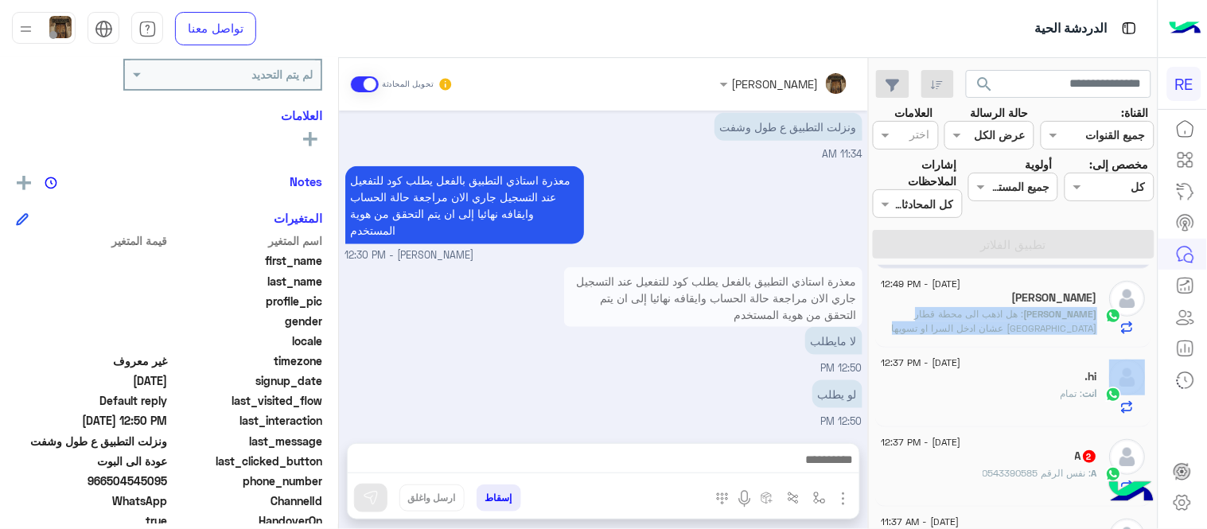
click at [970, 336] on div "[DATE] - 12:49 PM [PERSON_NAME] : هل اذهب الى محطة قطار ال[GEOGRAPHIC_DATA] عشا…" at bounding box center [1014, 309] width 276 height 80
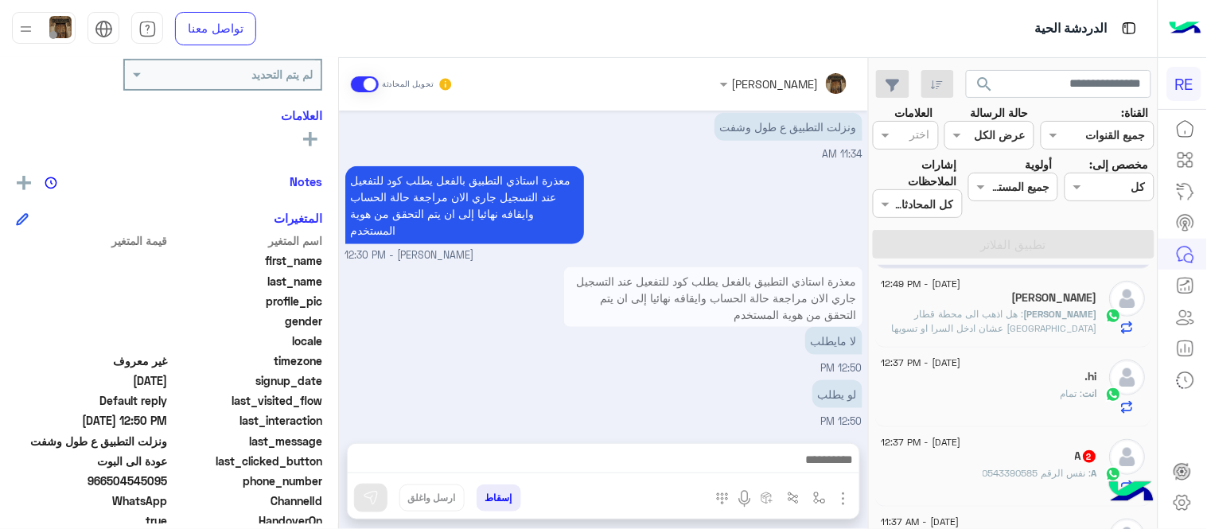
click at [744, 188] on div "معذرة استاذي التطبيق بالفعل يطلب كود للتفعيل عند التسجيل جاري الان مراجعة حالة …" at bounding box center [603, 212] width 517 height 101
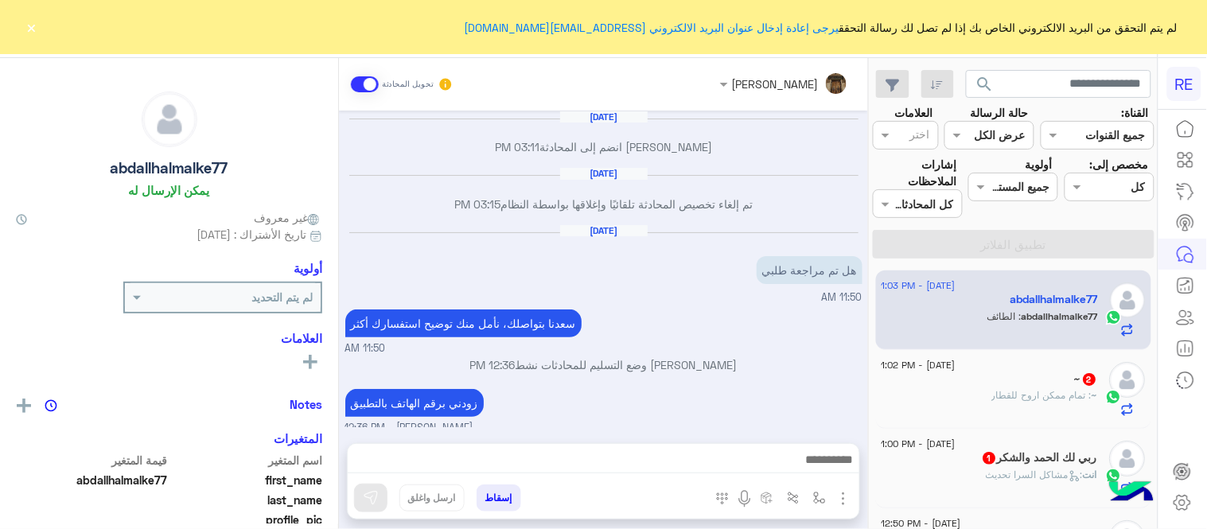
scroll to position [194, 0]
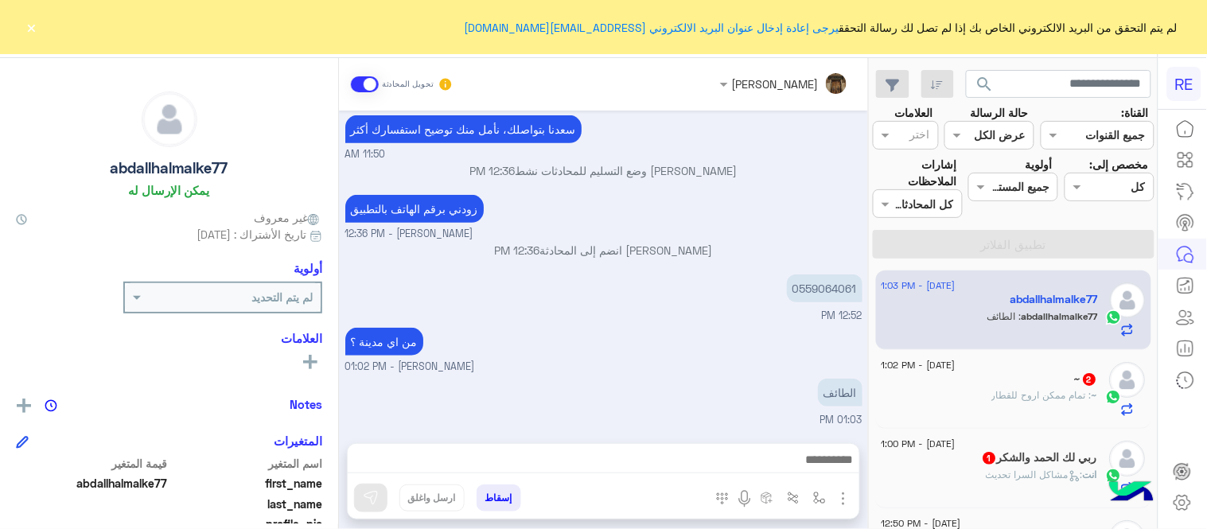
click at [29, 32] on button "×" at bounding box center [32, 27] width 16 height 16
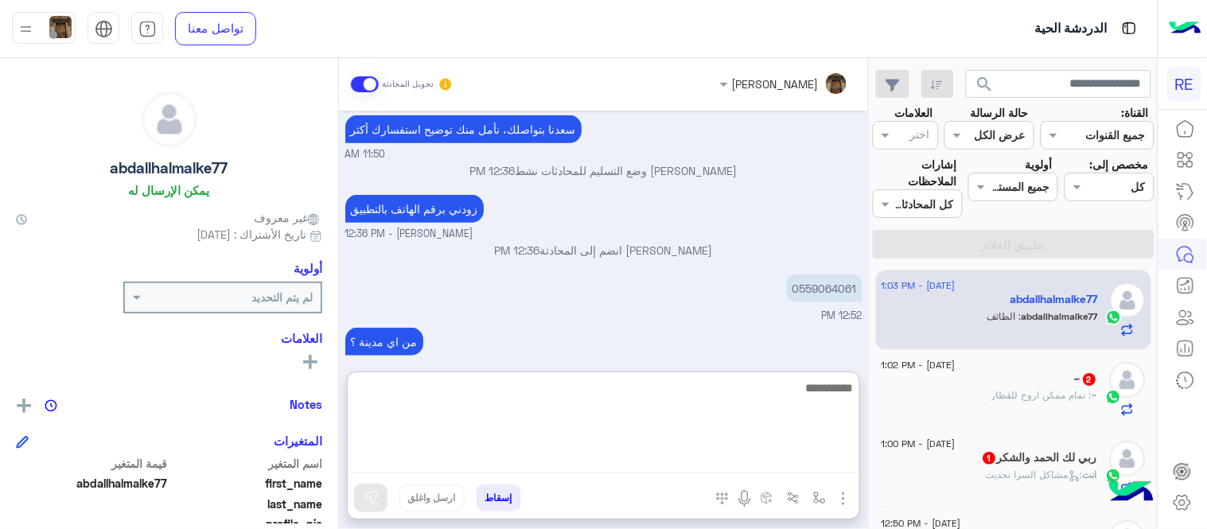
click at [724, 458] on textarea at bounding box center [603, 425] width 511 height 95
type textarea "**********"
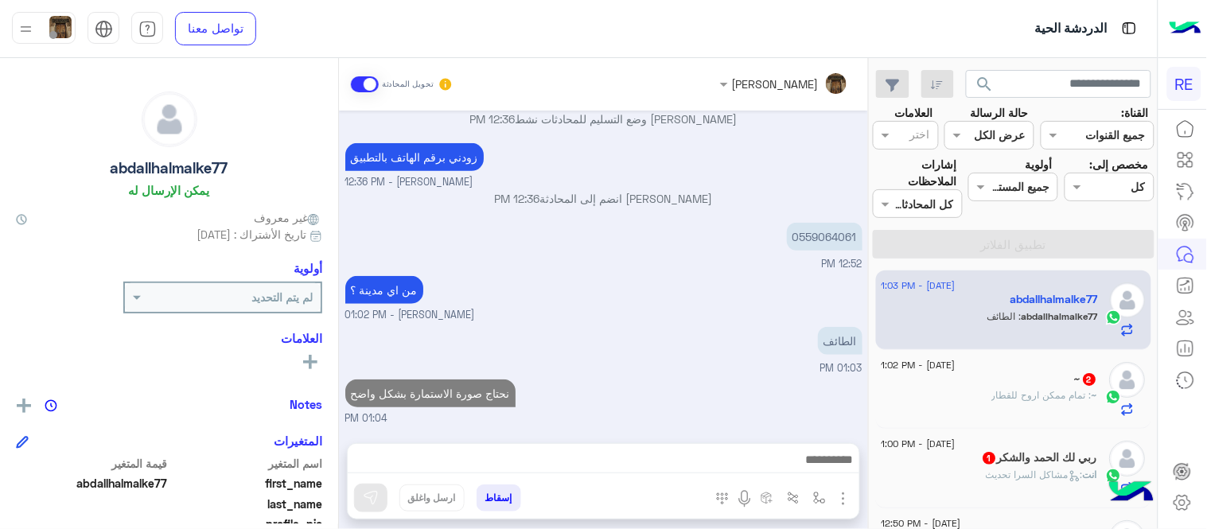
scroll to position [244, 0]
click at [670, 302] on div "Sep 9, 2025 Terhal Almodon انضم إلى المحادثة 03:11 PM Sep 10, 2025 تم إلغاء تخص…" at bounding box center [603, 269] width 529 height 317
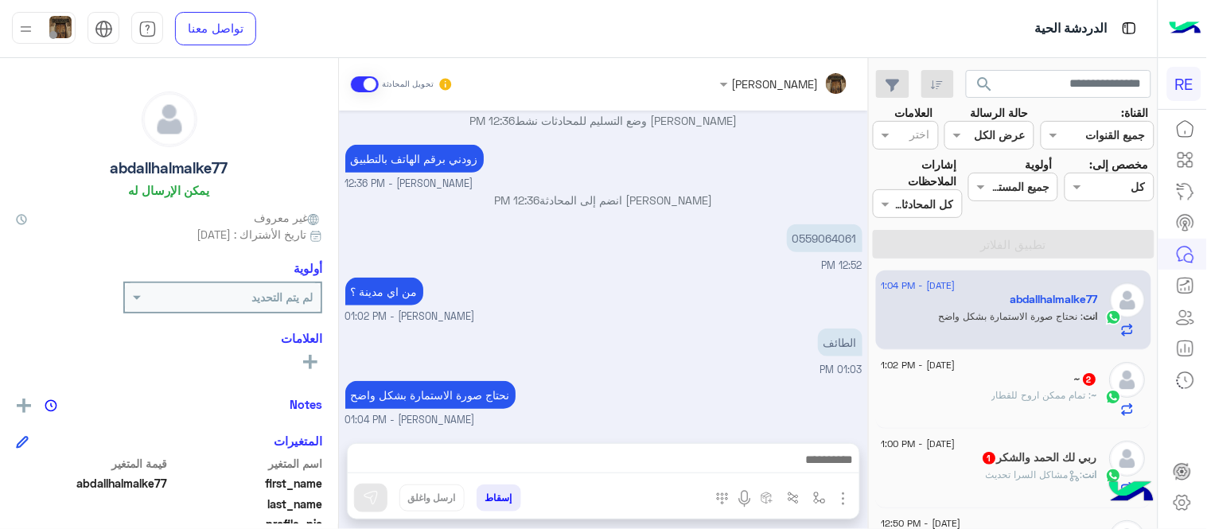
click at [938, 394] on div "~ : تمام ممكن اروح للقطار" at bounding box center [989, 402] width 216 height 28
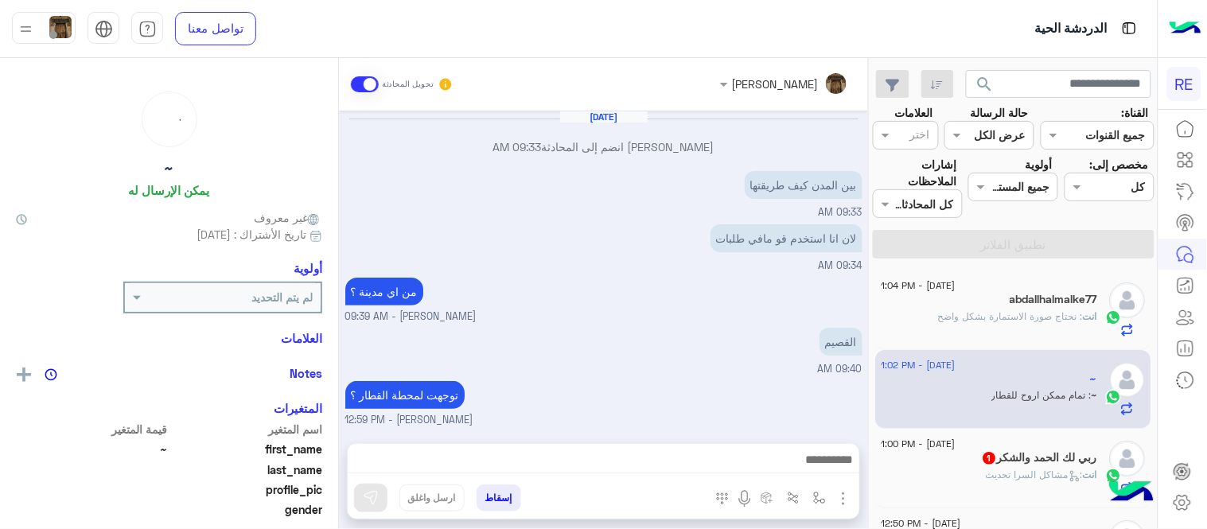
scroll to position [209, 0]
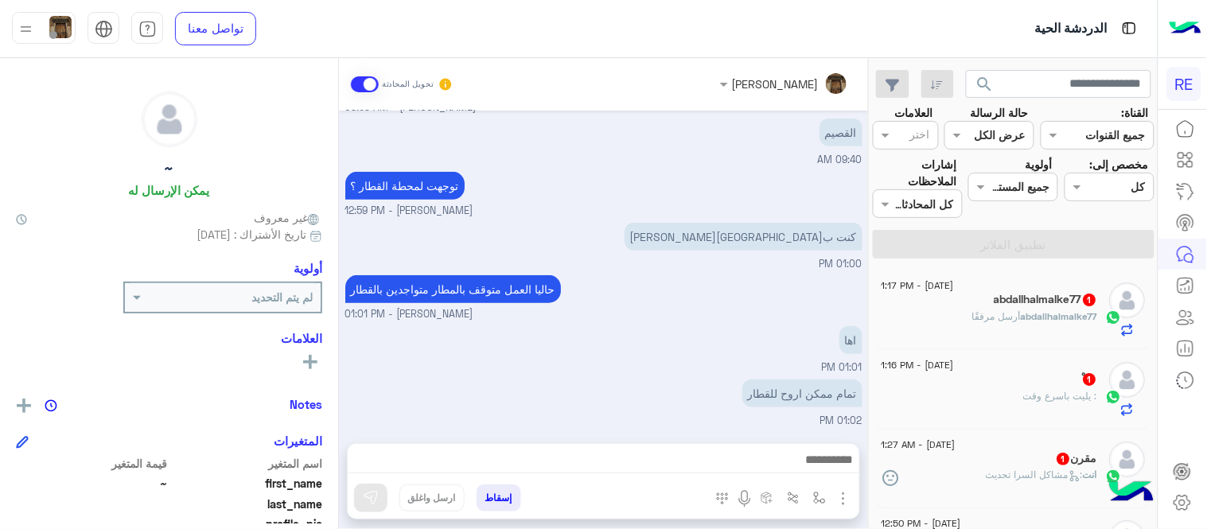
click at [698, 291] on div "حاليا العمل متوقف بالمطار متواجدين بالقطار عبير زكريا - 01:01 PM" at bounding box center [603, 296] width 517 height 51
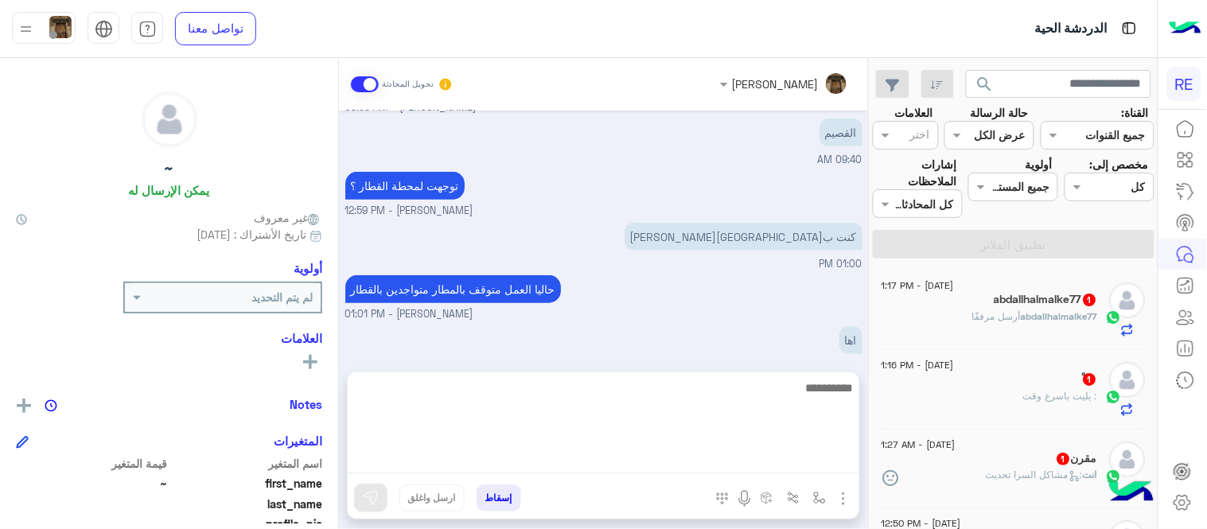
click at [733, 463] on textarea at bounding box center [603, 425] width 511 height 95
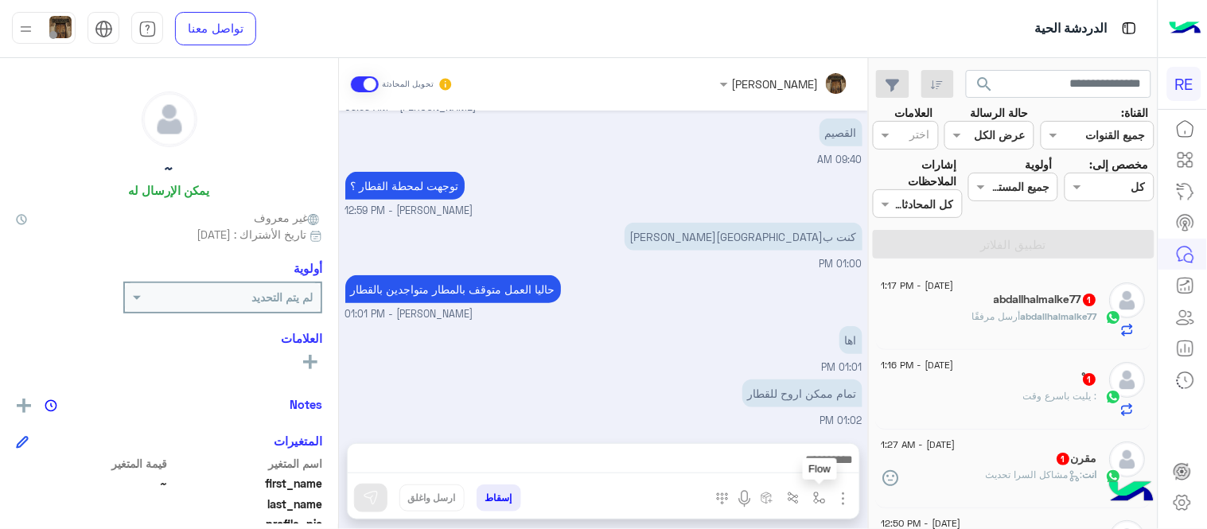
click at [813, 492] on img "button" at bounding box center [819, 498] width 13 height 13
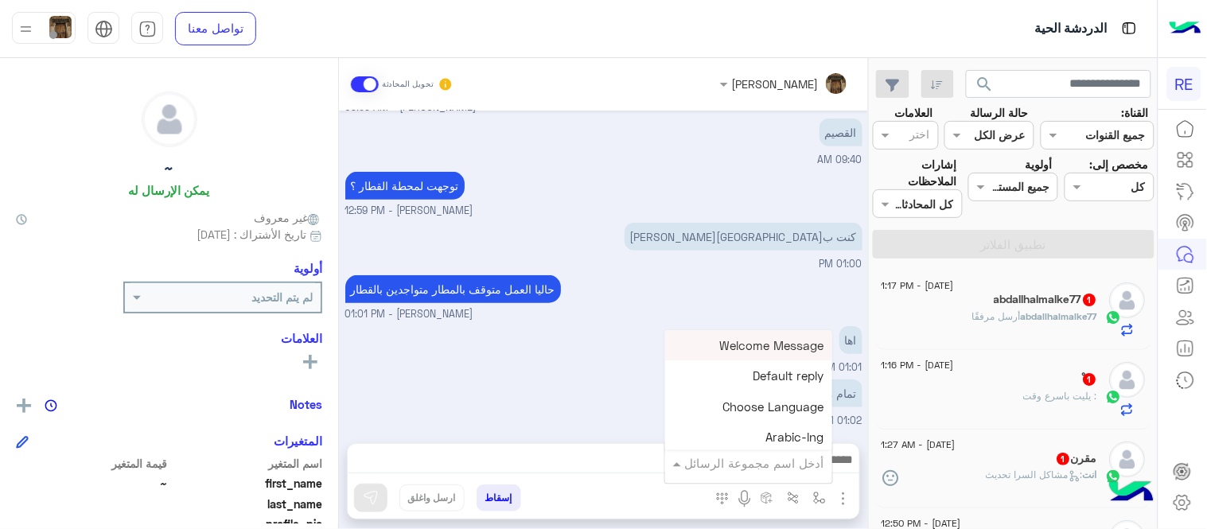
click at [782, 460] on input "text" at bounding box center [770, 463] width 107 height 18
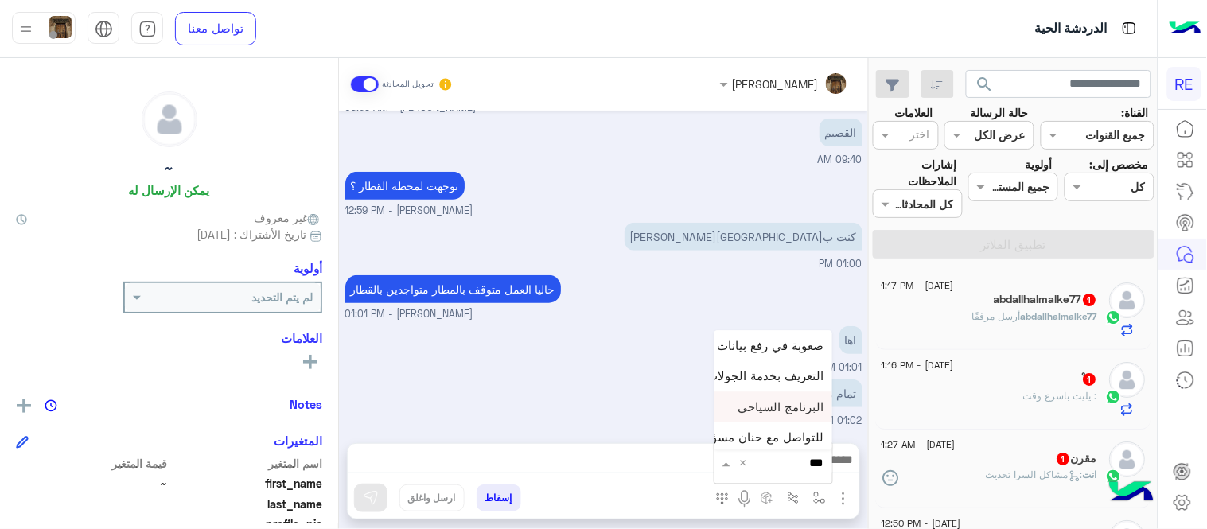
type input "****"
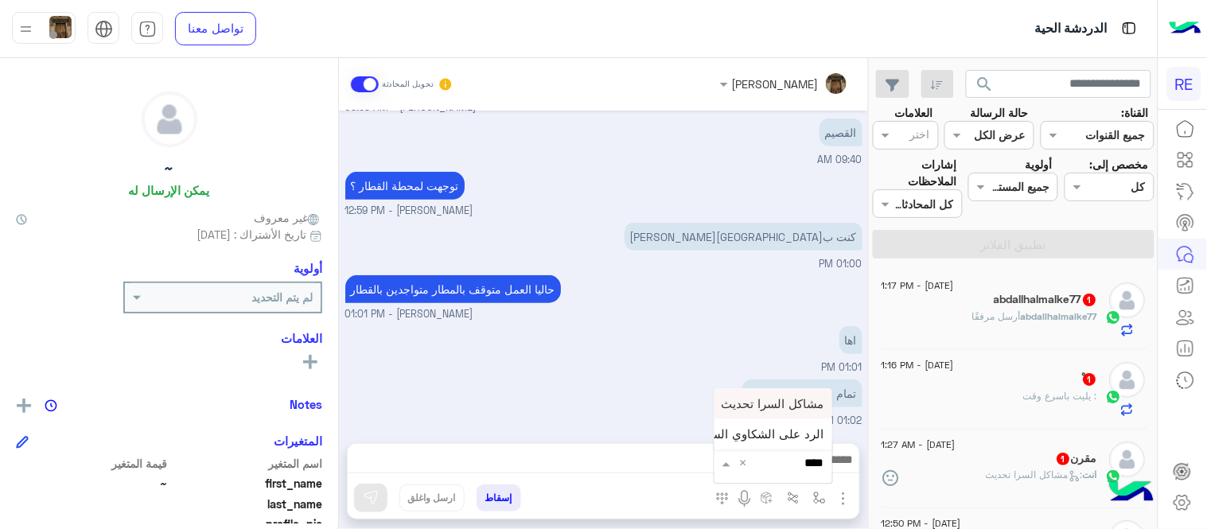
click at [730, 396] on span "مشاكل السرا تحديث" at bounding box center [772, 403] width 103 height 14
type textarea "**********"
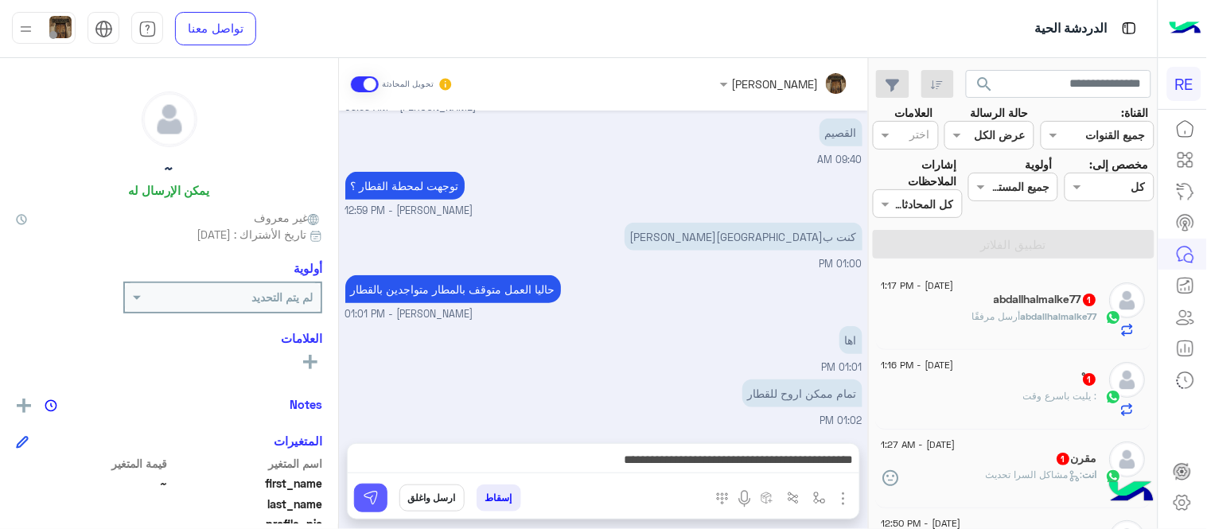
click at [358, 498] on button at bounding box center [370, 498] width 33 height 29
click at [1038, 385] on div "ْ 1" at bounding box center [989, 380] width 216 height 17
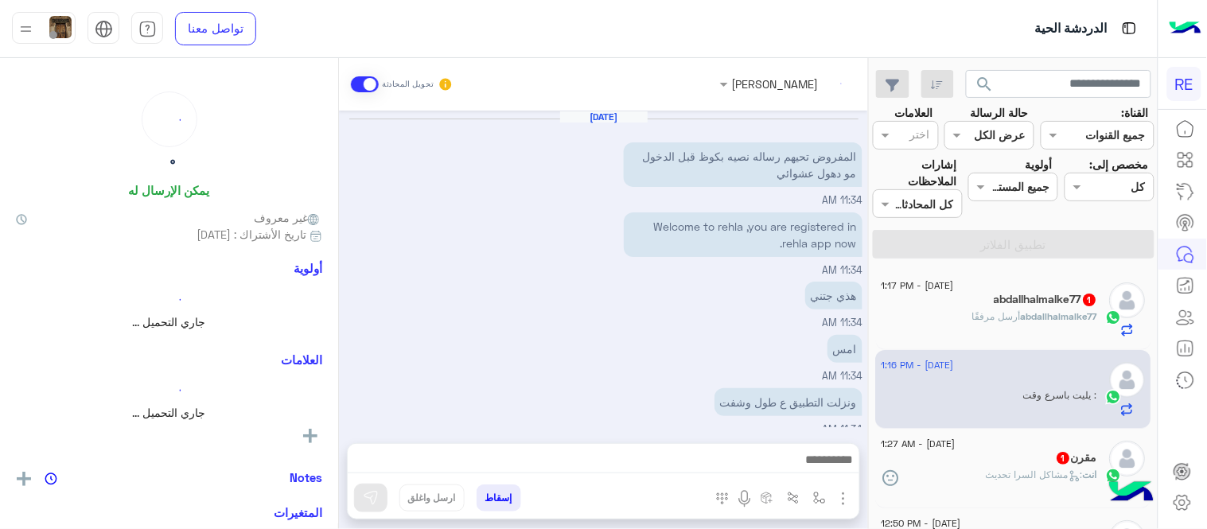
scroll to position [441, 0]
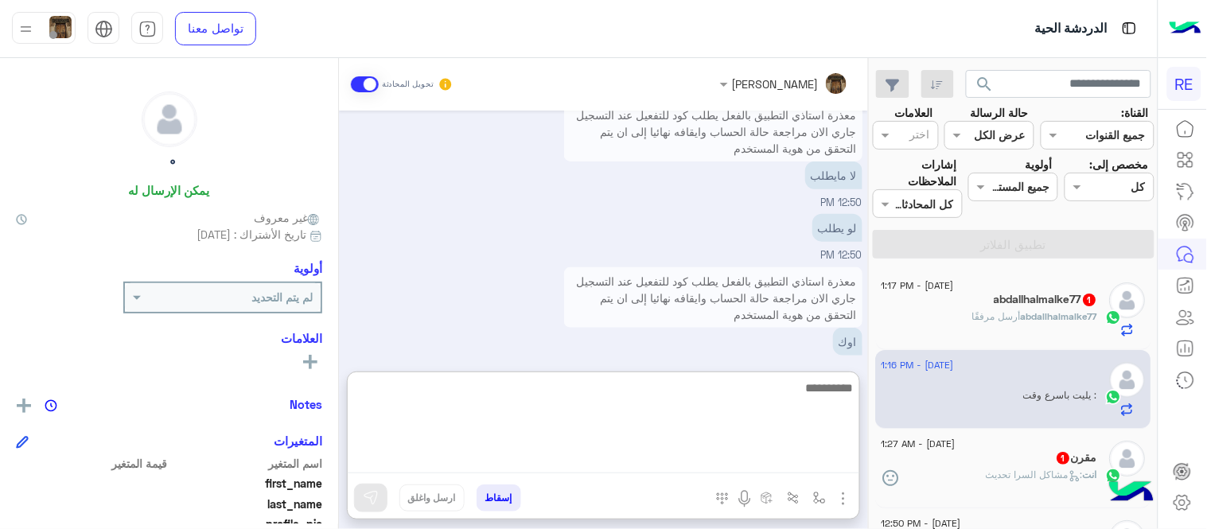
click at [523, 453] on textarea at bounding box center [603, 425] width 511 height 95
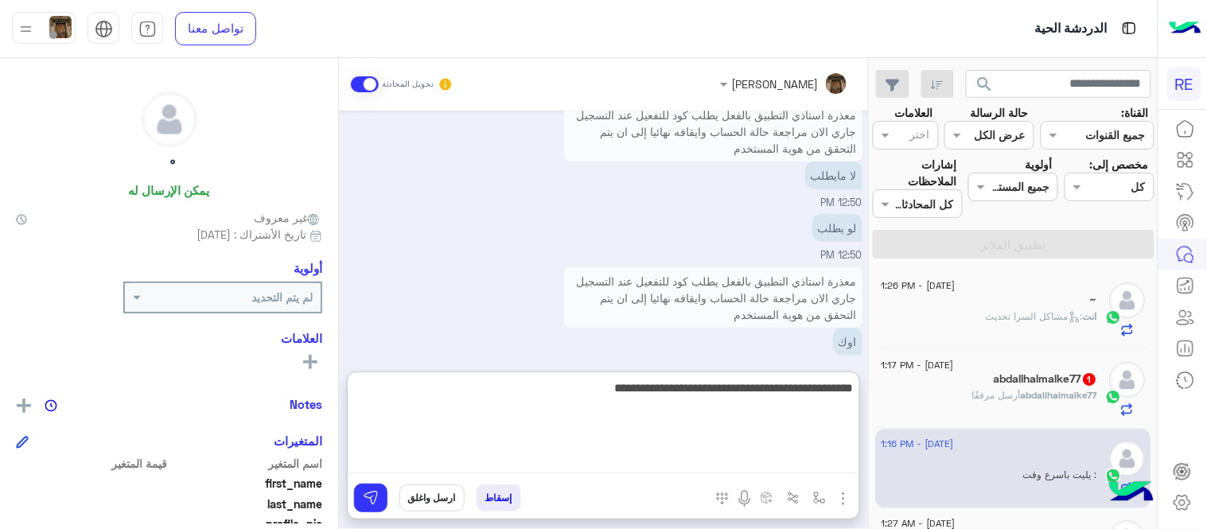
type textarea "**********"
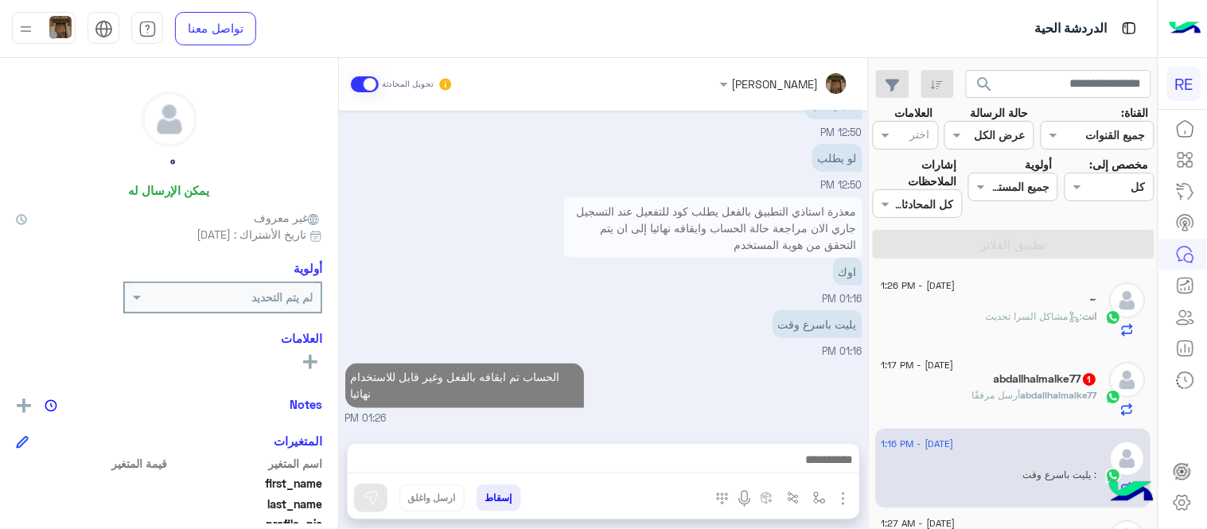
click at [732, 299] on div "Sep 11, 2025 المفروض تحيهم رساله نصيه بكوظ قبل الدخول مو دهول عشوائي 11:34 AM W…" at bounding box center [603, 269] width 529 height 317
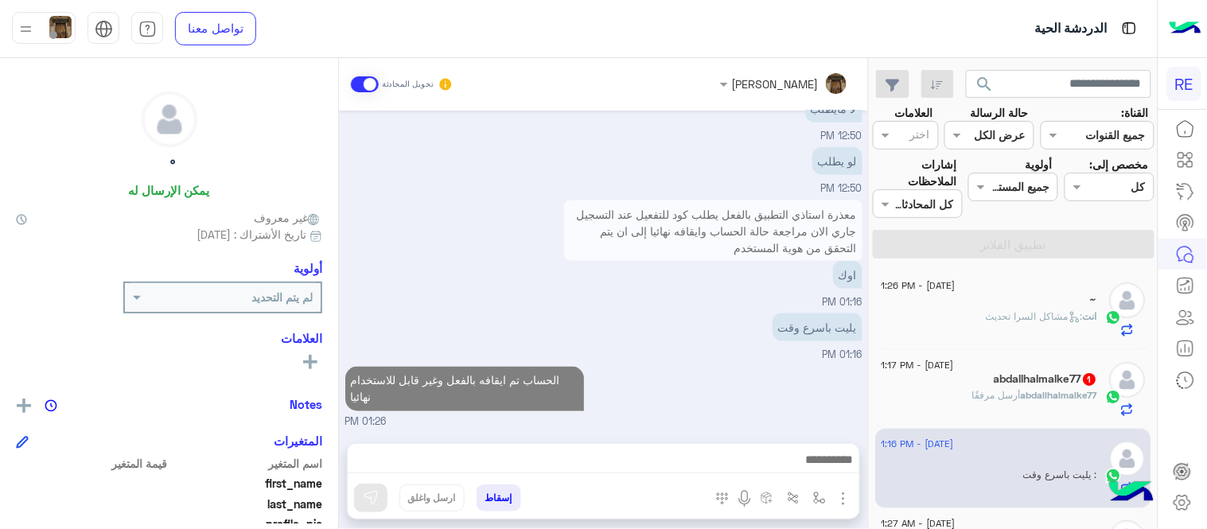
scroll to position [507, 0]
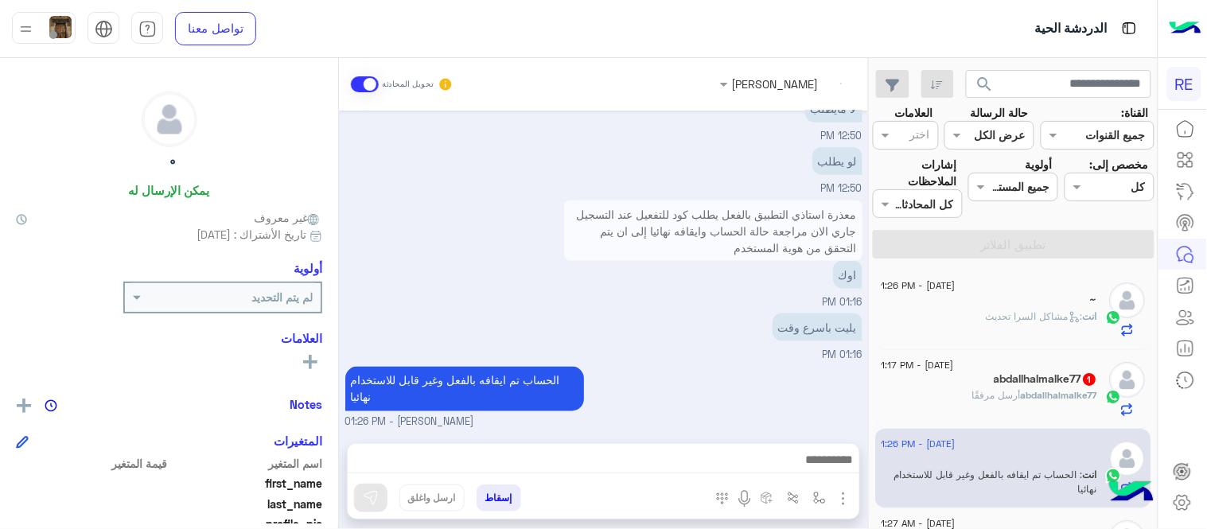
click at [1004, 410] on div "abdallhalmalke77 أرسل مرفقًا" at bounding box center [989, 402] width 216 height 28
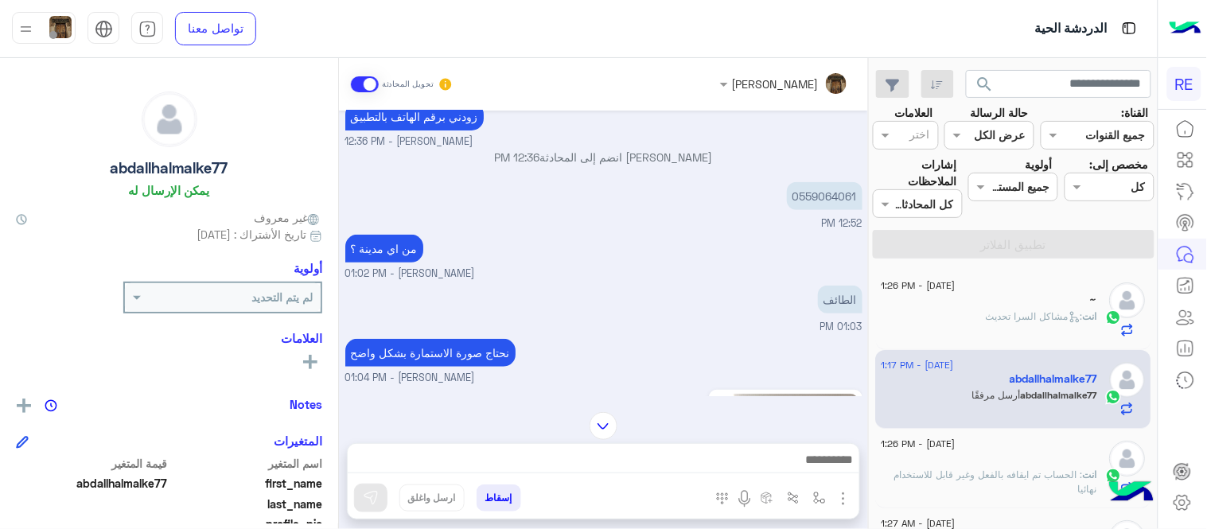
scroll to position [146, 0]
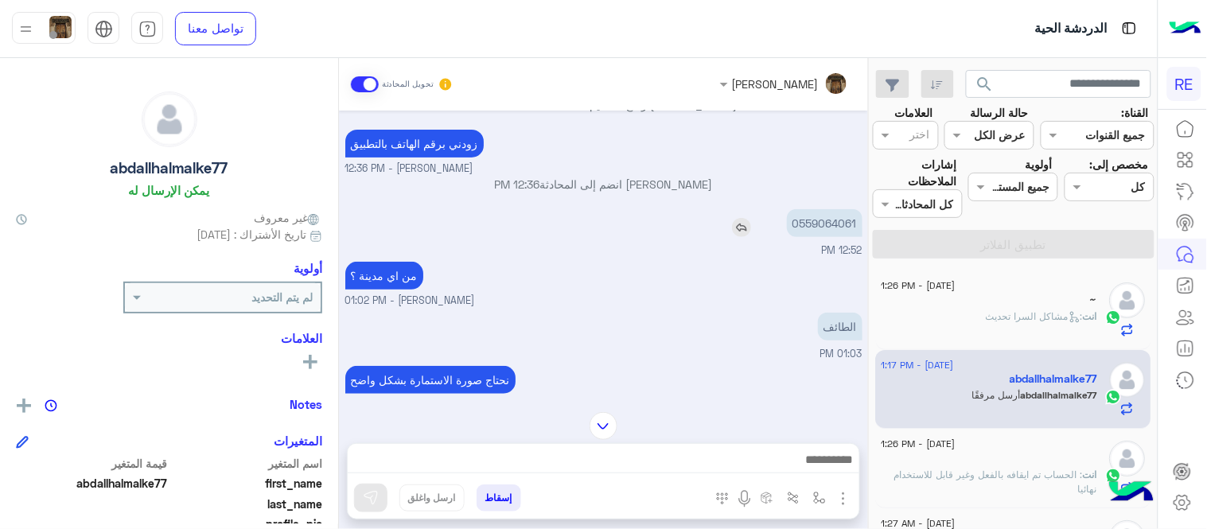
click at [826, 220] on p "0559064061" at bounding box center [825, 223] width 76 height 28
copy p "0559064061"
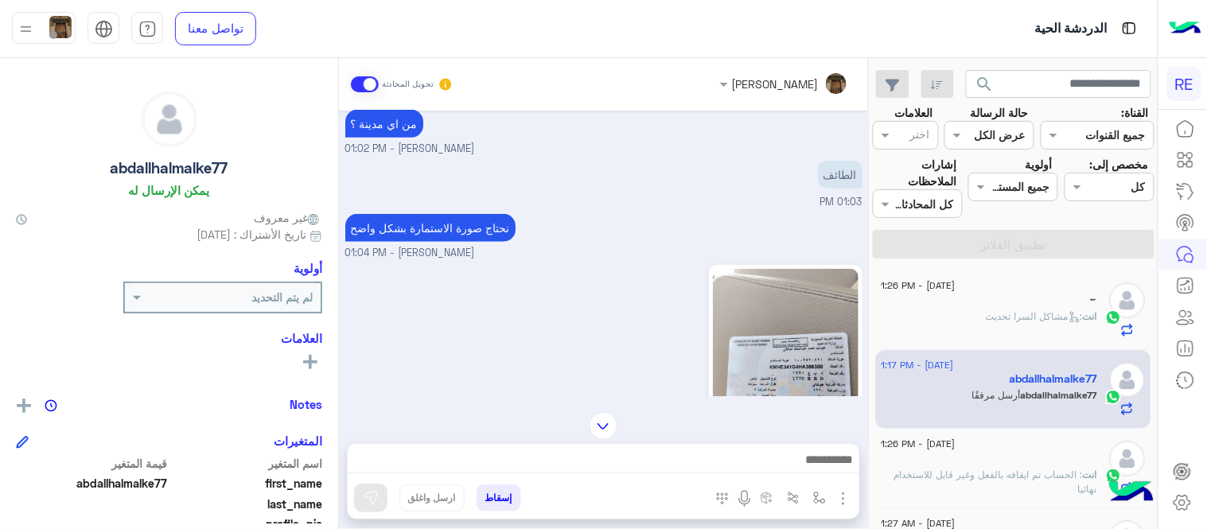
scroll to position [356, 0]
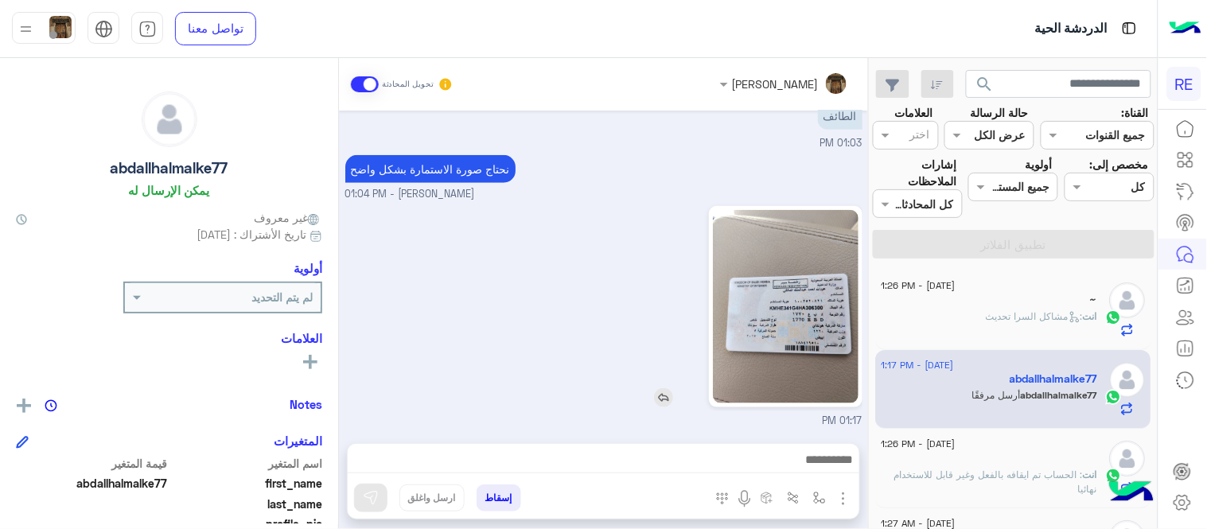
click at [798, 335] on img at bounding box center [785, 306] width 145 height 193
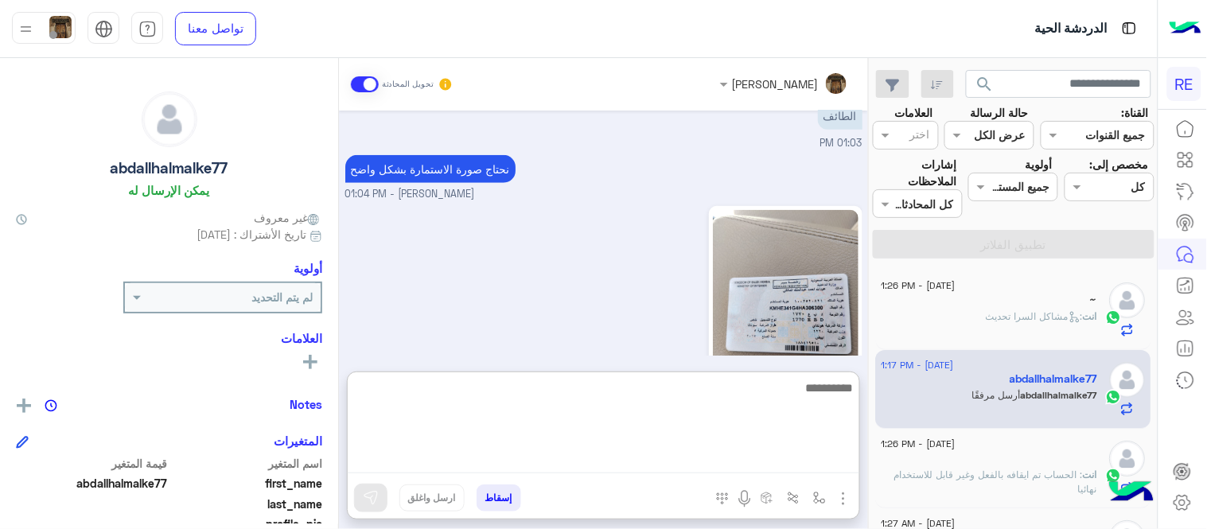
click at [758, 457] on textarea at bounding box center [603, 425] width 511 height 95
type textarea "**********"
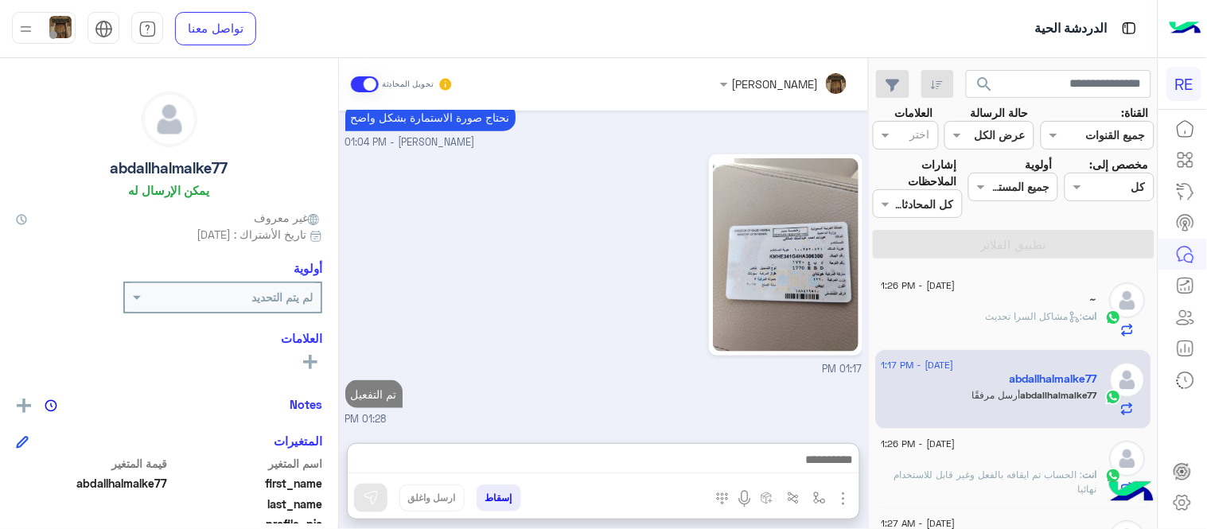
click at [812, 310] on div "Sep 11, 2025 هل تم مراجعة طلبي 11:50 AM سعدنا بتواصلك، نأمل منك توضيح استفسارك …" at bounding box center [603, 269] width 529 height 317
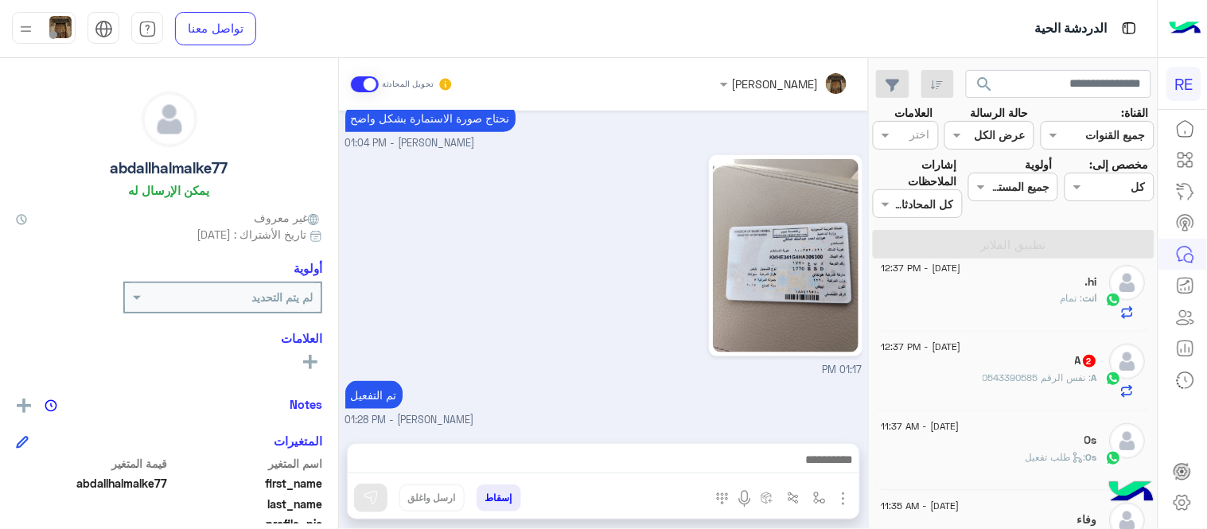
scroll to position [428, 0]
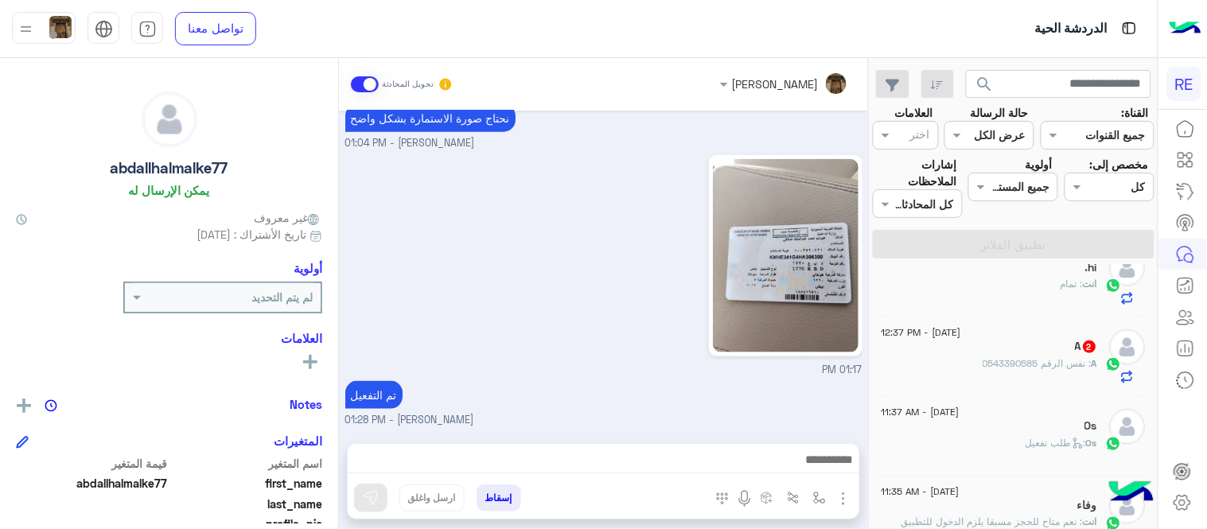
click at [995, 360] on span ": نفس الرقم 0543390585" at bounding box center [1037, 363] width 109 height 12
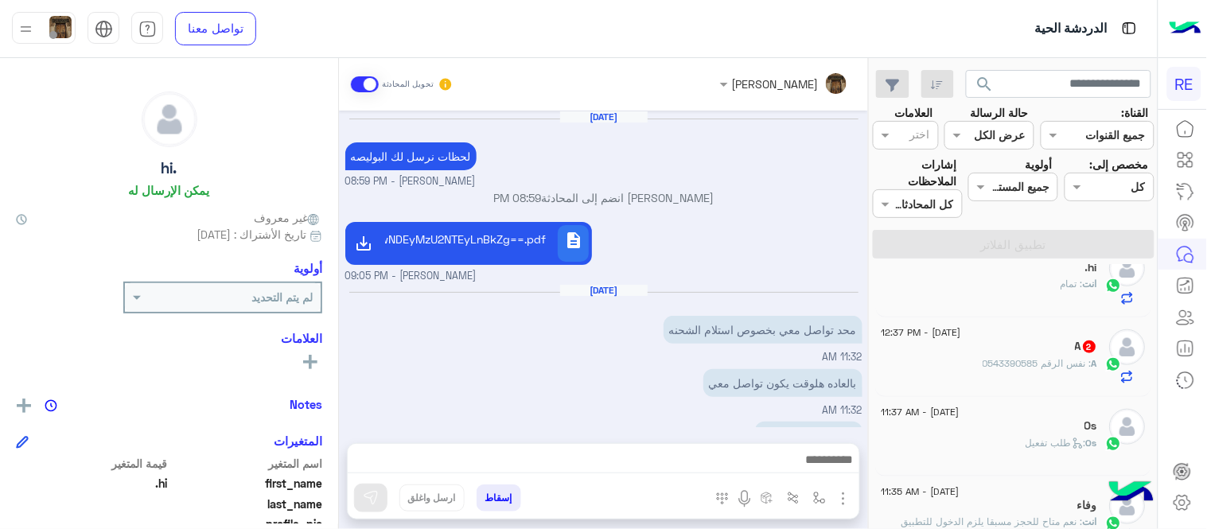
scroll to position [227, 0]
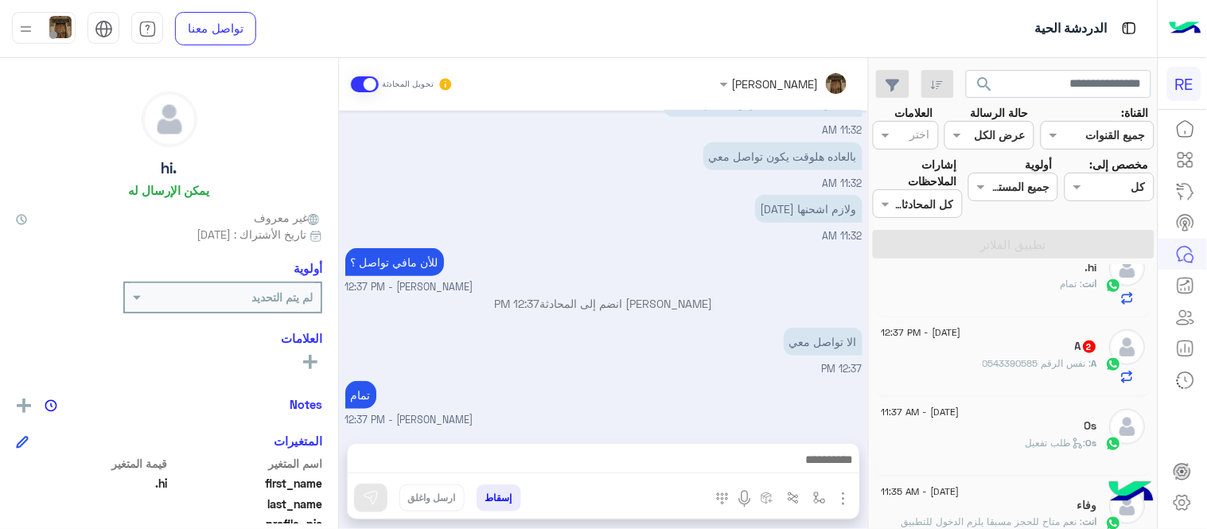
click at [977, 366] on div "A : نفس الرقم 0543390585" at bounding box center [989, 370] width 216 height 28
click at [980, 391] on div "11 September - 12:37 PM A 2 A : نفس الرقم 0543390585" at bounding box center [1014, 357] width 276 height 80
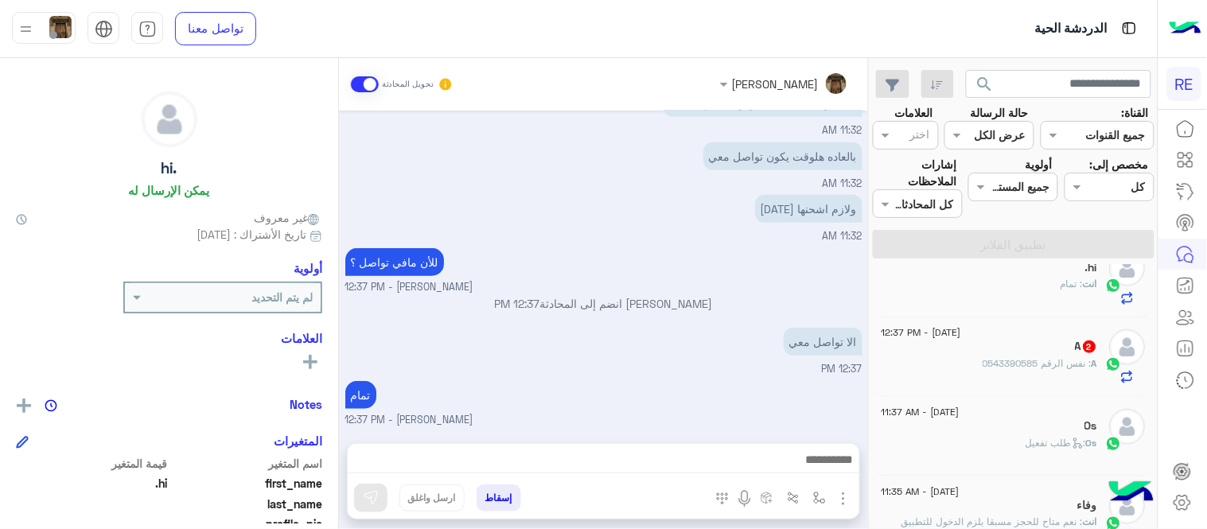
click at [997, 427] on div "Os" at bounding box center [989, 427] width 216 height 17
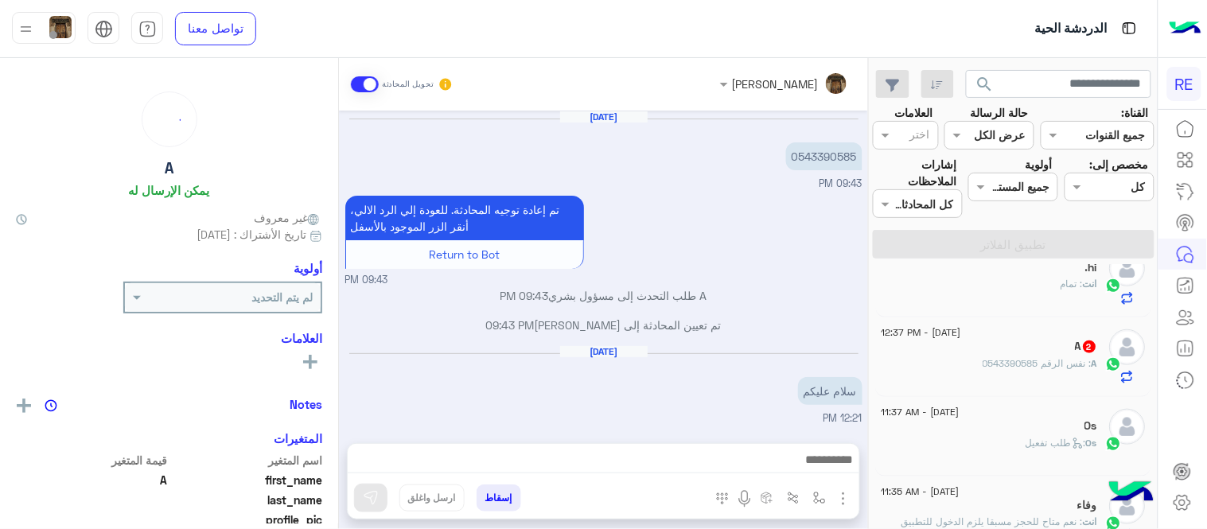
scroll to position [268, 0]
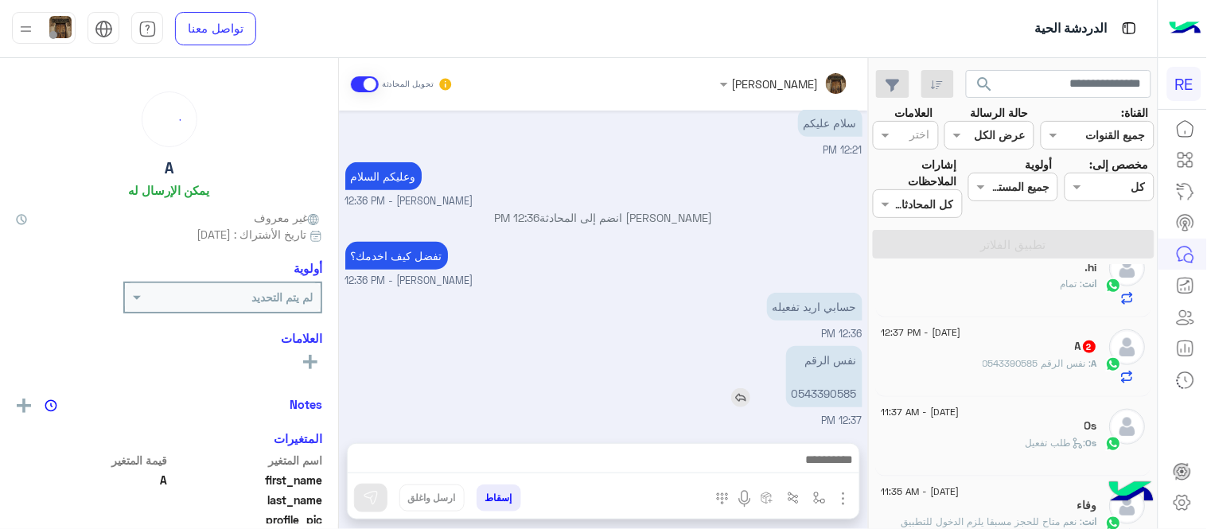
click at [818, 383] on p "نفس الرقم 0543390585" at bounding box center [824, 376] width 76 height 61
click at [810, 390] on p "نفس الرقم 0543390585" at bounding box center [824, 376] width 76 height 61
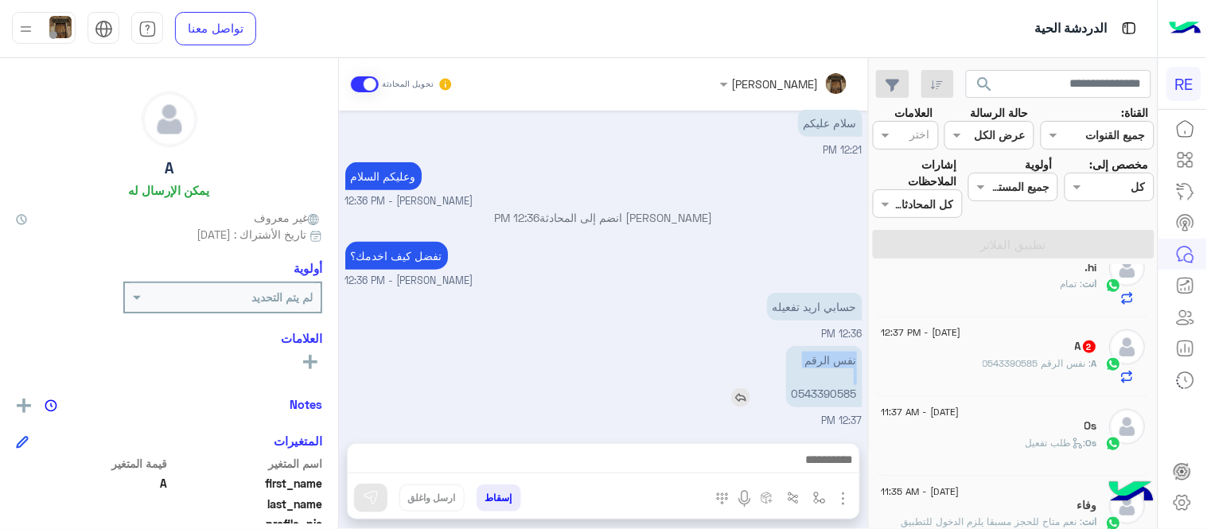
copy app-msgs-text "نفس الرقم"
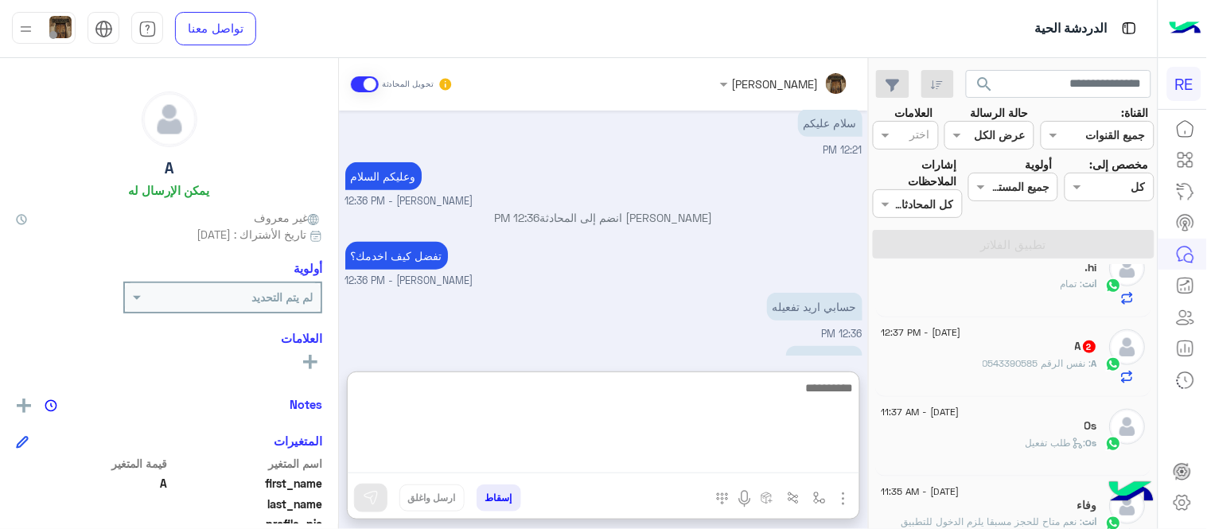
click at [678, 464] on textarea at bounding box center [603, 425] width 511 height 95
type textarea "**********"
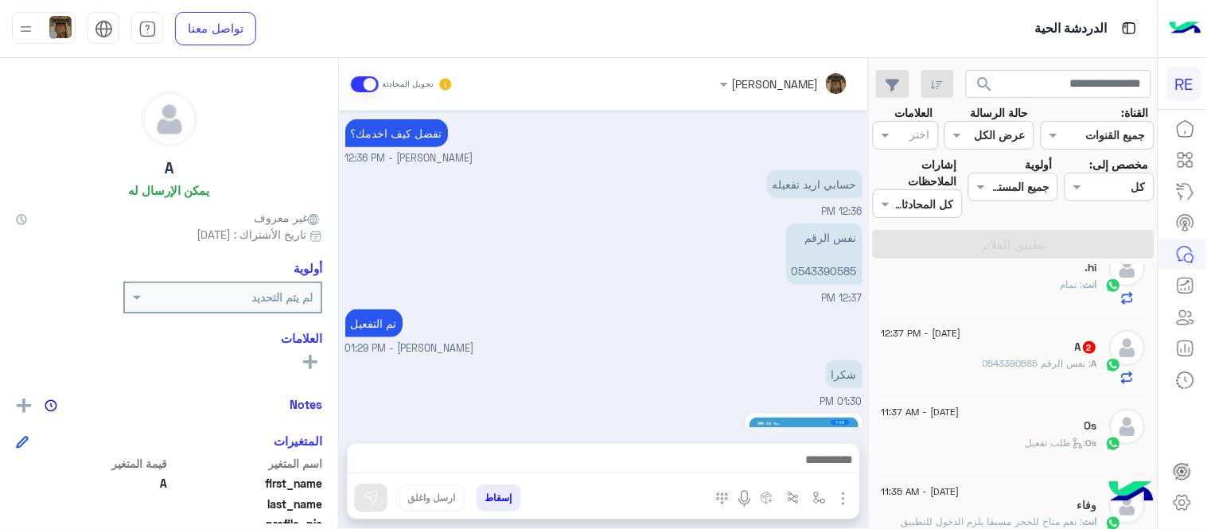
scroll to position [651, 0]
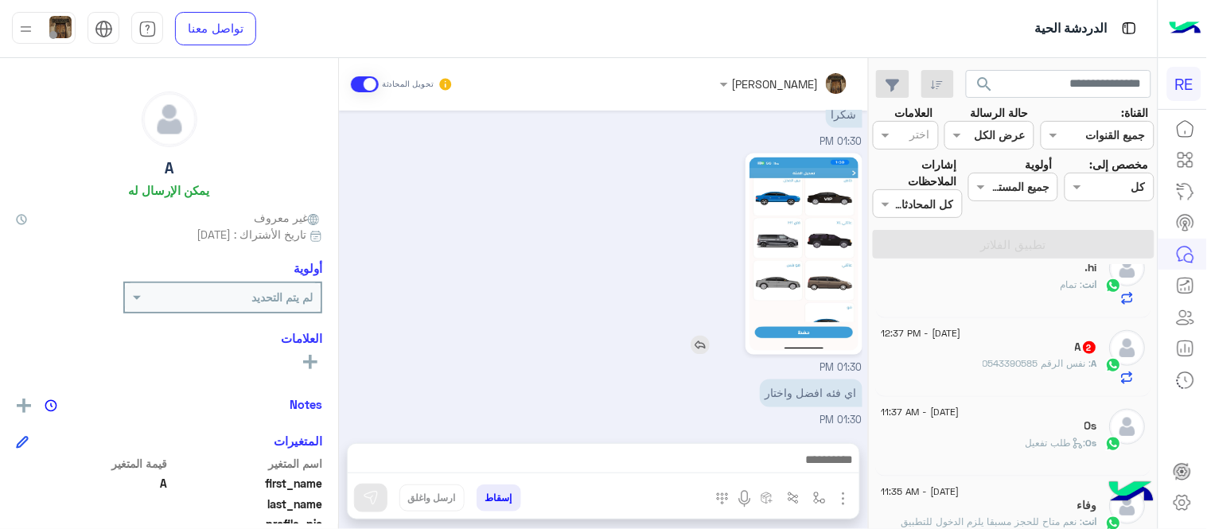
click at [702, 267] on div at bounding box center [759, 253] width 208 height 201
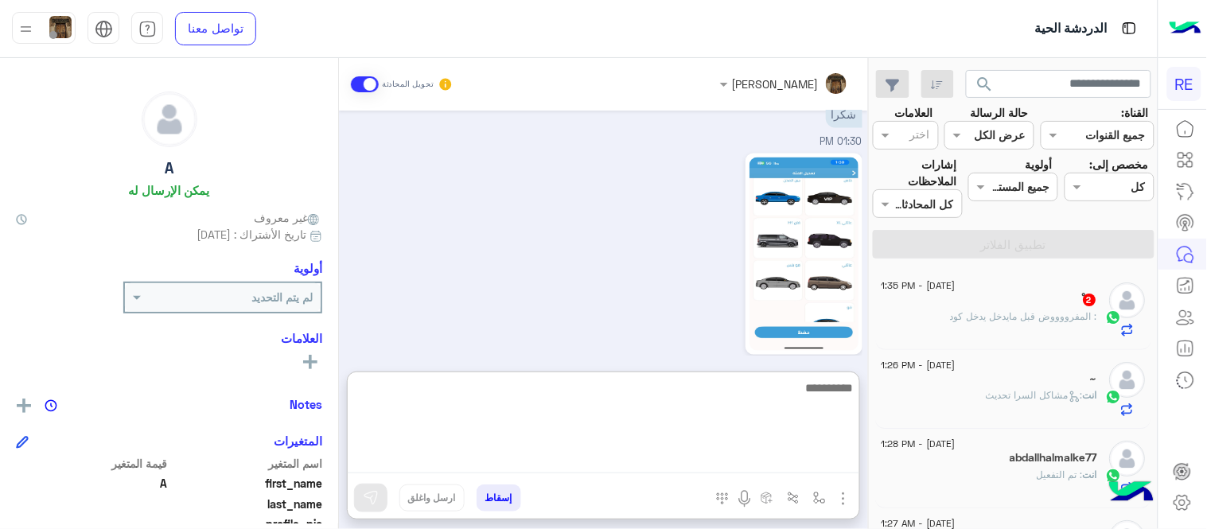
click at [629, 461] on textarea at bounding box center [603, 425] width 511 height 95
type textarea "******"
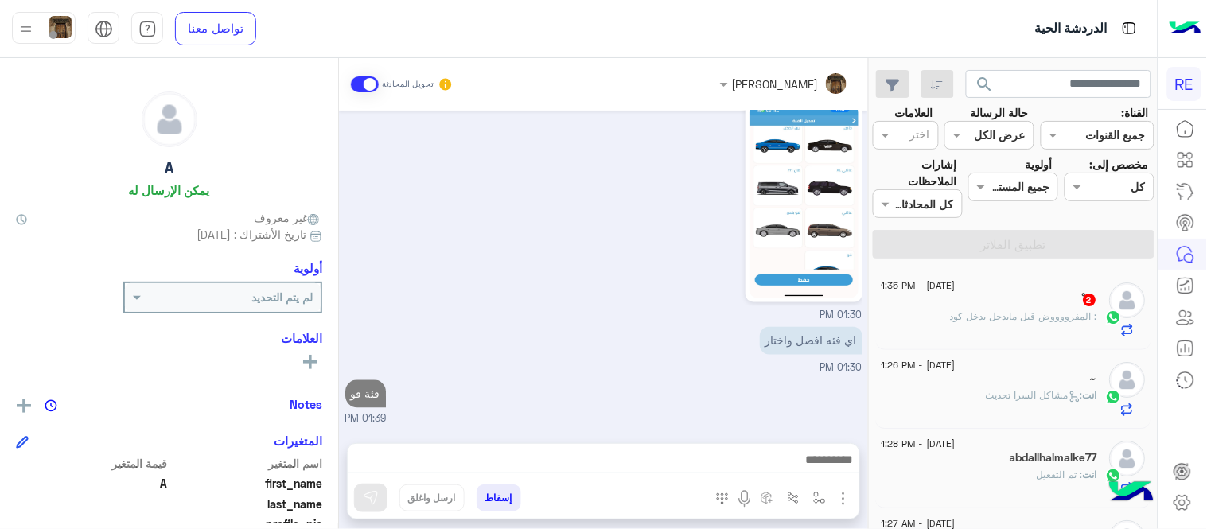
click at [1004, 321] on span ": المفرووووض قبل مايدخل يدخل كود" at bounding box center [1023, 316] width 147 height 12
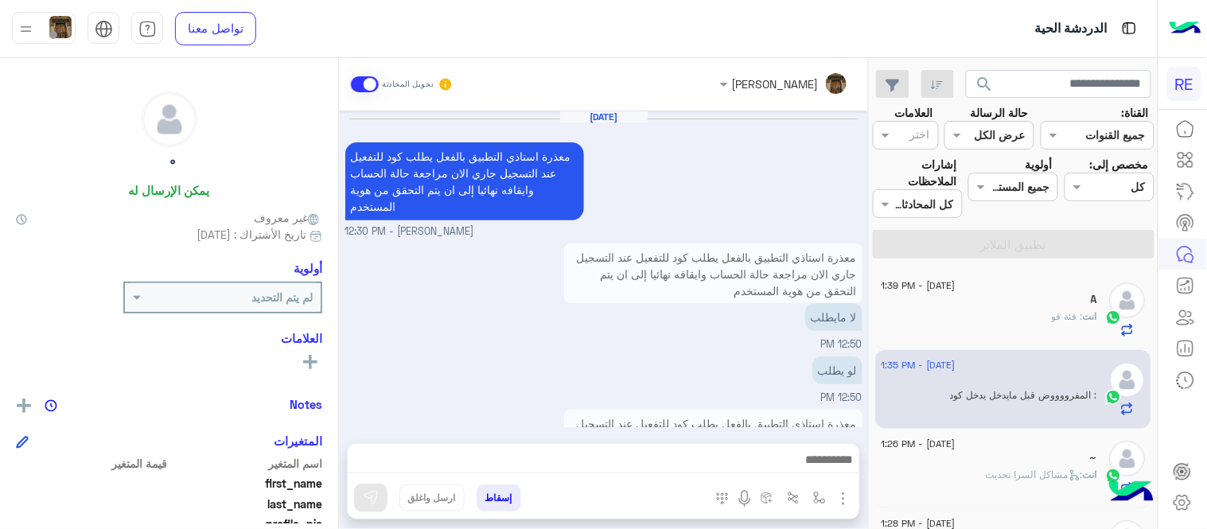
scroll to position [449, 0]
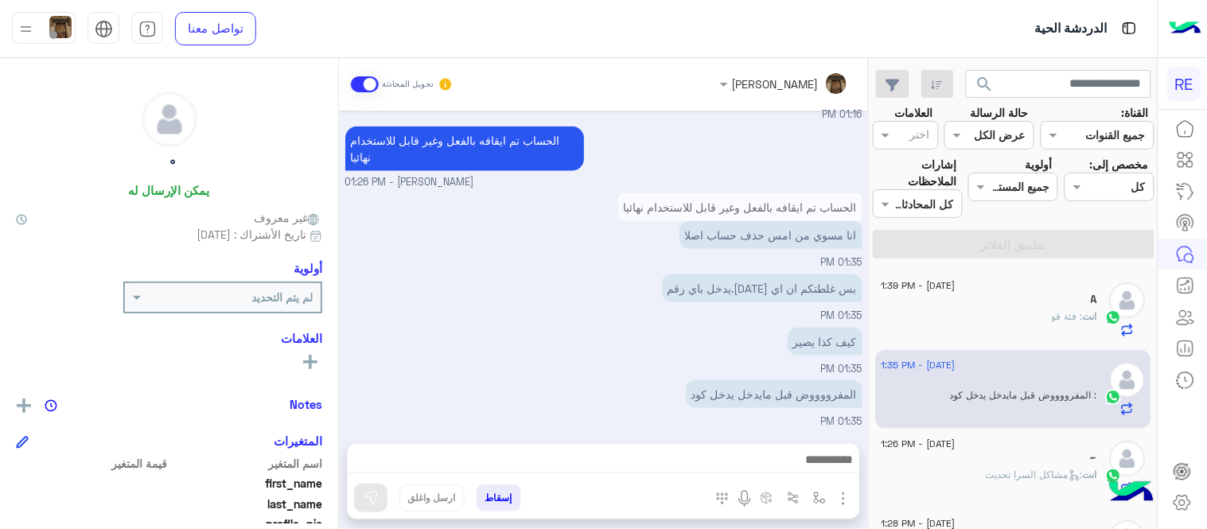
click at [628, 362] on div "كيف كذا يصير 01:35 PM" at bounding box center [603, 350] width 517 height 53
